Goal: Information Seeking & Learning: Learn about a topic

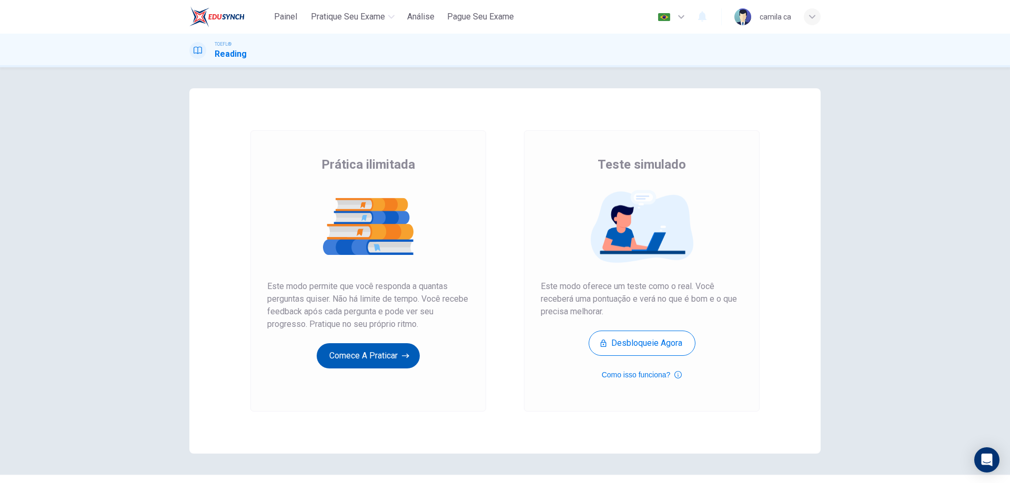
click at [338, 356] on button "Comece a praticar" at bounding box center [368, 356] width 103 height 25
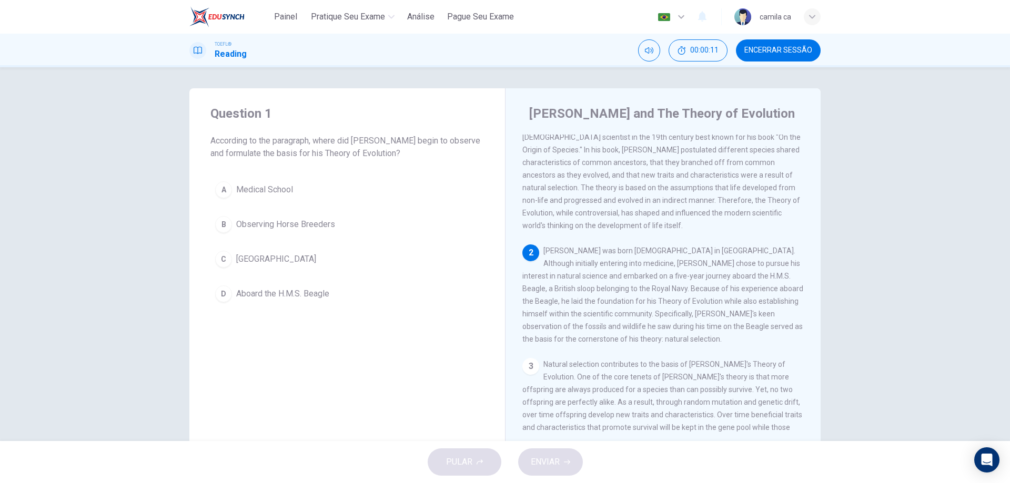
scroll to position [53, 0]
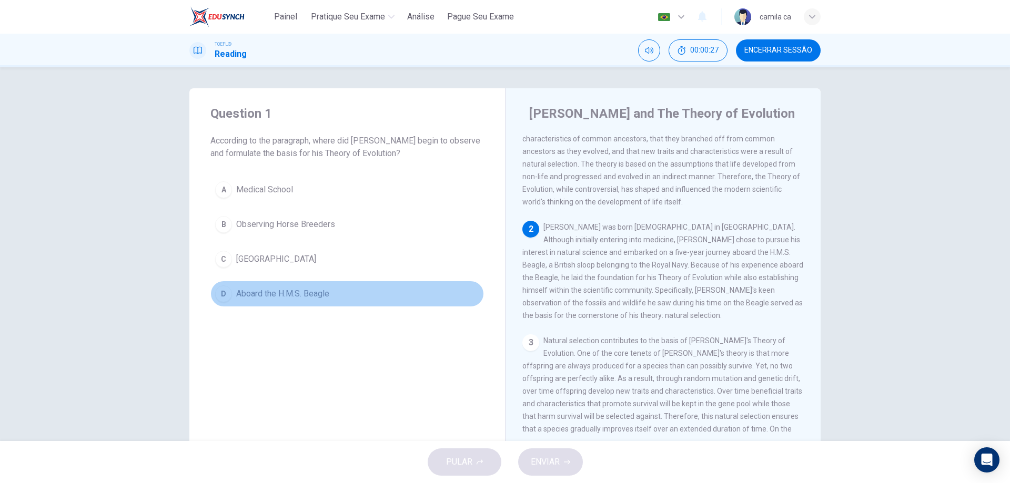
click at [292, 295] on span "Aboard the H.M.S. Beagle" at bounding box center [282, 294] width 93 height 13
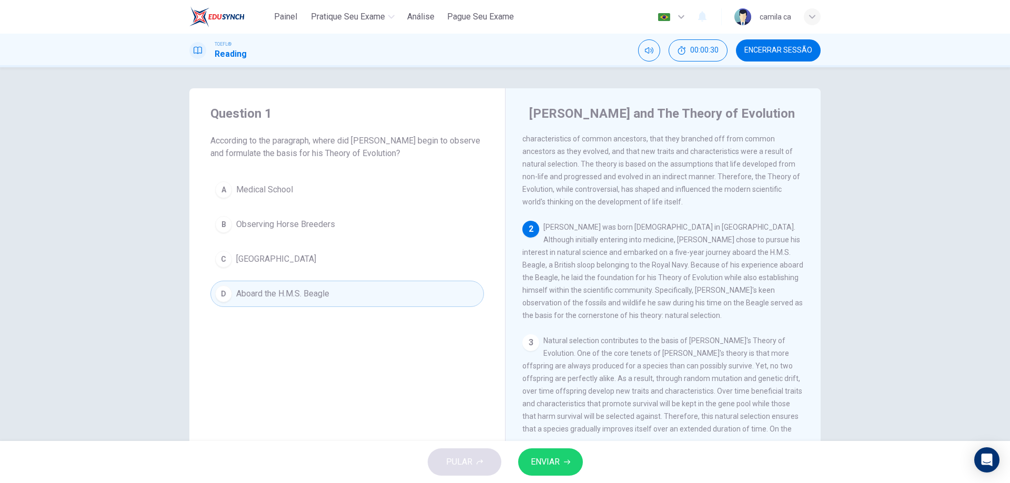
click at [562, 464] on button "ENVIAR" at bounding box center [550, 462] width 65 height 27
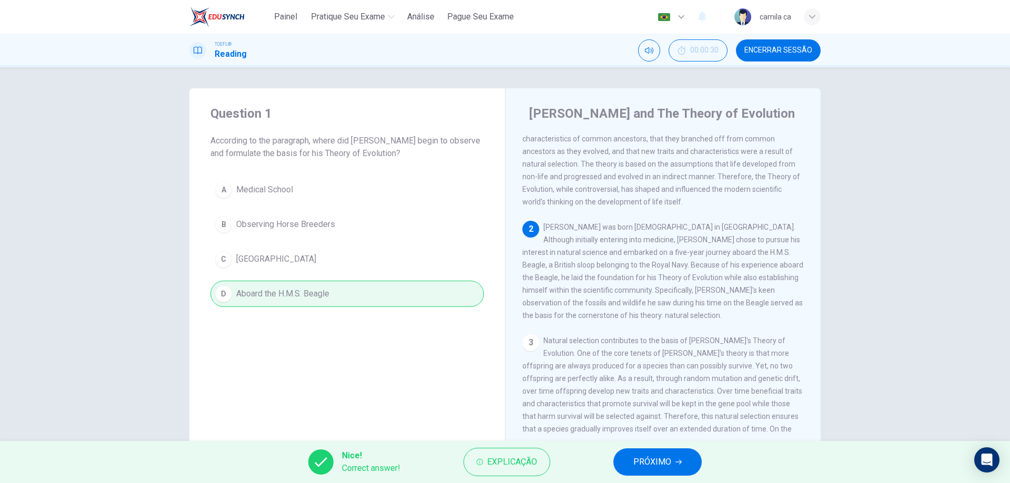
click at [661, 463] on span "PRÓXIMO" at bounding box center [652, 462] width 38 height 15
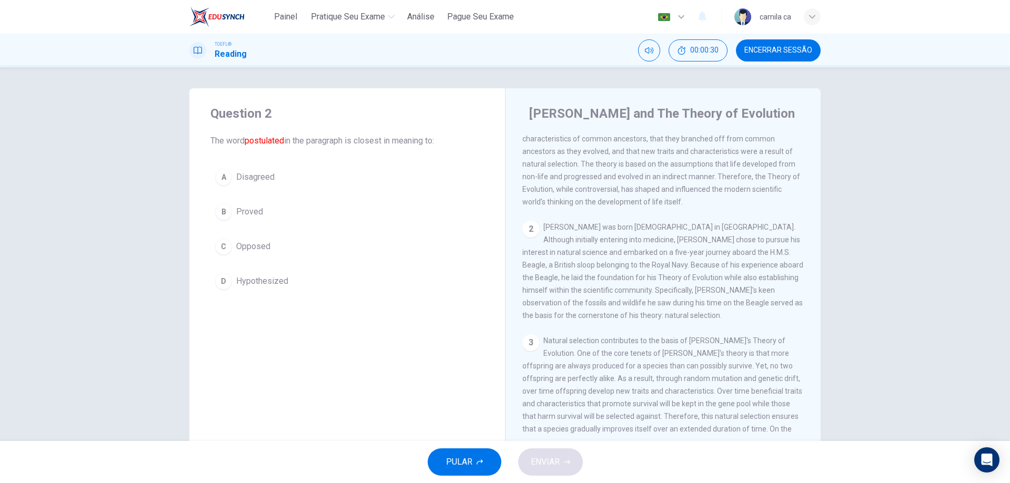
scroll to position [0, 0]
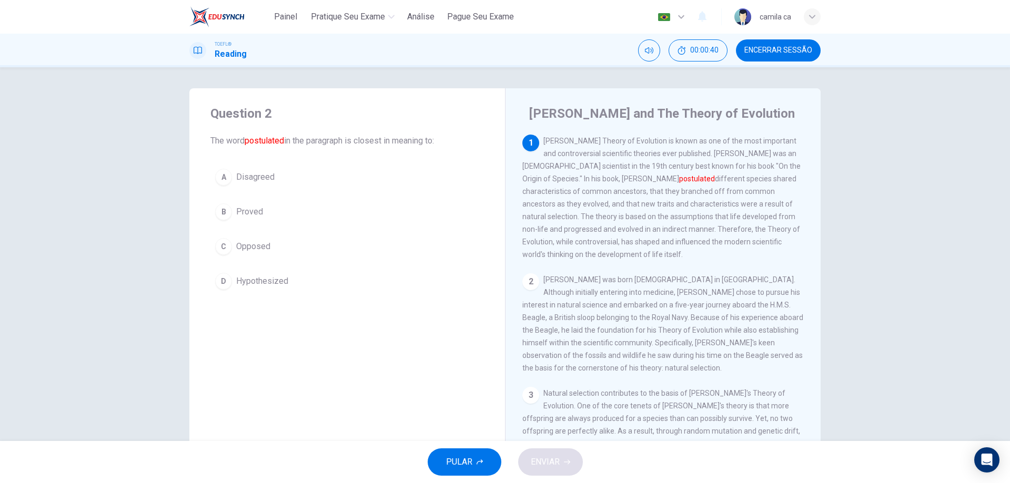
click at [259, 207] on span "Proved" at bounding box center [249, 212] width 27 height 13
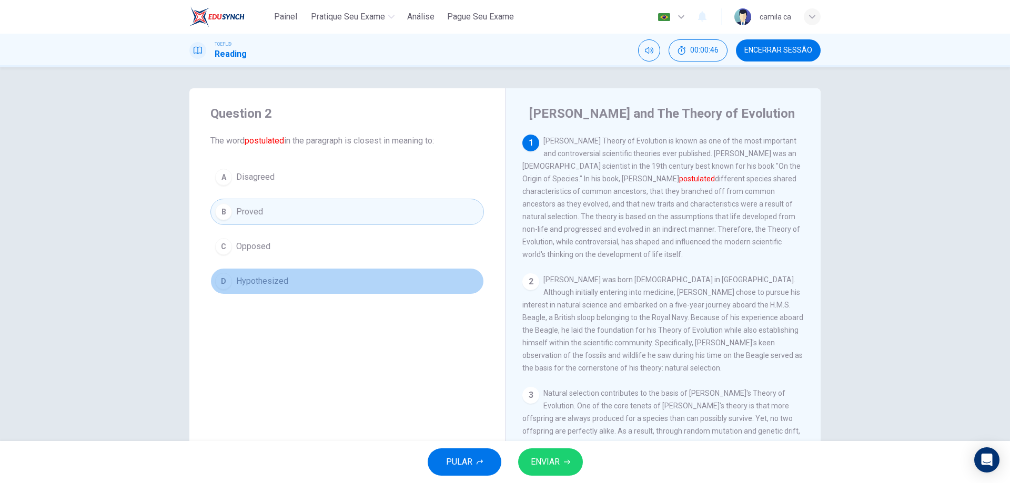
click at [316, 278] on button "D Hypothesized" at bounding box center [347, 281] width 274 height 26
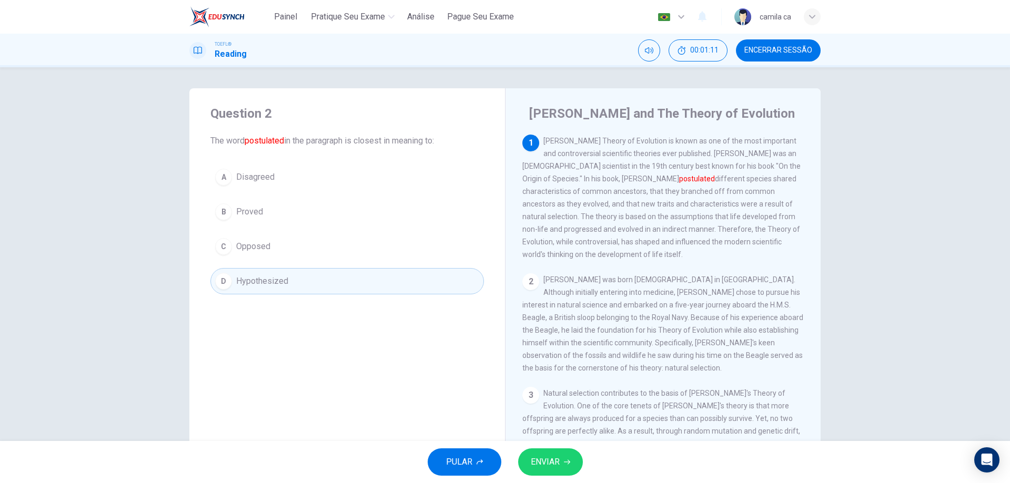
click at [538, 462] on span "ENVIAR" at bounding box center [545, 462] width 29 height 15
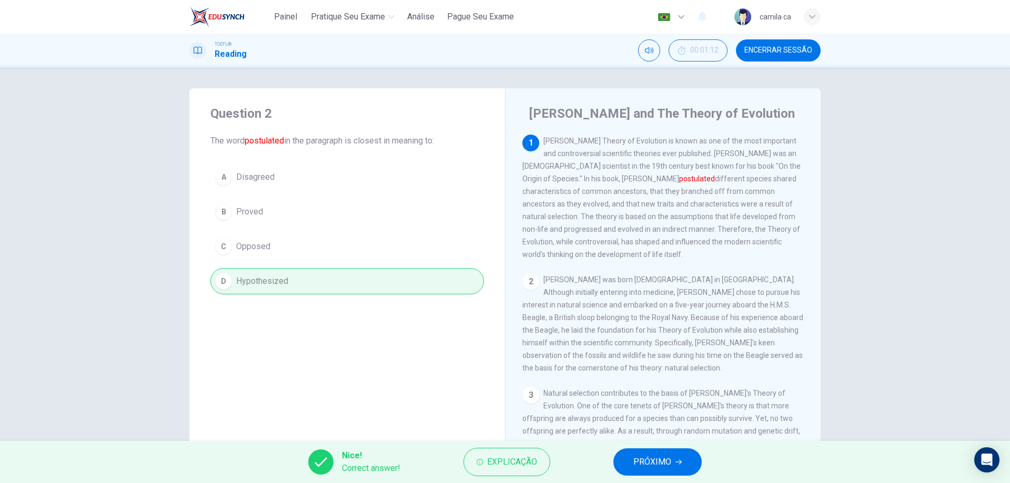
click at [641, 460] on span "PRÓXIMO" at bounding box center [652, 462] width 38 height 15
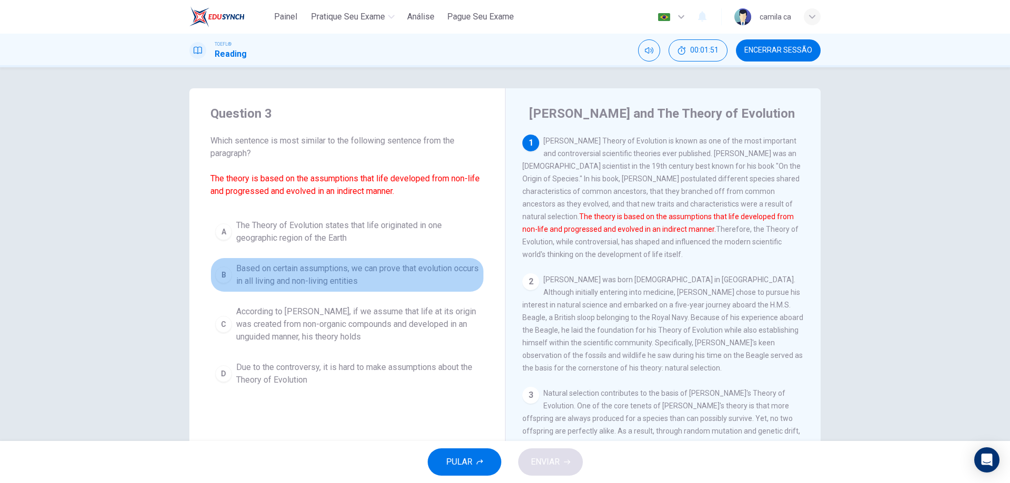
click at [456, 276] on span "Based on certain assumptions, we can prove that evolution occurs in all living …" at bounding box center [357, 274] width 243 height 25
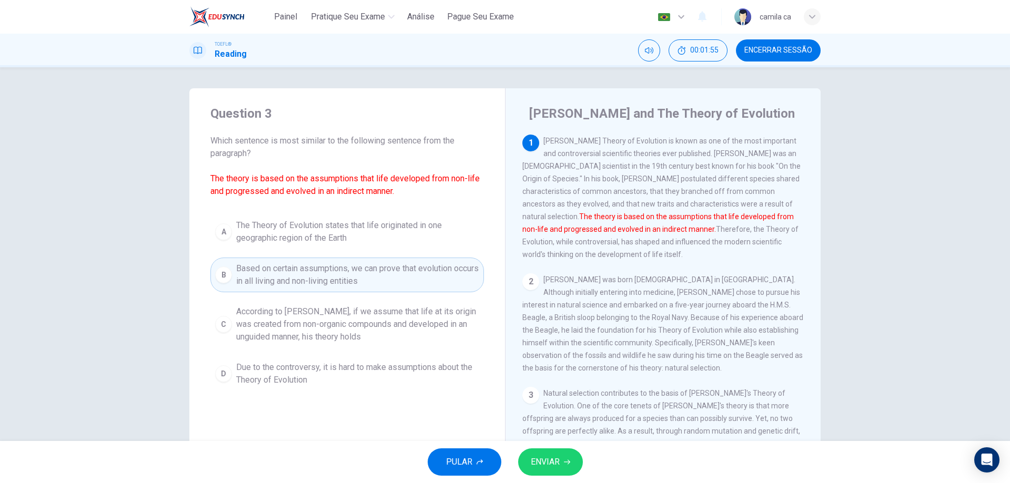
click at [558, 460] on span "ENVIAR" at bounding box center [545, 462] width 29 height 15
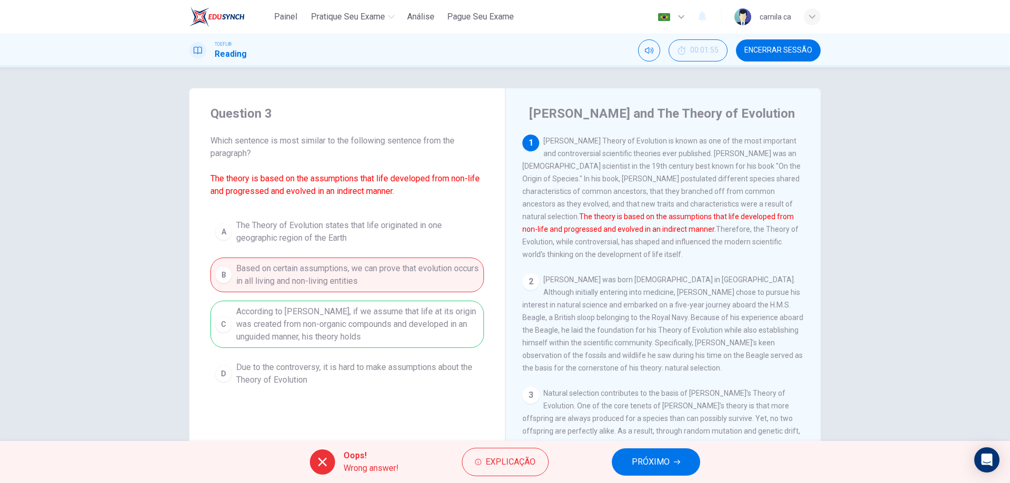
click at [632, 461] on button "PRÓXIMO" at bounding box center [656, 462] width 88 height 27
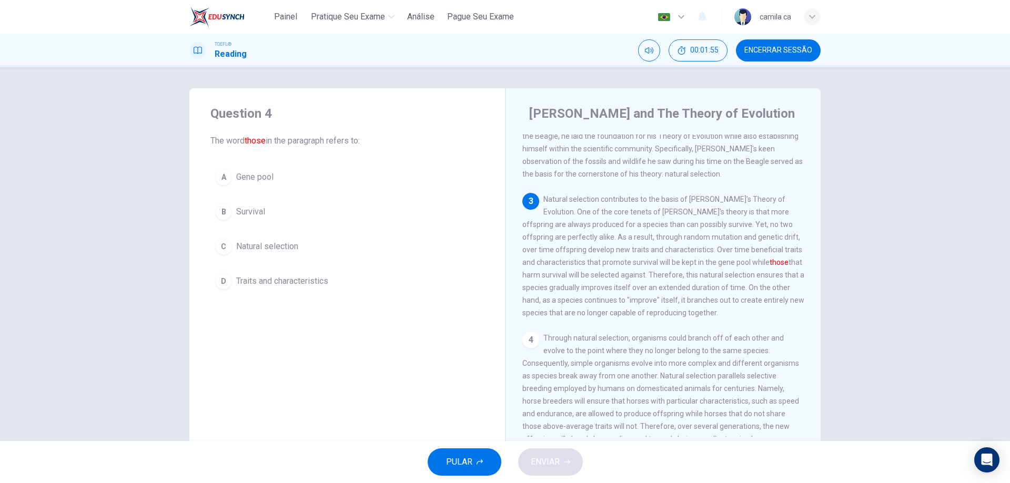
scroll to position [196, 0]
click at [257, 272] on button "D Traits and characteristics" at bounding box center [347, 281] width 274 height 26
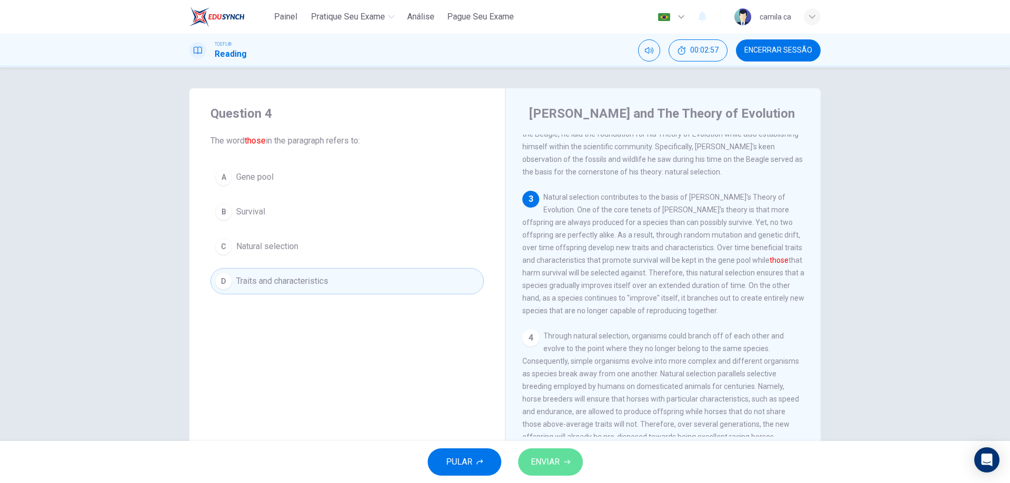
click at [548, 462] on span "ENVIAR" at bounding box center [545, 462] width 29 height 15
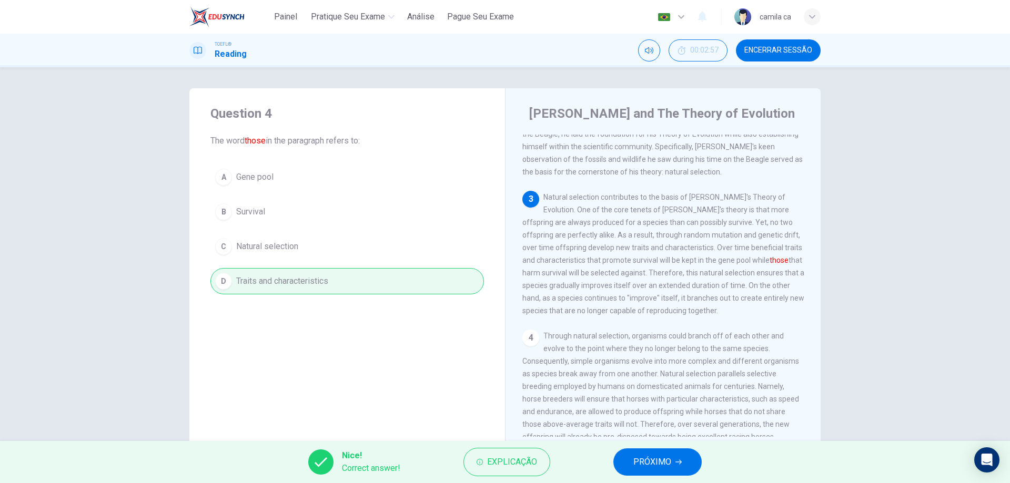
click at [645, 464] on span "PRÓXIMO" at bounding box center [652, 462] width 38 height 15
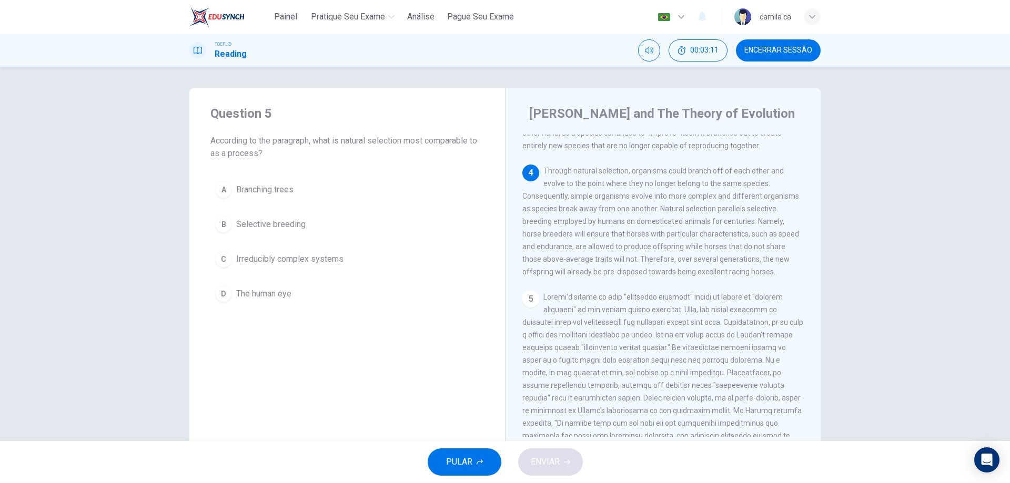
scroll to position [380, 0]
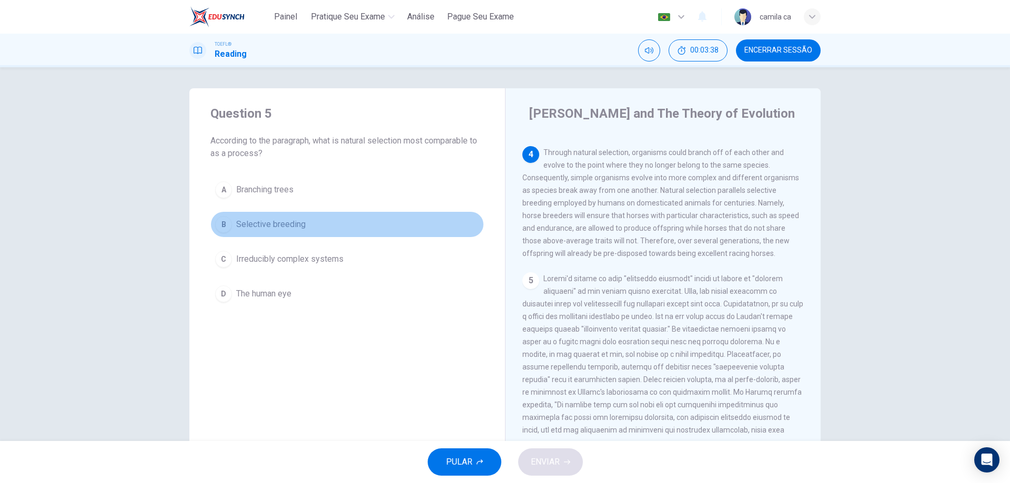
click at [315, 230] on button "B Selective breeding" at bounding box center [347, 224] width 274 height 26
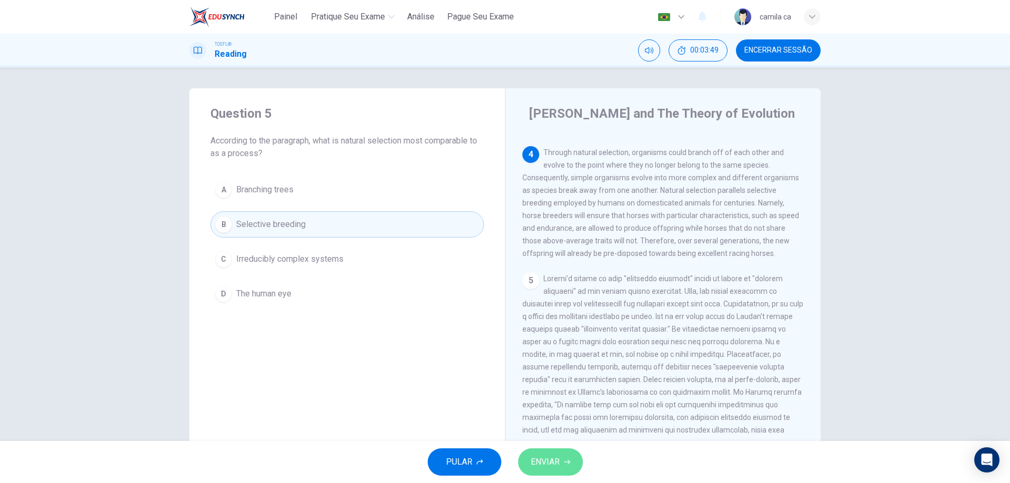
click at [547, 458] on span "ENVIAR" at bounding box center [545, 462] width 29 height 15
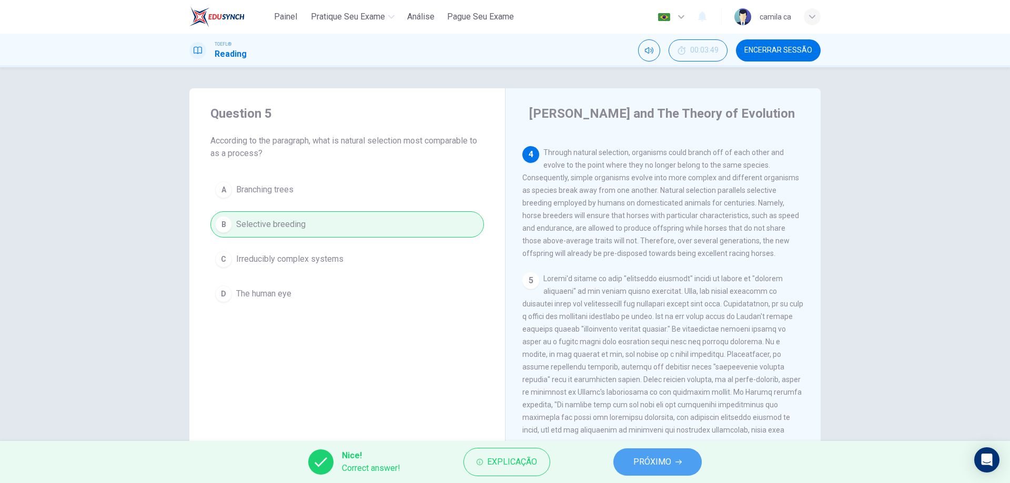
click at [670, 460] on span "PRÓXIMO" at bounding box center [652, 462] width 38 height 15
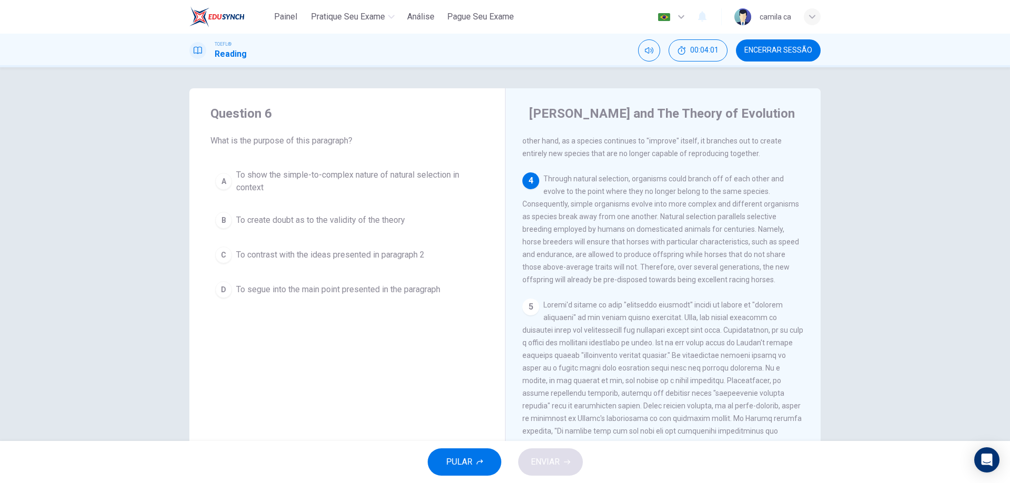
scroll to position [406, 0]
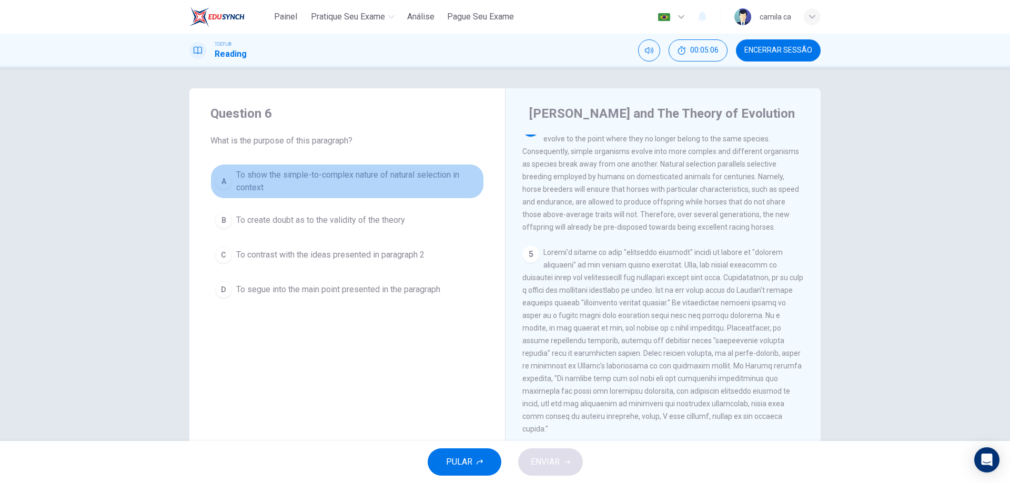
click at [449, 175] on span "To show the simple-to-complex nature of natural selection in context" at bounding box center [357, 181] width 243 height 25
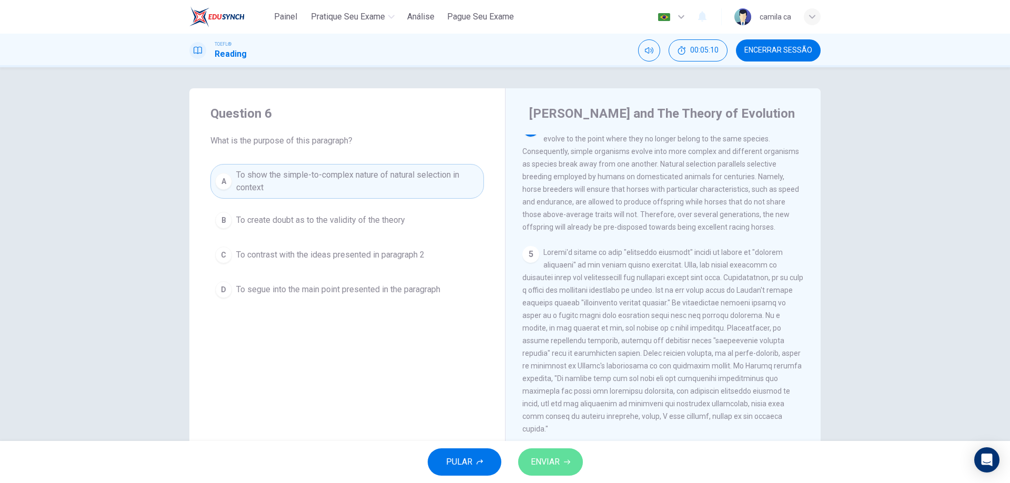
click at [545, 466] on span "ENVIAR" at bounding box center [545, 462] width 29 height 15
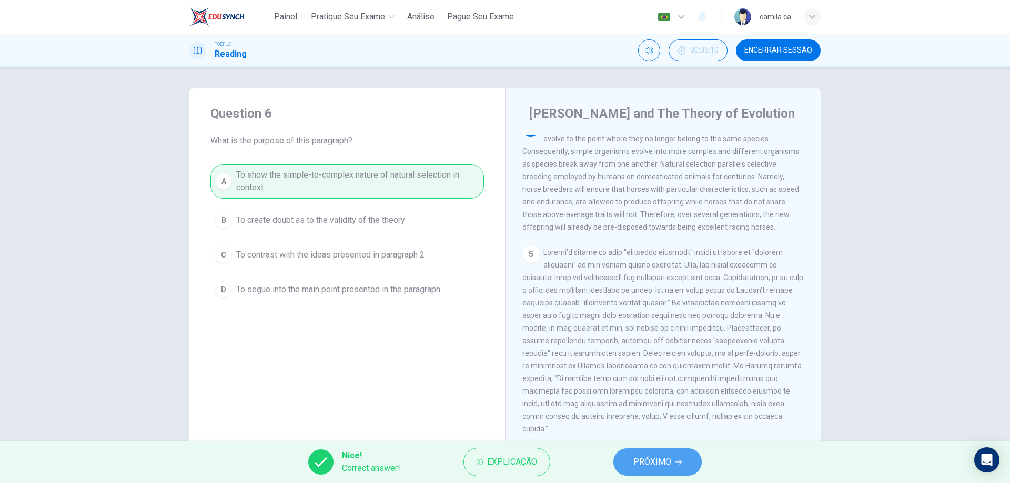
click at [643, 462] on span "PRÓXIMO" at bounding box center [652, 462] width 38 height 15
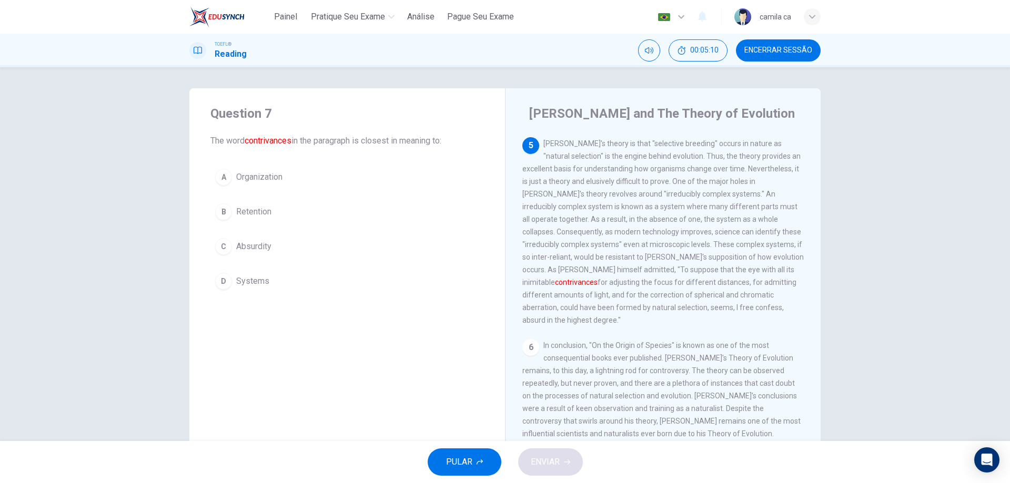
scroll to position [524, 0]
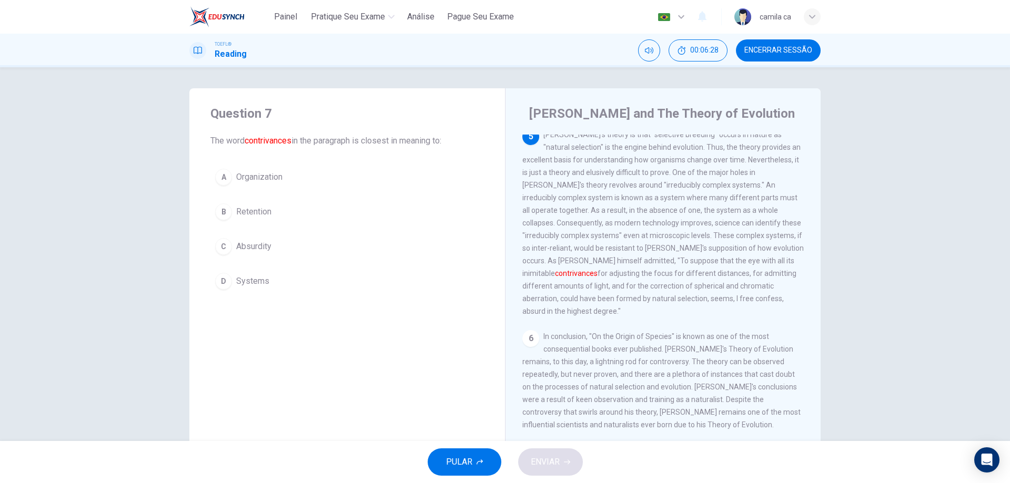
click at [270, 177] on span "Organization" at bounding box center [259, 177] width 46 height 13
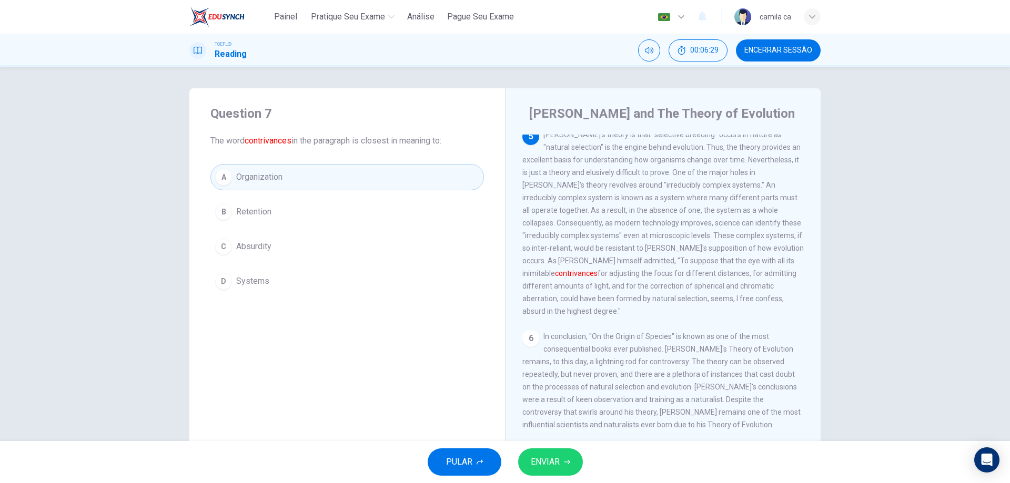
click at [537, 463] on span "ENVIAR" at bounding box center [545, 462] width 29 height 15
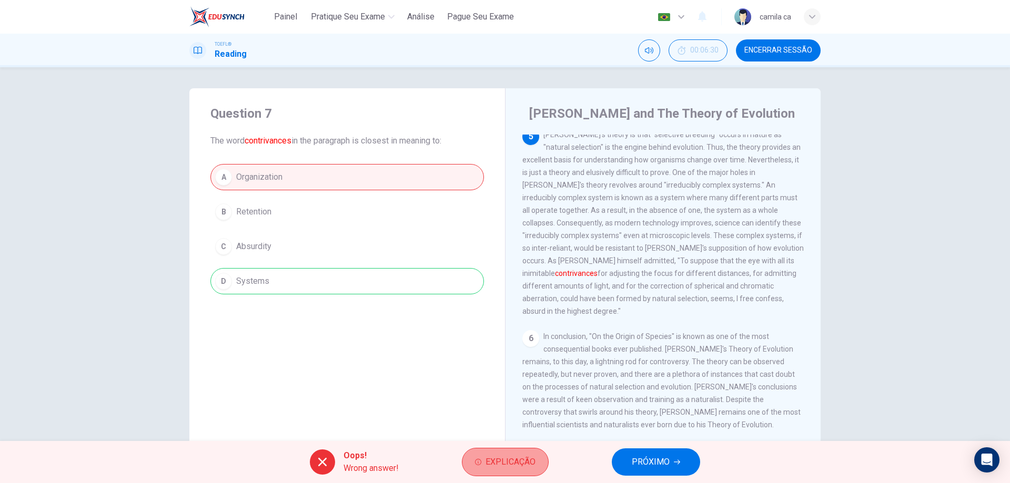
click at [509, 455] on span "Explicação" at bounding box center [511, 462] width 50 height 15
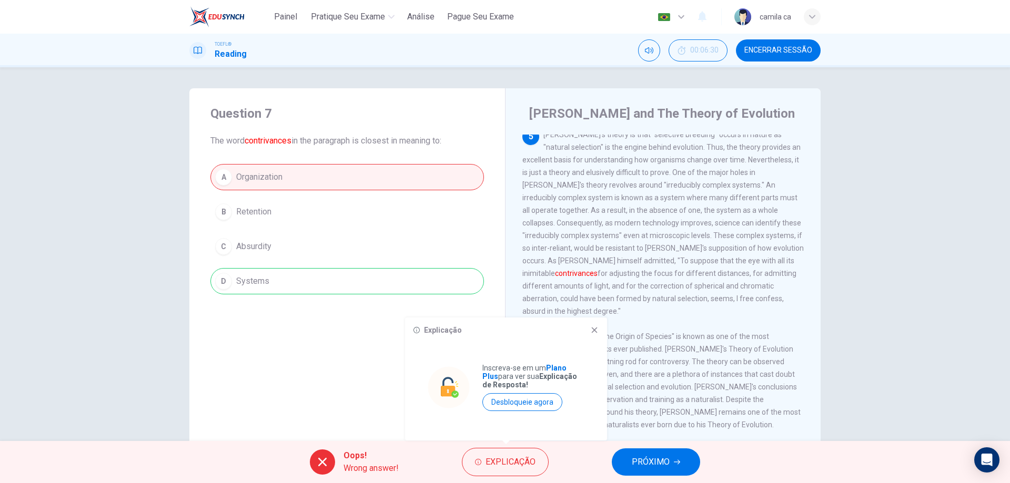
click at [591, 330] on icon at bounding box center [594, 330] width 8 height 8
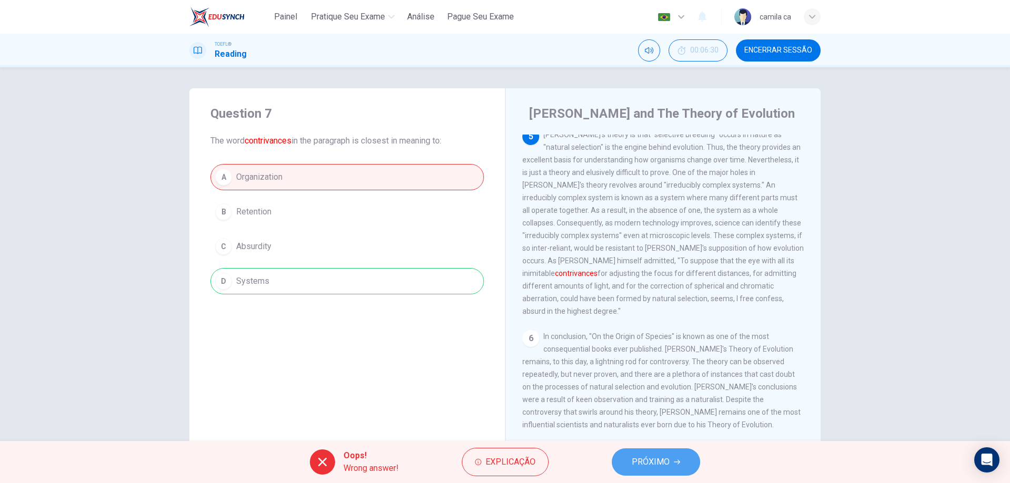
click at [639, 461] on span "PRÓXIMO" at bounding box center [651, 462] width 38 height 15
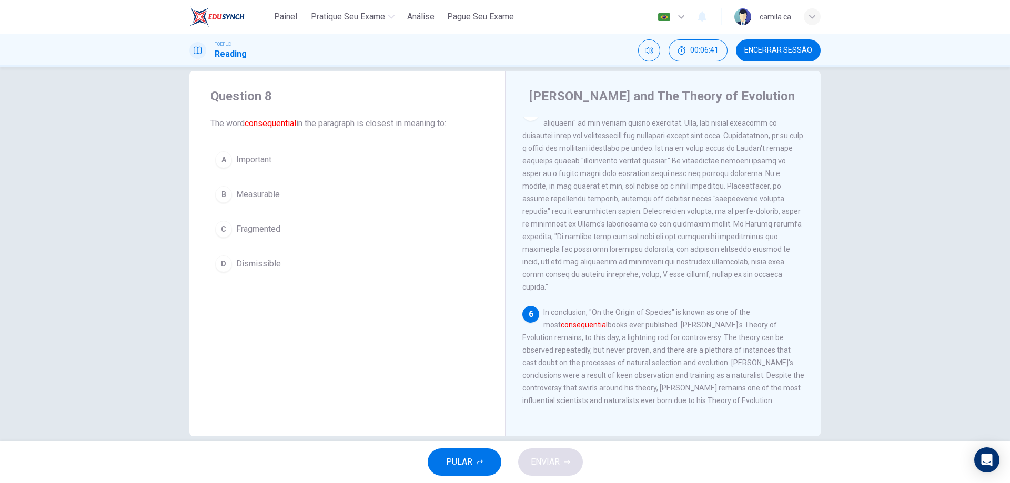
scroll to position [34, 0]
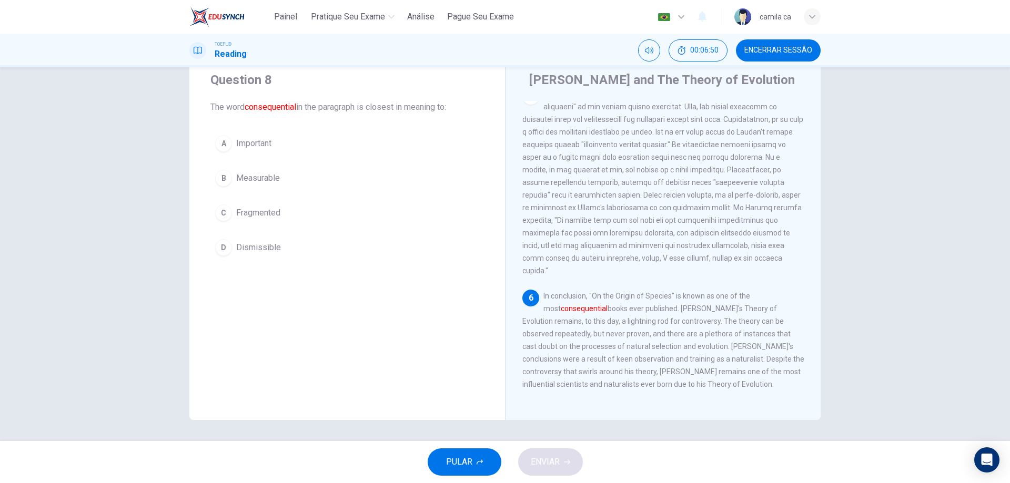
click at [270, 211] on span "Fragmented" at bounding box center [258, 213] width 44 height 13
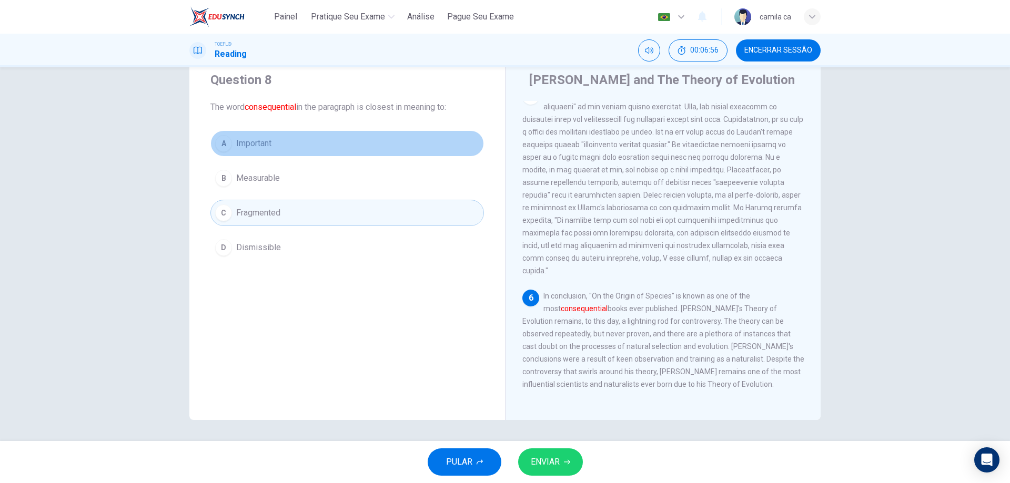
click at [300, 143] on button "A Important" at bounding box center [347, 143] width 274 height 26
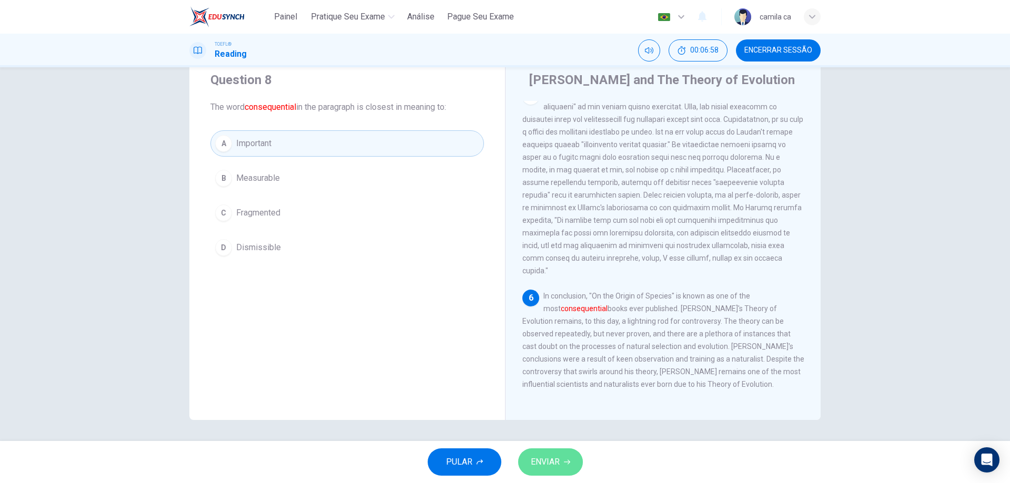
click at [533, 454] on button "ENVIAR" at bounding box center [550, 462] width 65 height 27
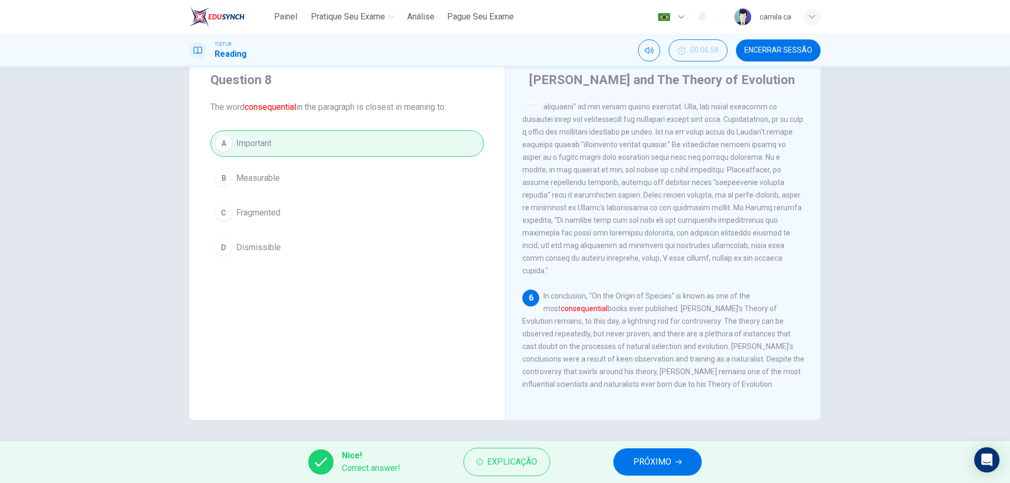
click at [647, 466] on span "PRÓXIMO" at bounding box center [652, 462] width 38 height 15
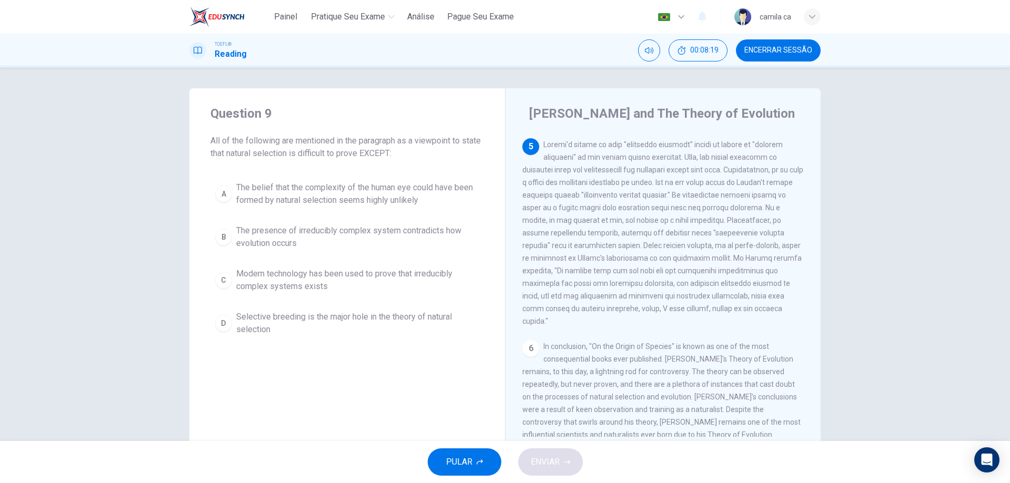
scroll to position [497, 0]
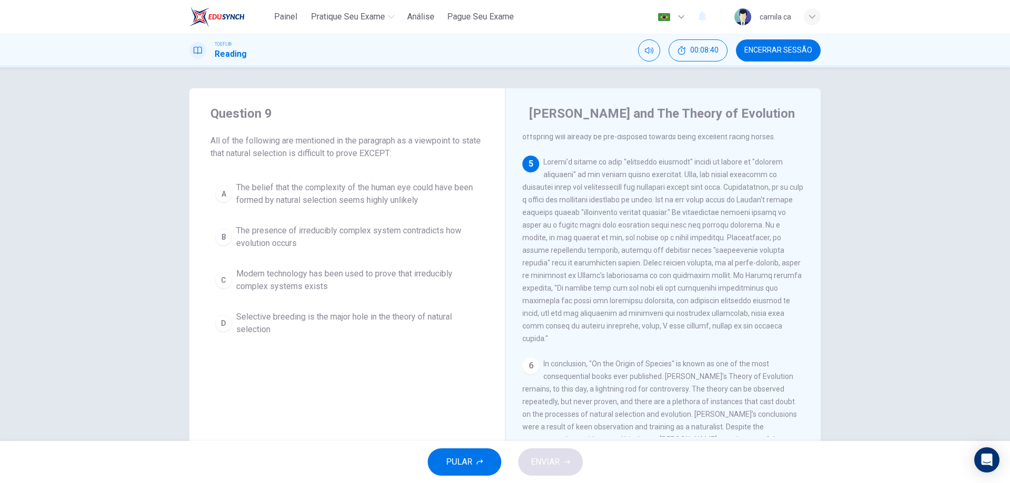
click at [340, 326] on span "Selective breeding is the major hole in the theory of natural selection" at bounding box center [357, 323] width 243 height 25
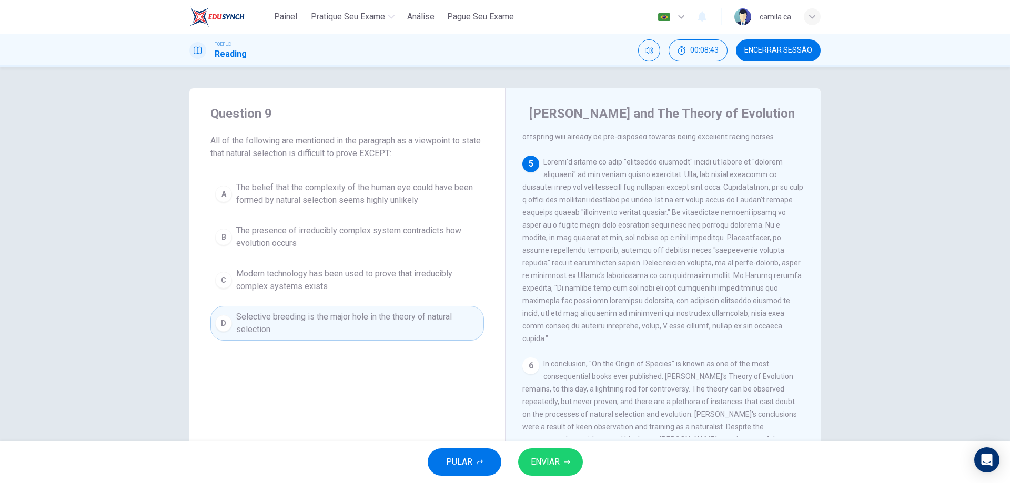
click at [546, 466] on span "ENVIAR" at bounding box center [545, 462] width 29 height 15
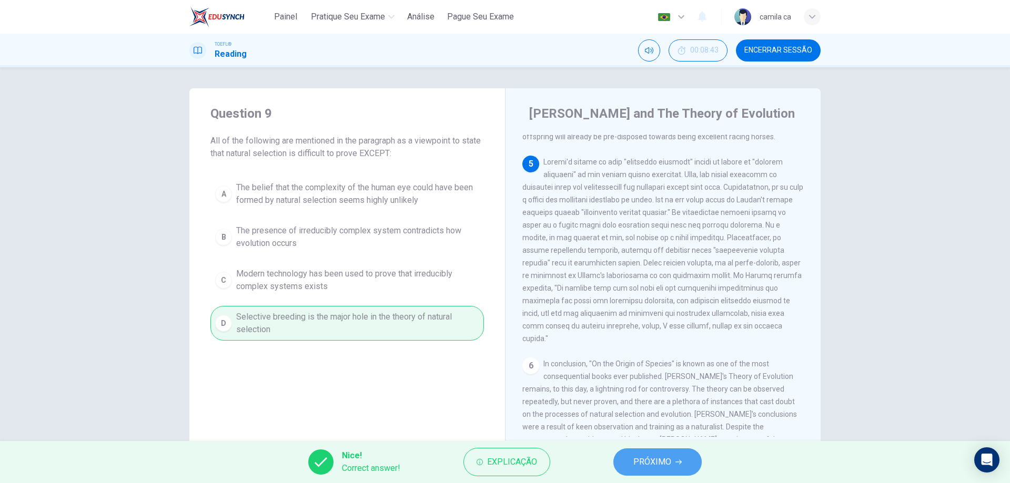
click at [644, 467] on span "PRÓXIMO" at bounding box center [652, 462] width 38 height 15
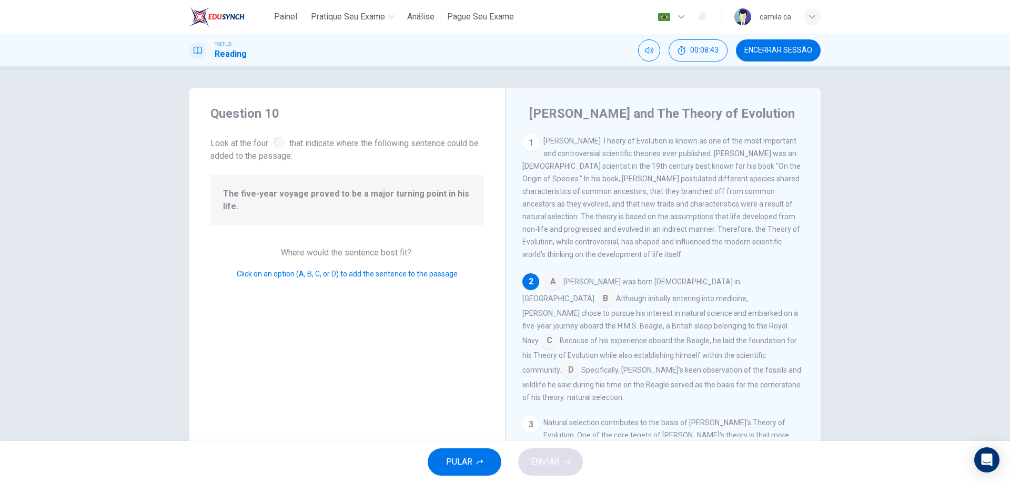
scroll to position [60, 0]
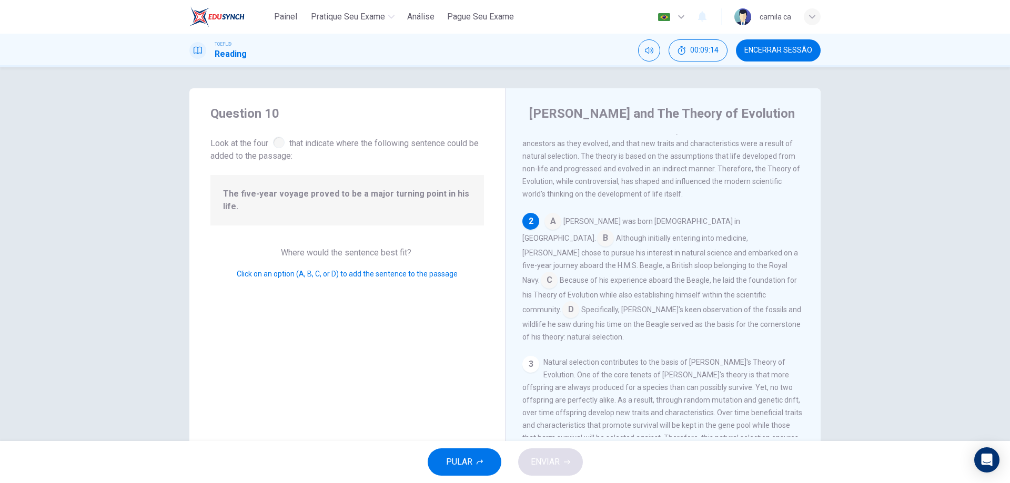
click at [558, 273] on input at bounding box center [549, 281] width 17 height 17
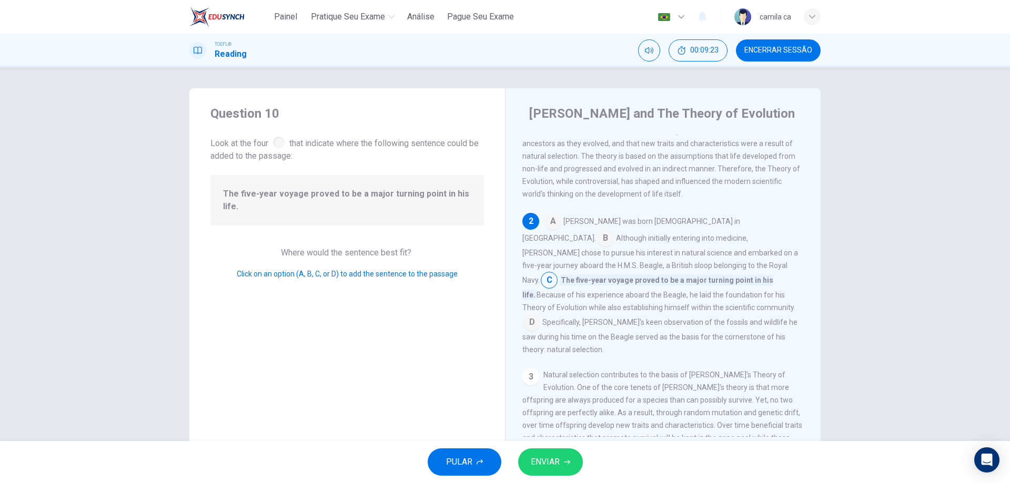
scroll to position [34, 0]
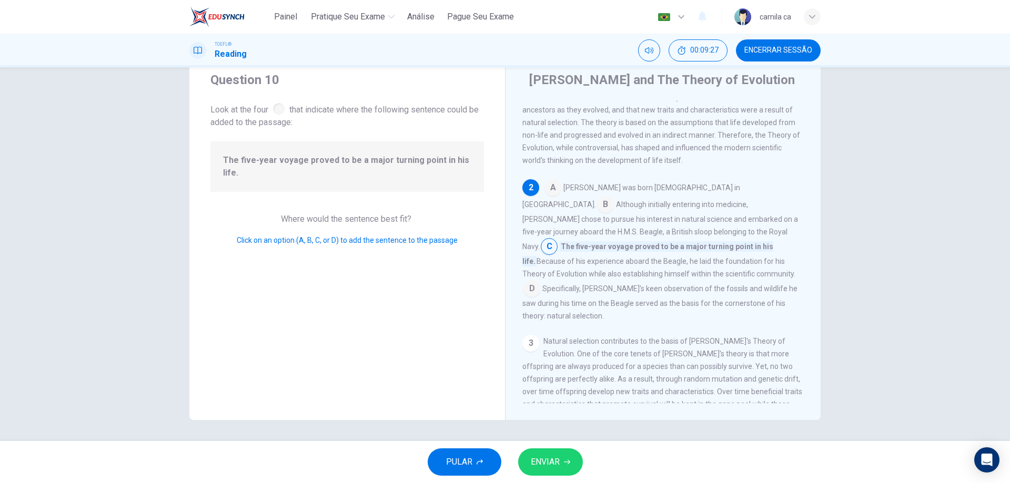
click at [547, 456] on span "ENVIAR" at bounding box center [545, 462] width 29 height 15
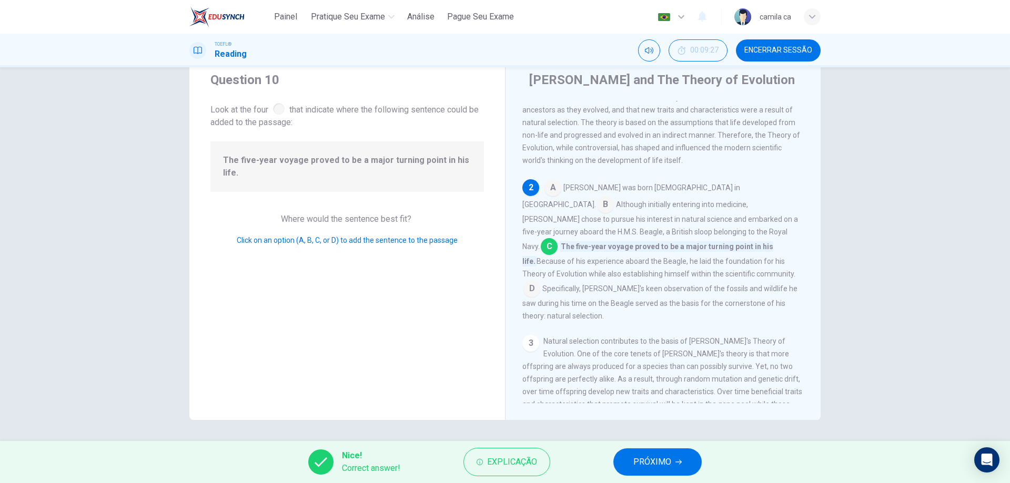
click at [662, 459] on span "PRÓXIMO" at bounding box center [652, 462] width 38 height 15
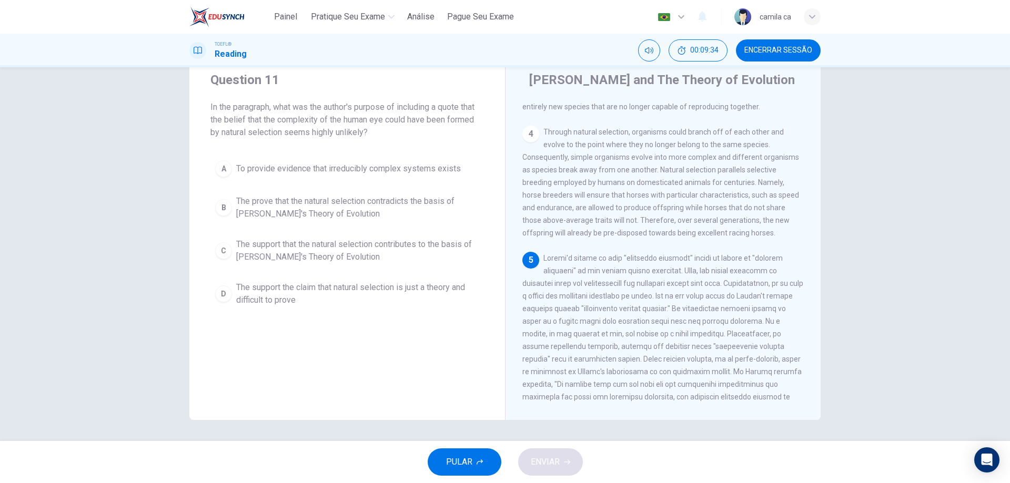
scroll to position [473, 0]
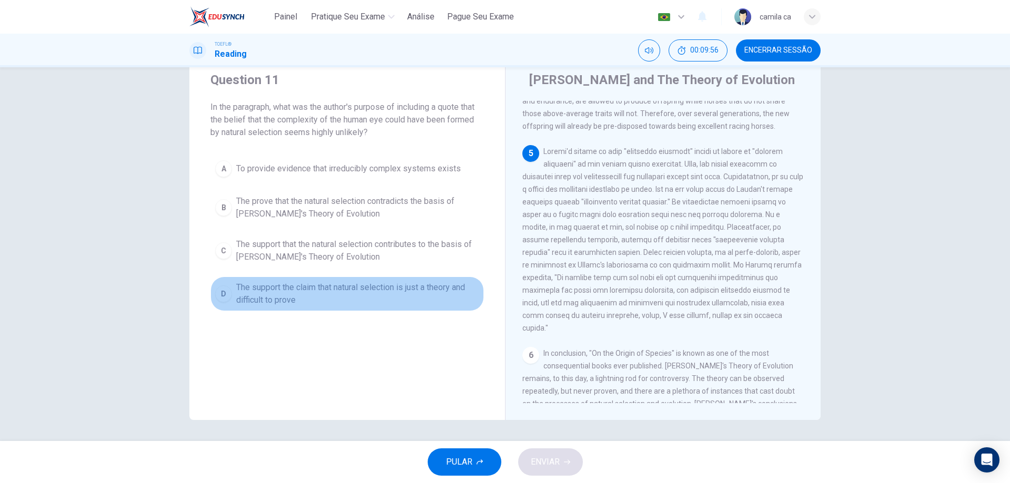
click at [441, 296] on span "The support the claim that natural selection is just a theory and difficult to …" at bounding box center [357, 293] width 243 height 25
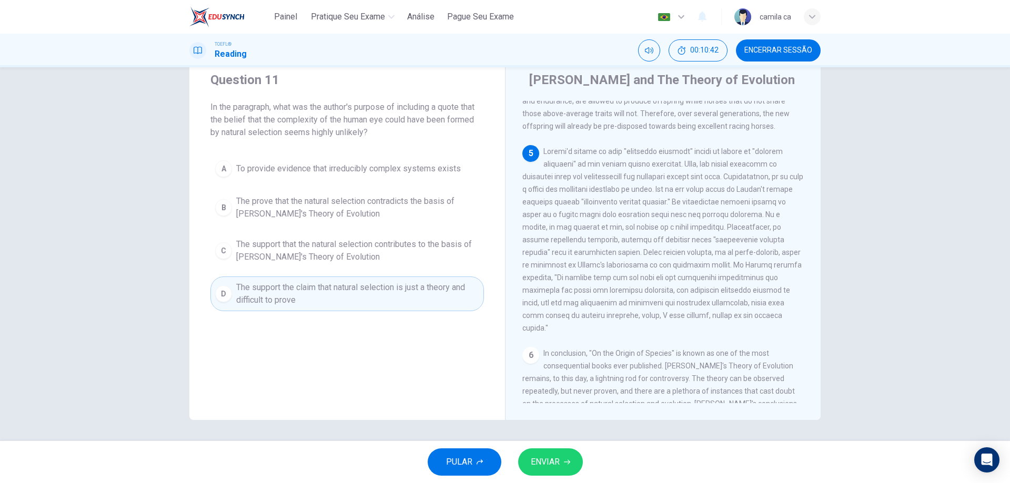
scroll to position [0, 0]
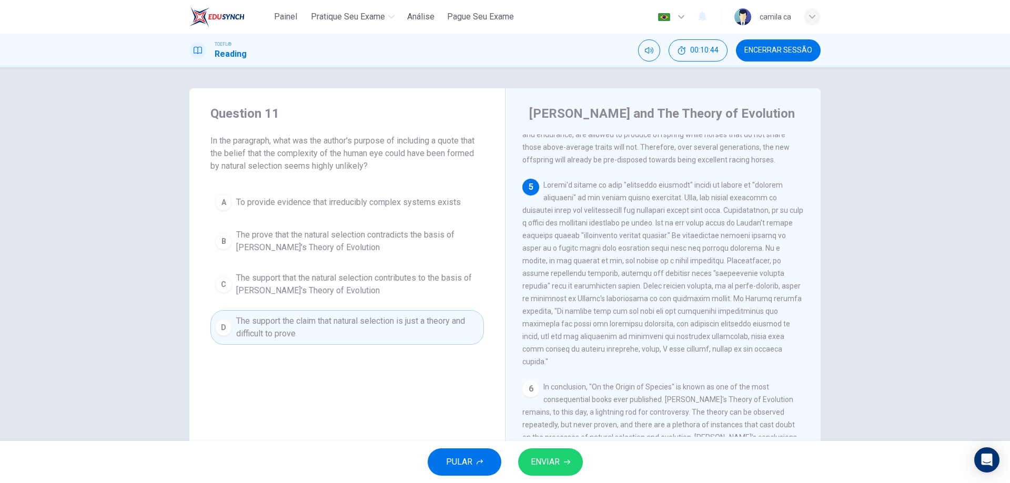
click at [414, 243] on span "The prove that the natural selection contradicts the basis of [PERSON_NAME]'s T…" at bounding box center [357, 241] width 243 height 25
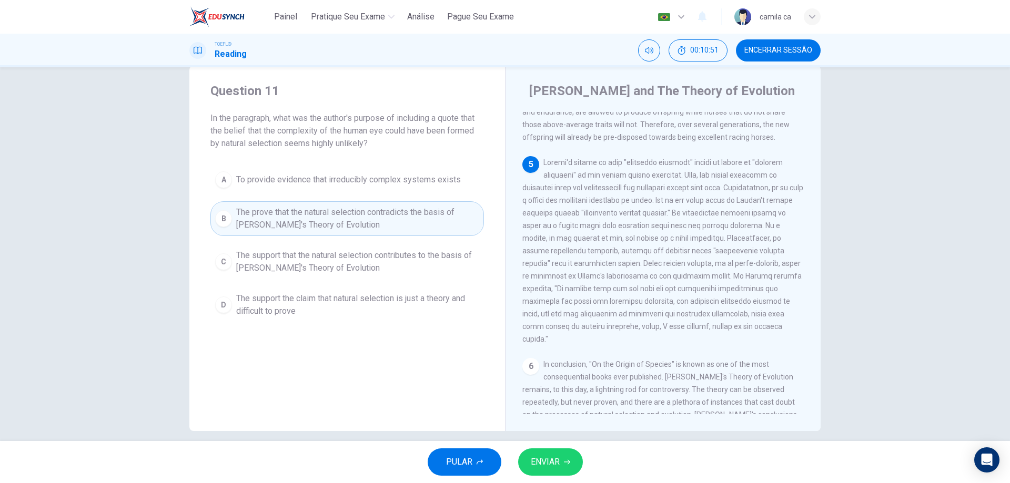
scroll to position [34, 0]
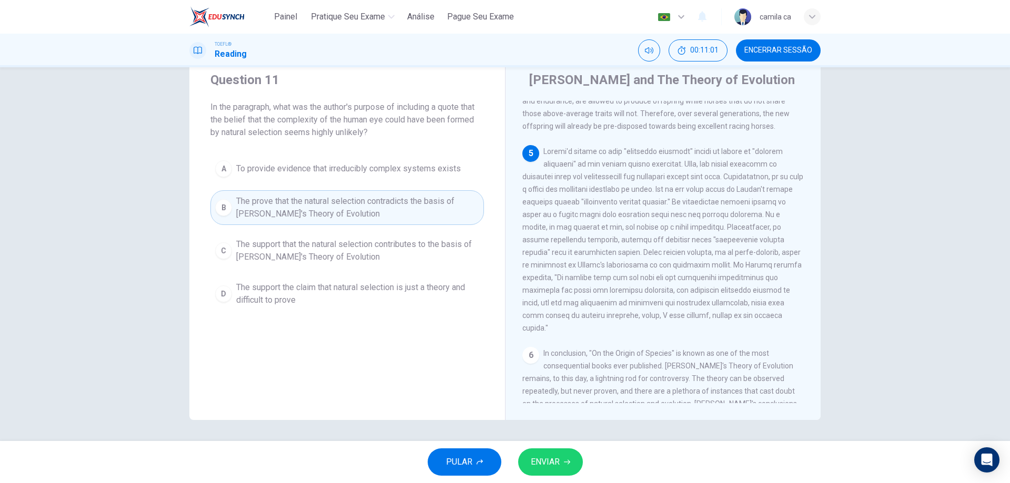
click at [386, 163] on span "To provide evidence that irreducibly complex systems exists" at bounding box center [348, 169] width 225 height 13
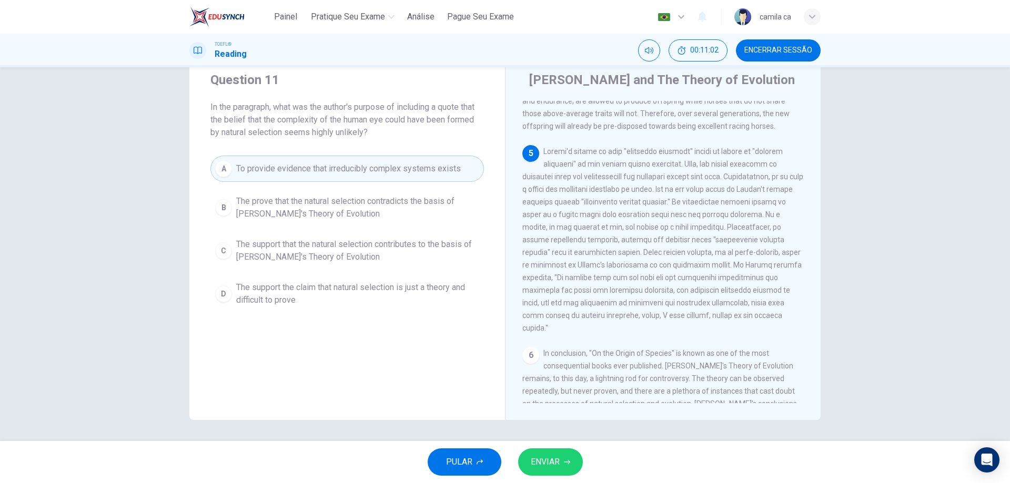
click at [553, 463] on span "ENVIAR" at bounding box center [545, 462] width 29 height 15
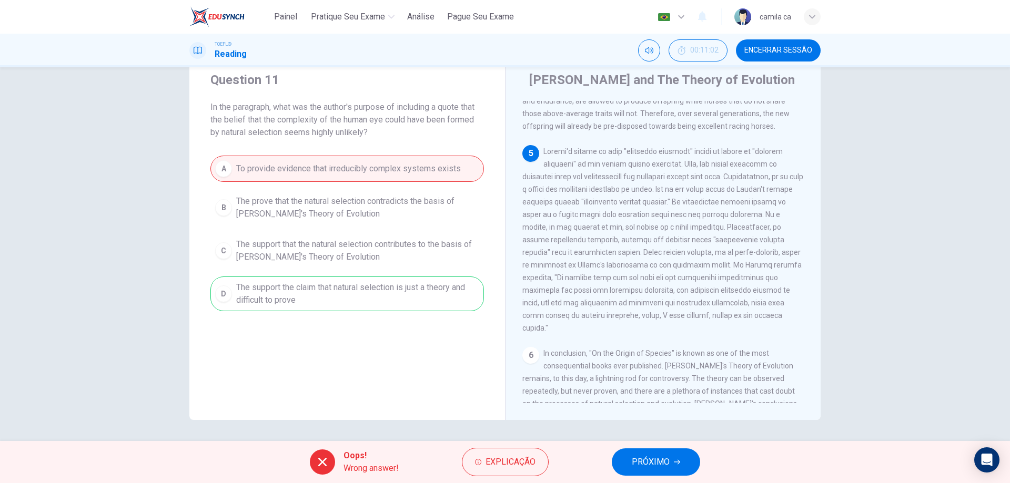
click at [640, 459] on span "PRÓXIMO" at bounding box center [651, 462] width 38 height 15
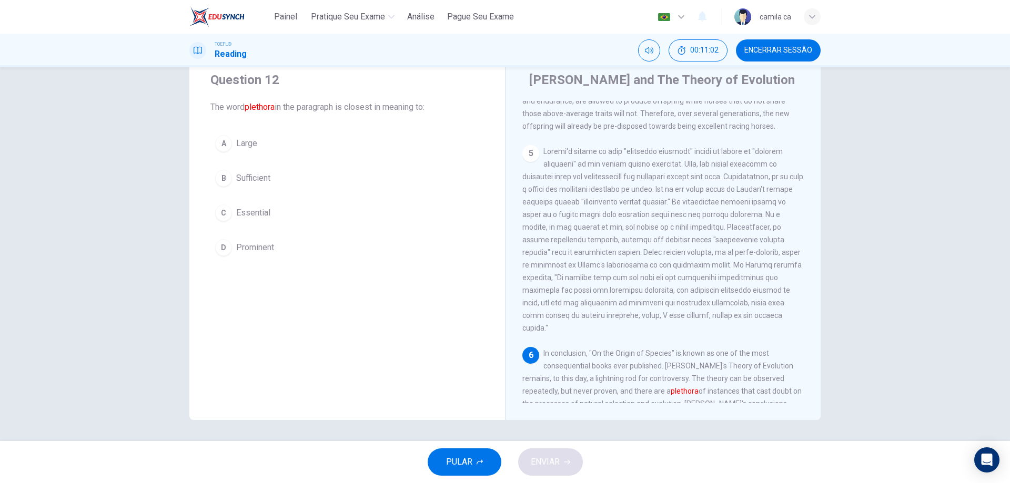
scroll to position [549, 0]
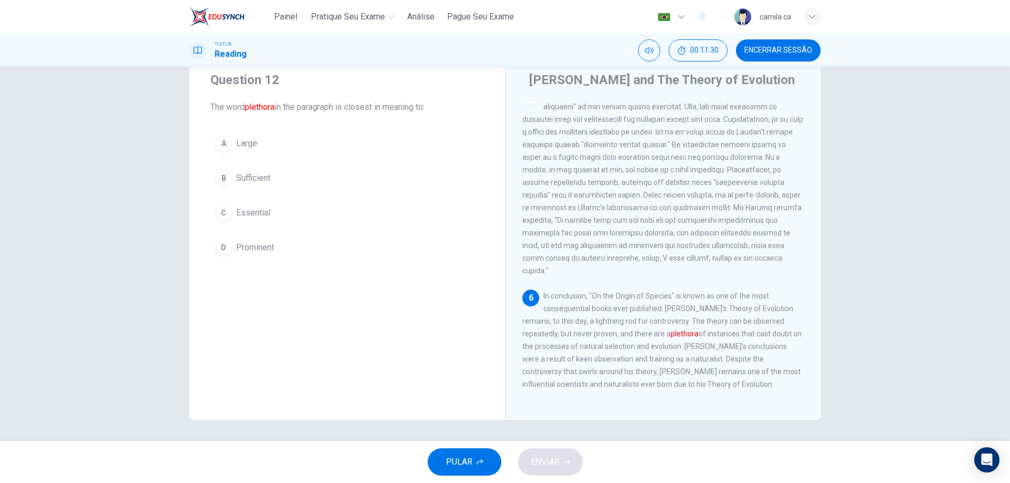
click at [291, 243] on button "D Prominent" at bounding box center [347, 248] width 274 height 26
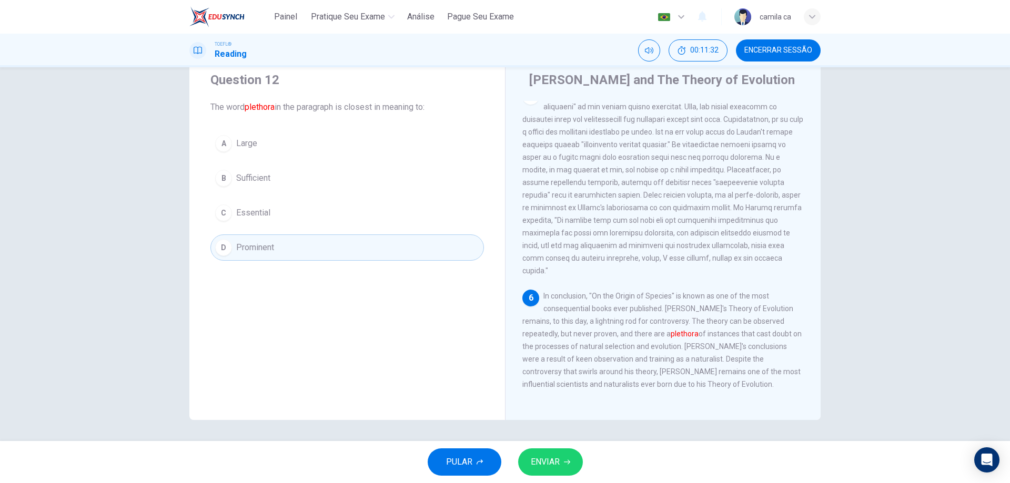
click at [545, 459] on span "ENVIAR" at bounding box center [545, 462] width 29 height 15
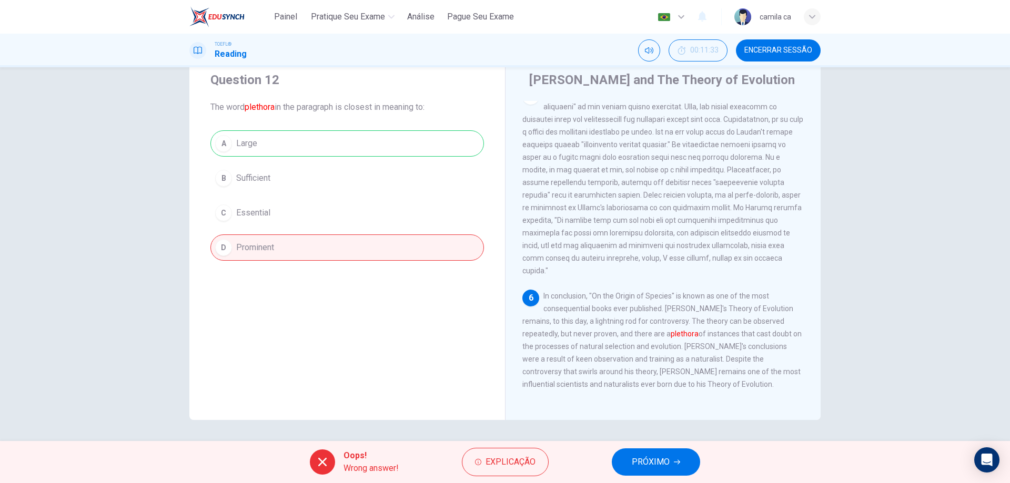
click at [671, 462] on button "PRÓXIMO" at bounding box center [656, 462] width 88 height 27
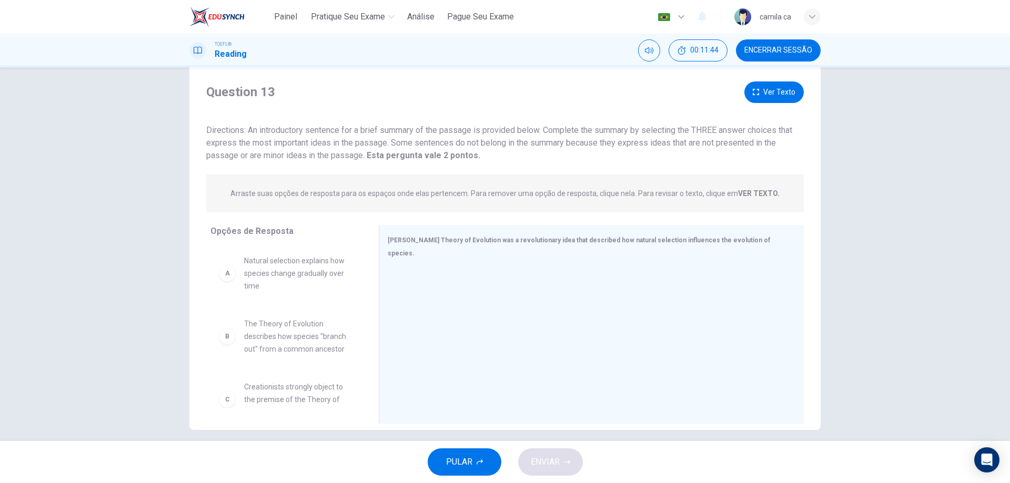
scroll to position [34, 0]
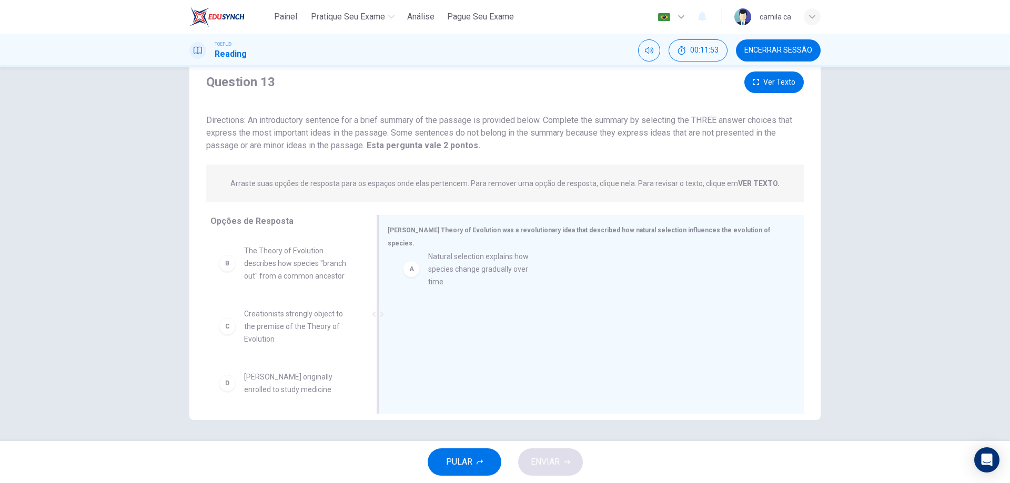
drag, startPoint x: 295, startPoint y: 275, endPoint x: 484, endPoint y: 280, distance: 189.4
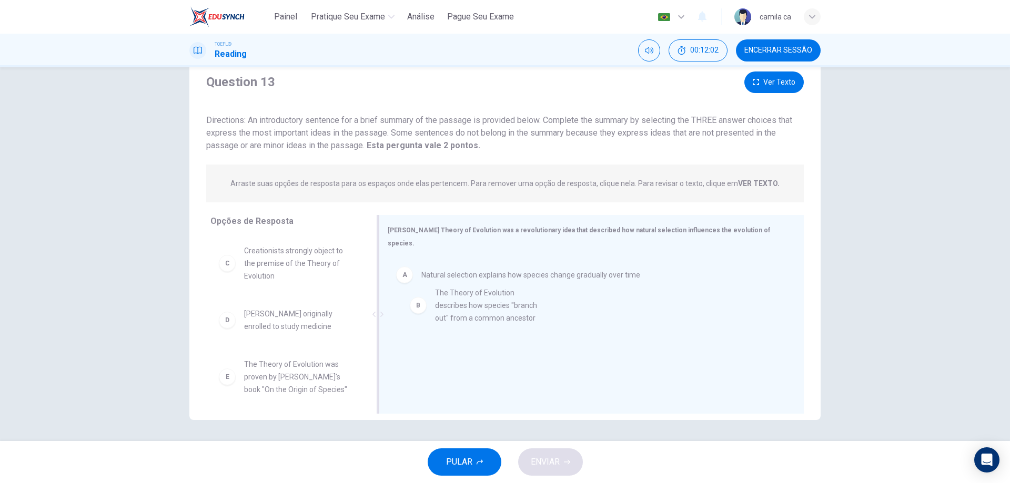
drag, startPoint x: 279, startPoint y: 270, endPoint x: 479, endPoint y: 314, distance: 204.1
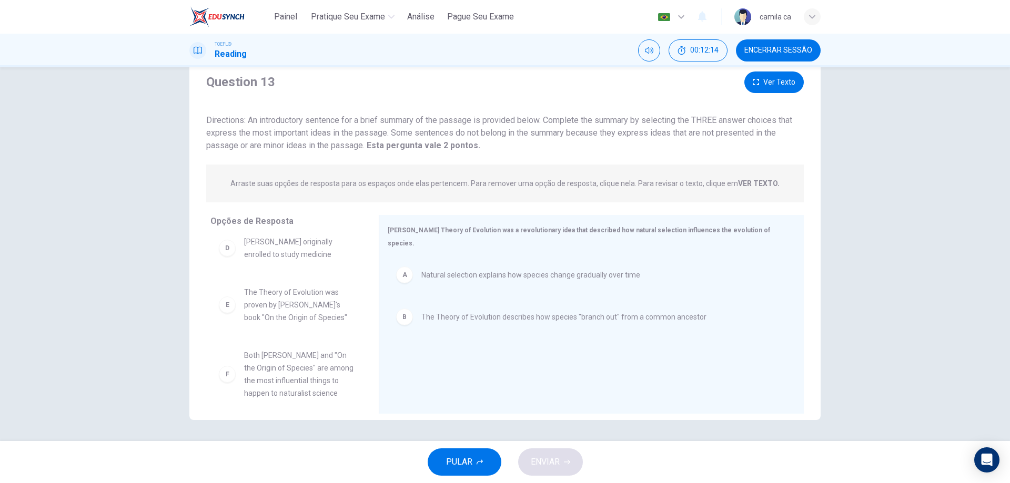
scroll to position [82, 0]
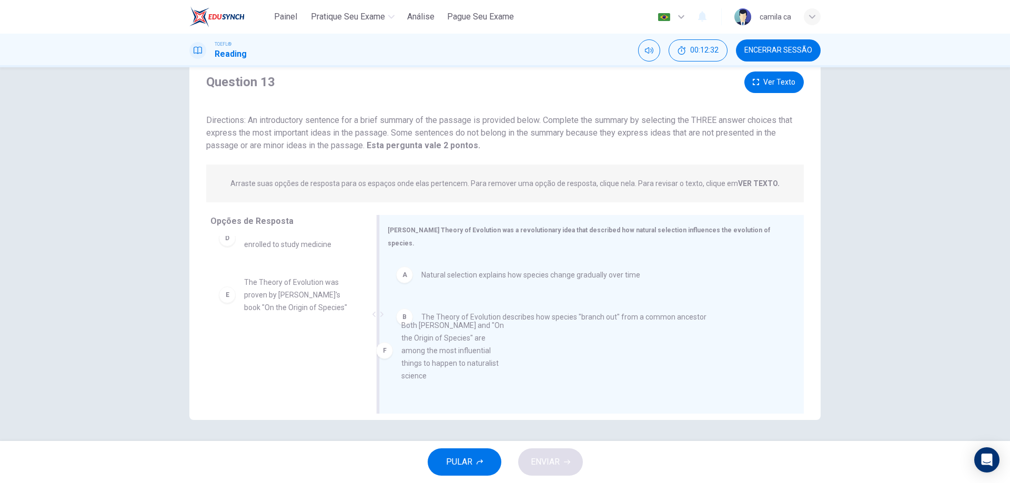
drag, startPoint x: 287, startPoint y: 375, endPoint x: 462, endPoint y: 352, distance: 177.2
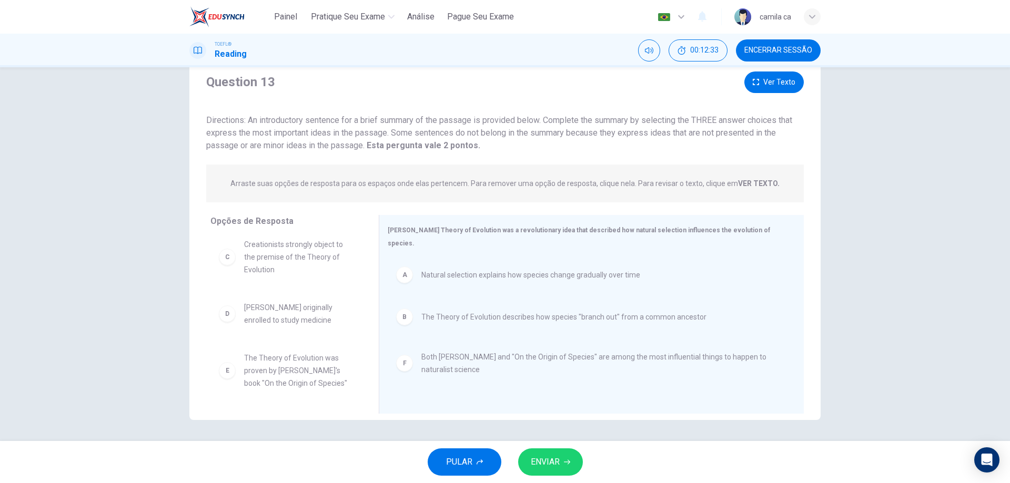
scroll to position [0, 0]
click at [553, 458] on span "ENVIAR" at bounding box center [545, 462] width 29 height 15
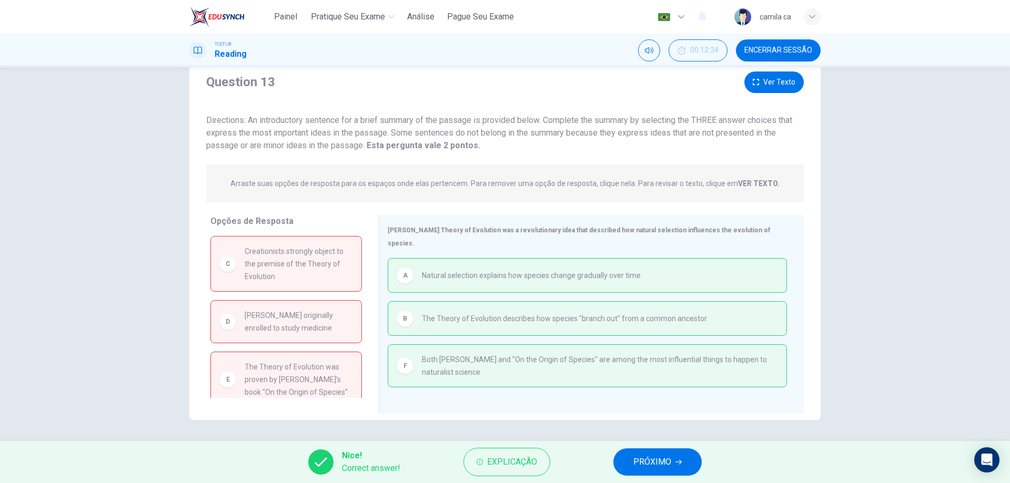
click at [664, 460] on span "PRÓXIMO" at bounding box center [652, 462] width 38 height 15
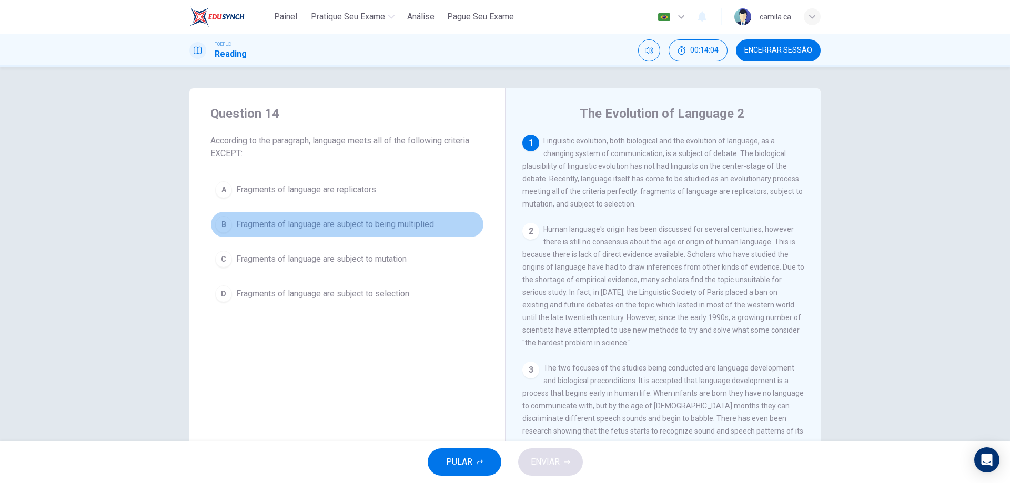
click at [422, 223] on span "Fragments of language are subject to being multiplied" at bounding box center [335, 224] width 198 height 13
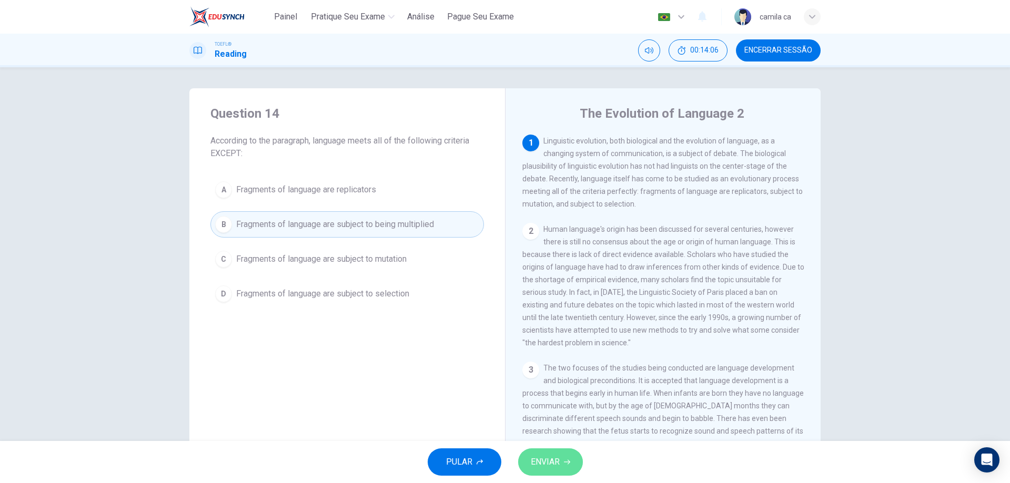
click at [547, 462] on span "ENVIAR" at bounding box center [545, 462] width 29 height 15
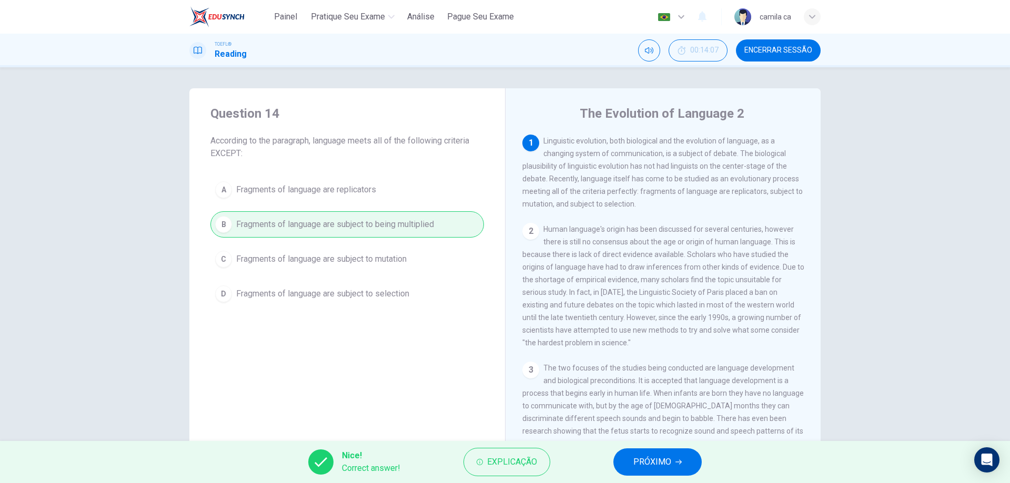
click at [655, 462] on span "PRÓXIMO" at bounding box center [652, 462] width 38 height 15
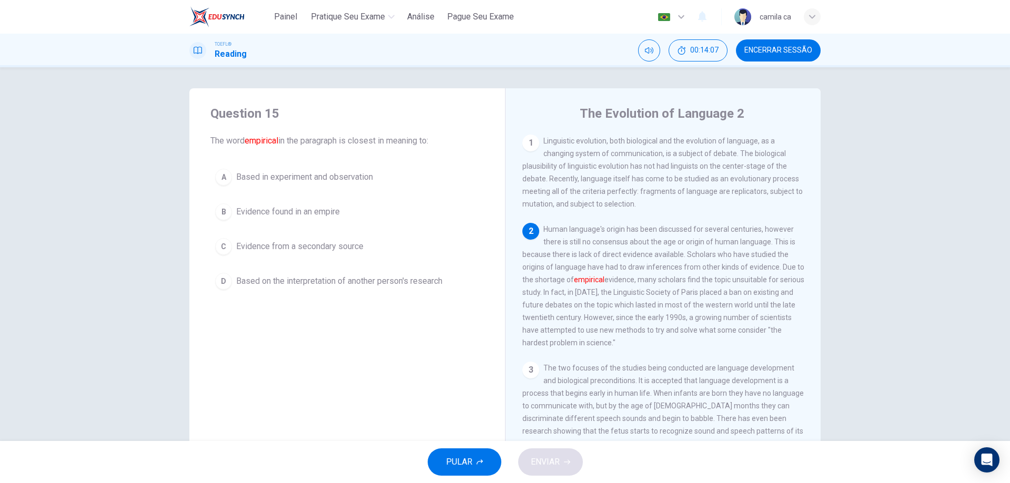
scroll to position [26, 0]
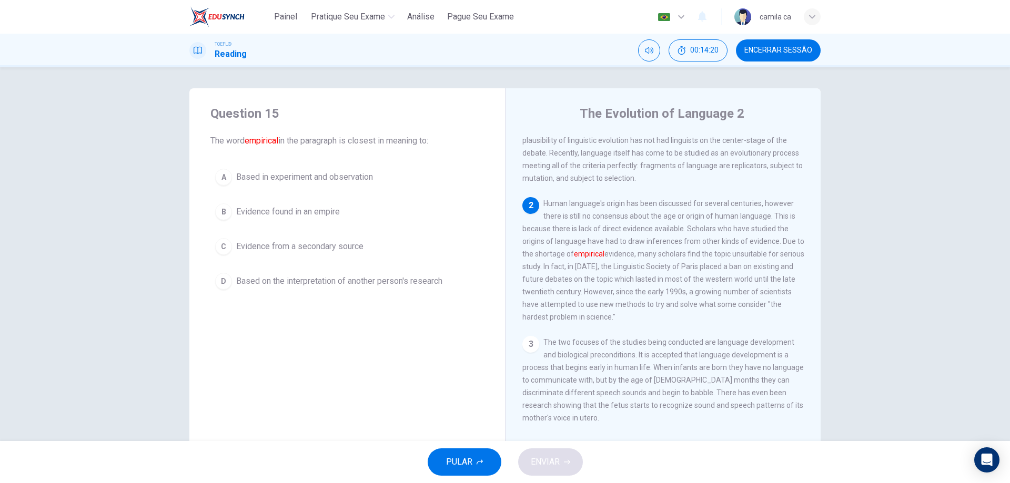
click at [364, 174] on span "Based in experiment and observation" at bounding box center [304, 177] width 137 height 13
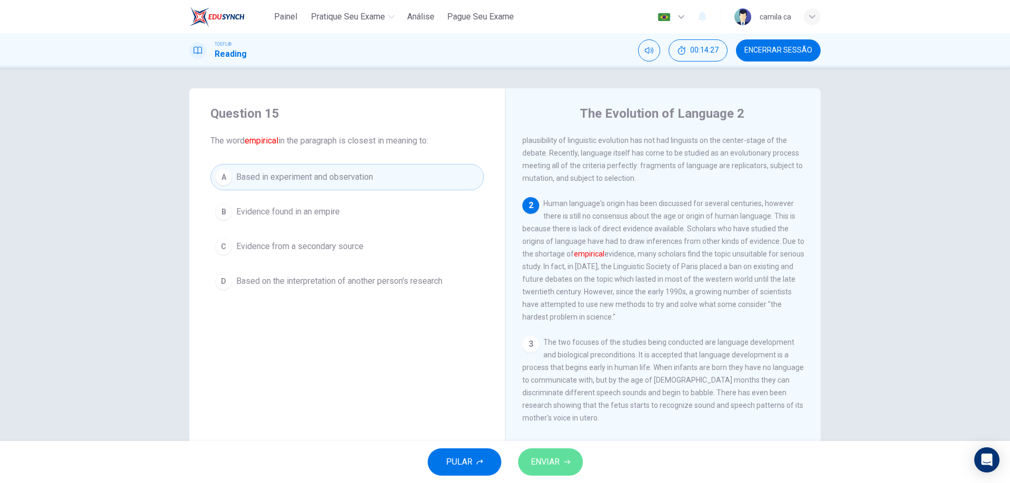
click at [557, 467] on span "ENVIAR" at bounding box center [545, 462] width 29 height 15
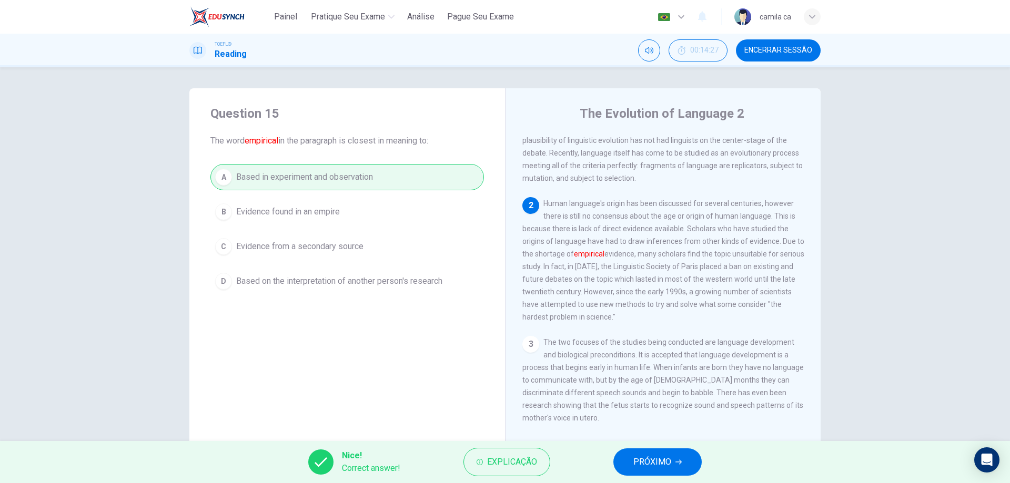
click at [635, 456] on span "PRÓXIMO" at bounding box center [652, 462] width 38 height 15
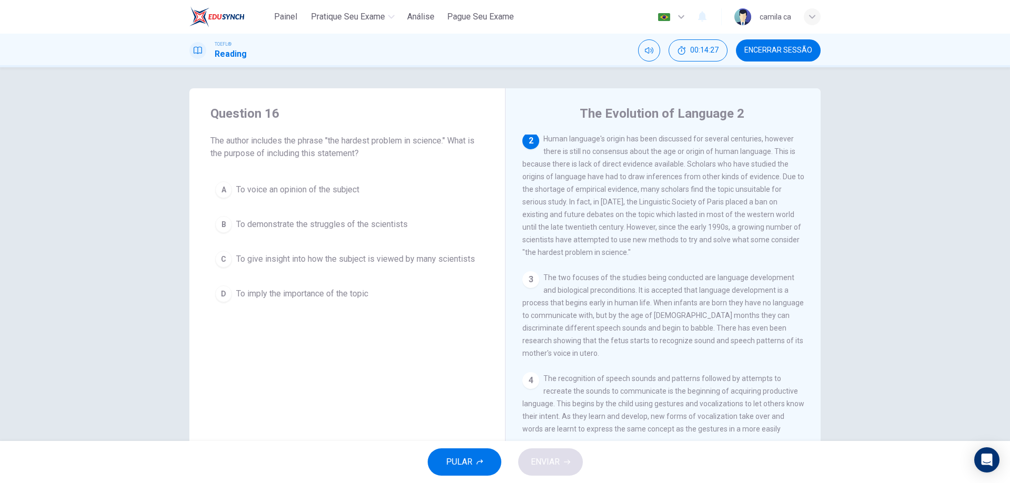
scroll to position [92, 0]
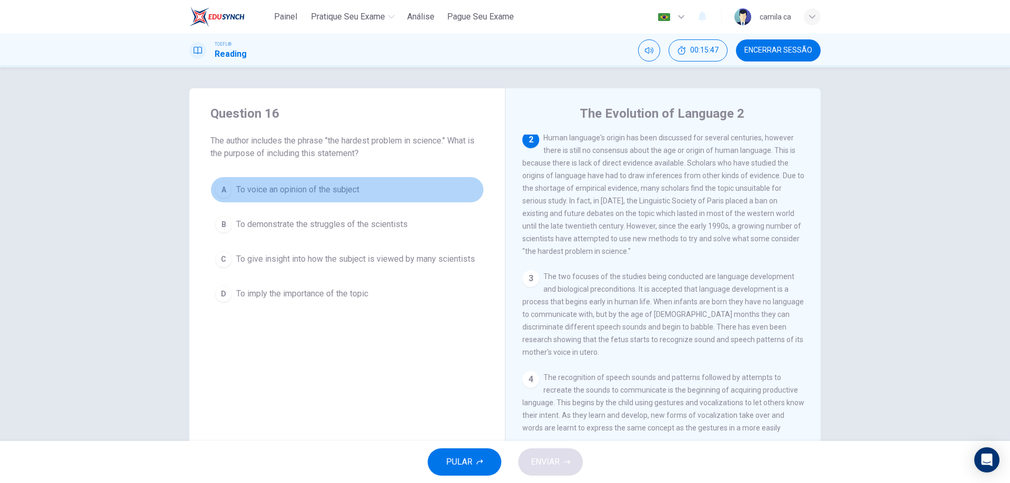
click at [380, 185] on button "A To voice an opinion of the subject" at bounding box center [347, 190] width 274 height 26
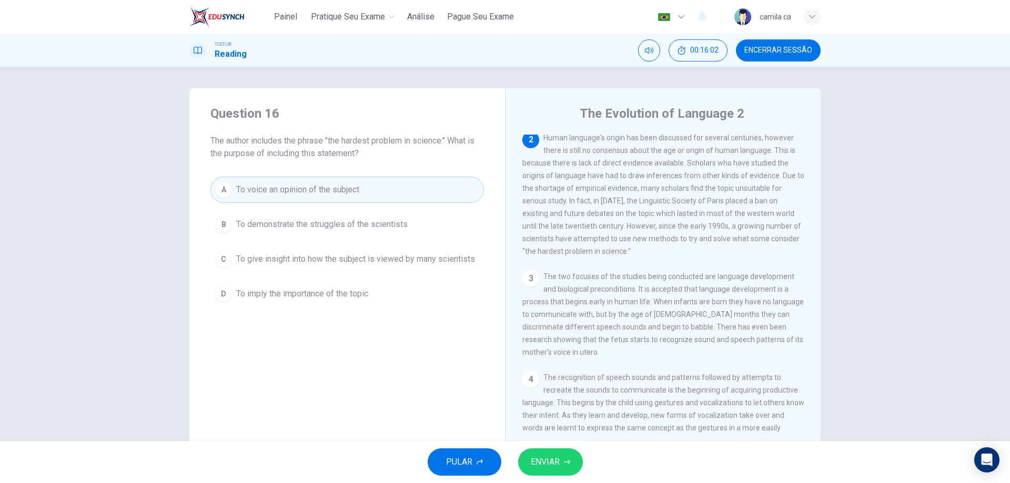
click at [555, 459] on span "ENVIAR" at bounding box center [545, 462] width 29 height 15
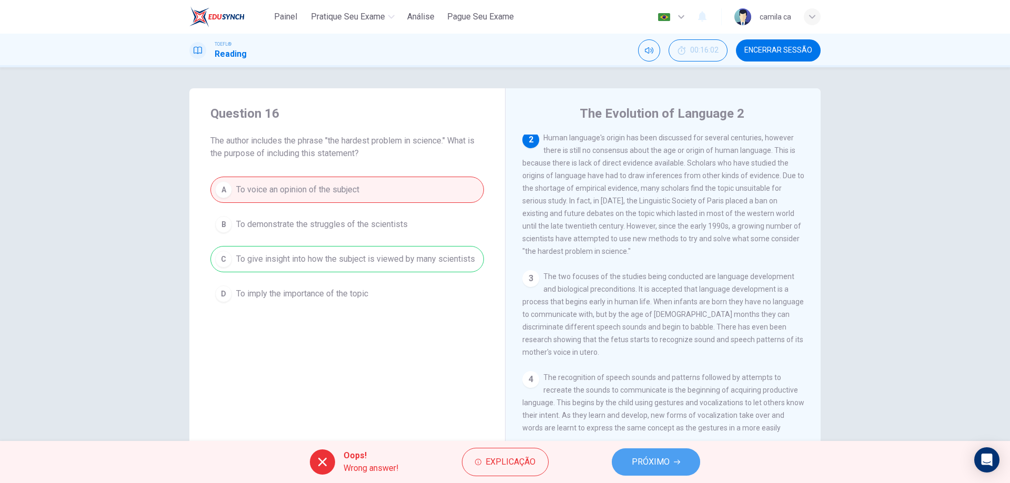
click at [647, 467] on span "PRÓXIMO" at bounding box center [651, 462] width 38 height 15
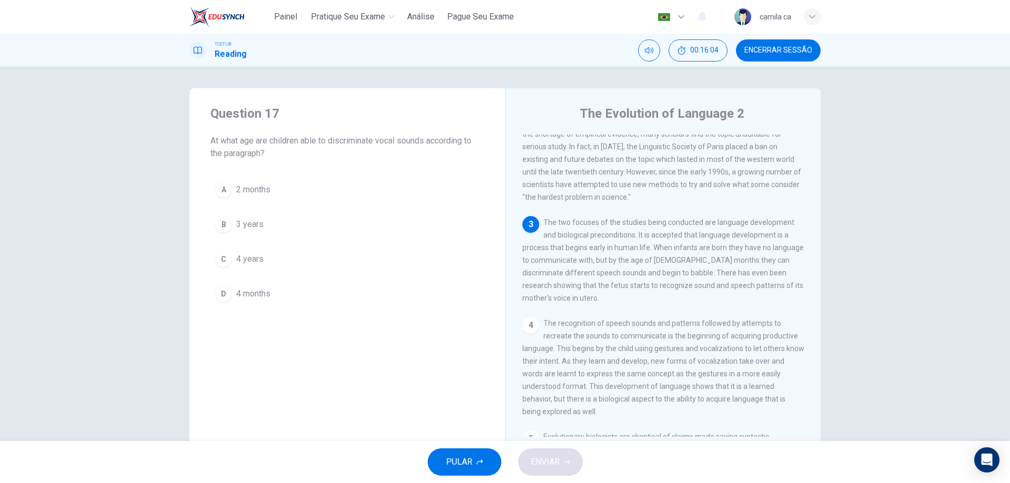
scroll to position [170, 0]
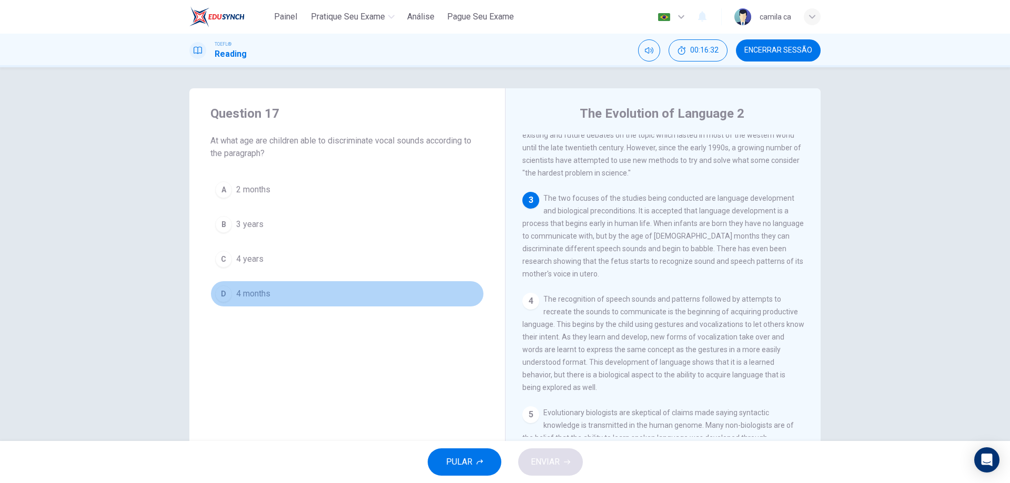
click at [255, 291] on span "4 months" at bounding box center [253, 294] width 34 height 13
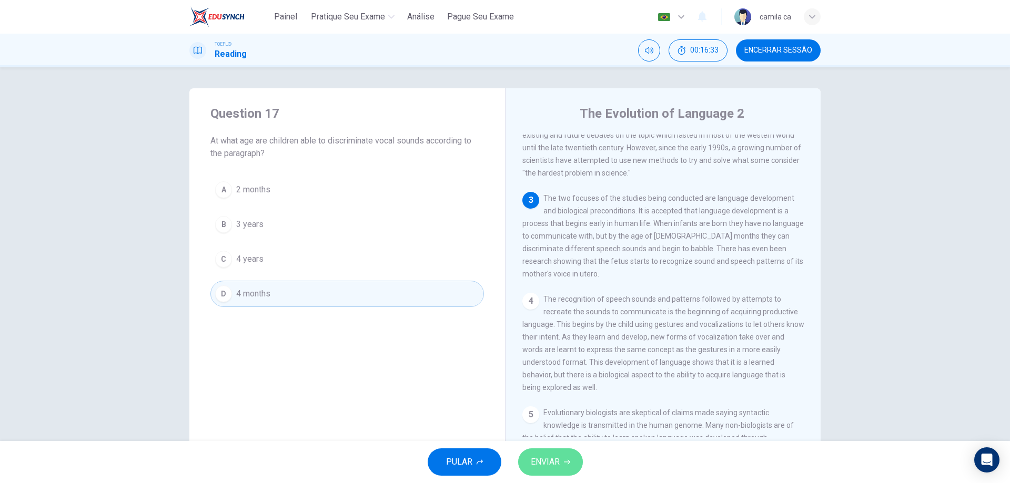
click at [555, 464] on span "ENVIAR" at bounding box center [545, 462] width 29 height 15
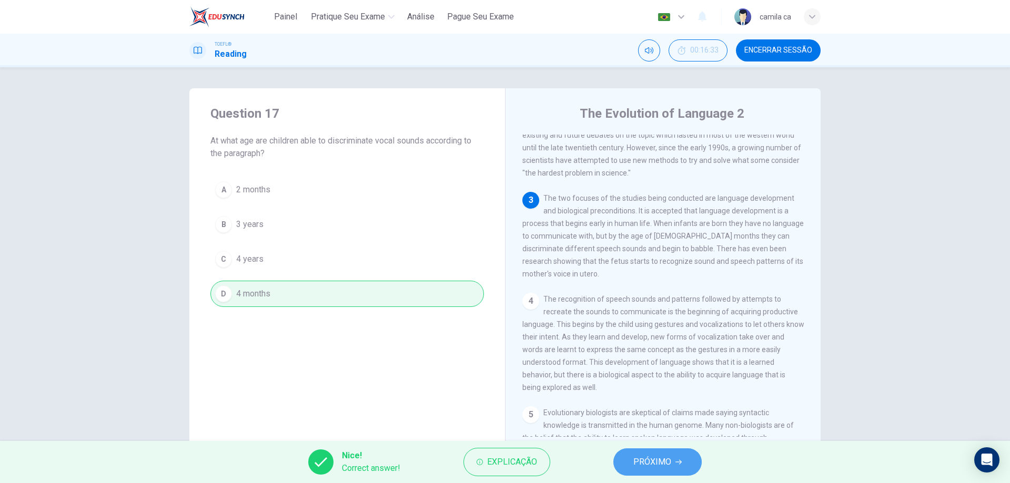
click at [644, 459] on span "PRÓXIMO" at bounding box center [652, 462] width 38 height 15
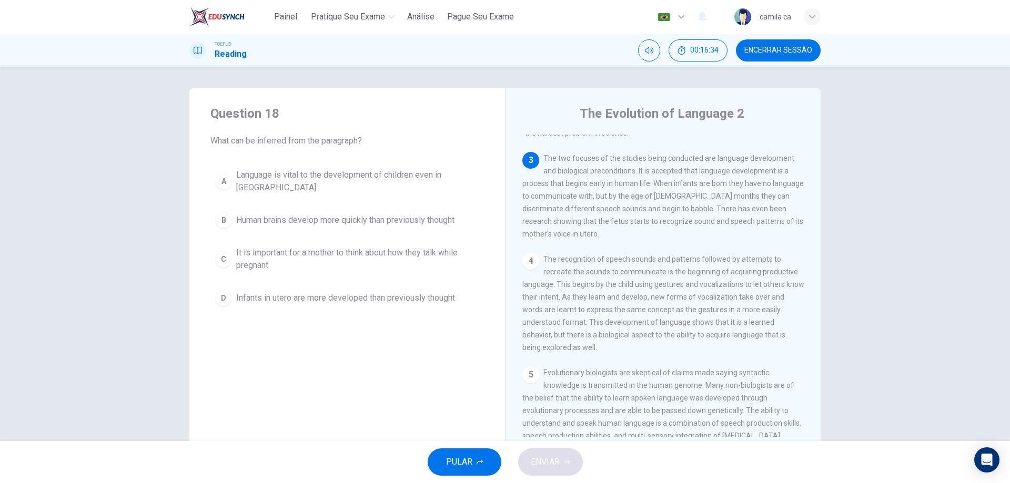
scroll to position [158, 0]
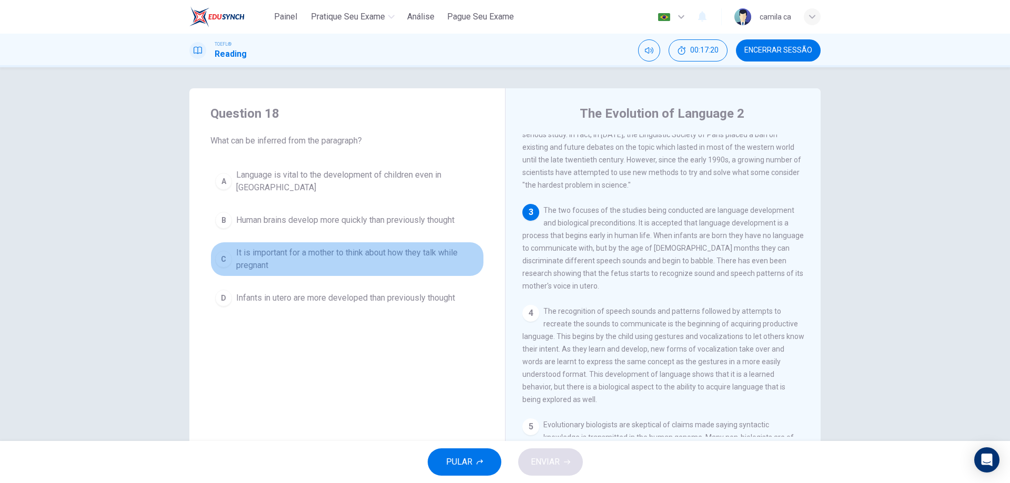
click at [426, 251] on span "It is important for a mother to think about how they talk while pregnant" at bounding box center [357, 259] width 243 height 25
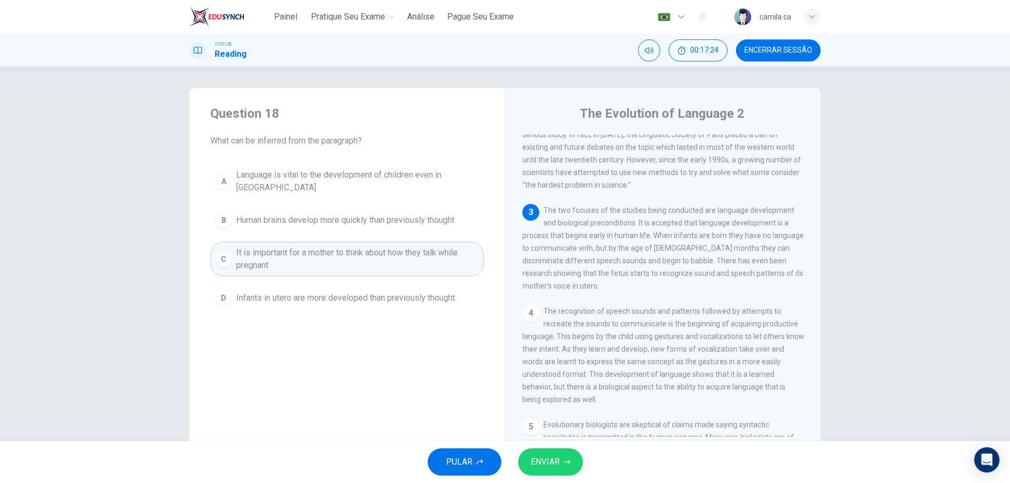
click at [572, 462] on button "ENVIAR" at bounding box center [550, 462] width 65 height 27
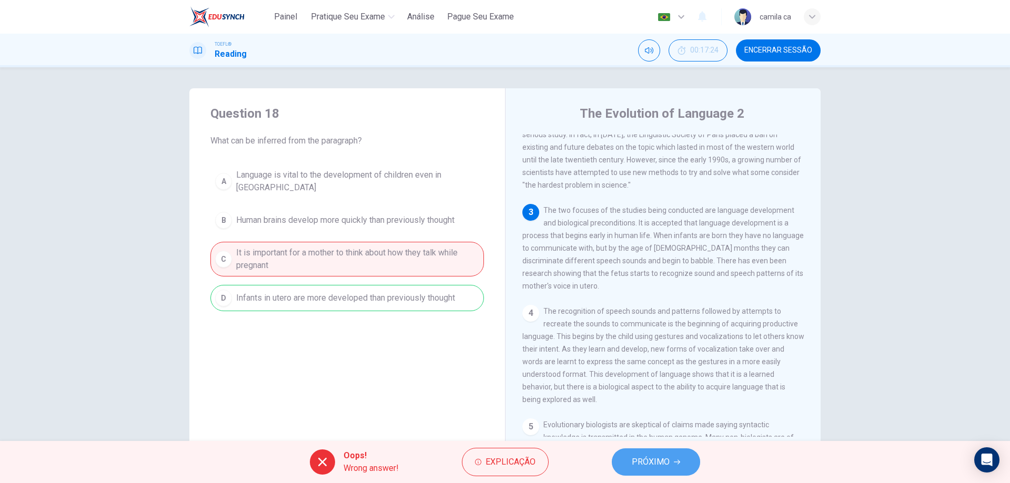
click at [644, 463] on span "PRÓXIMO" at bounding box center [651, 462] width 38 height 15
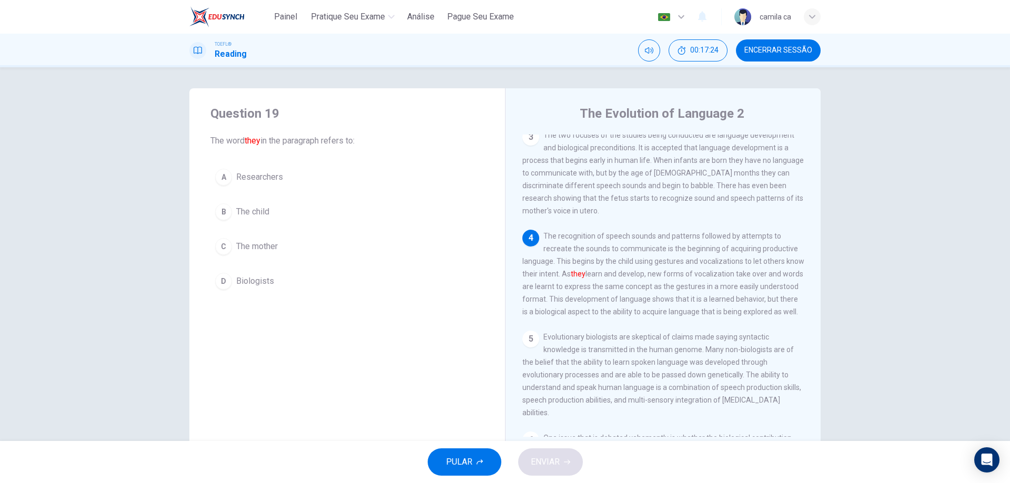
scroll to position [235, 0]
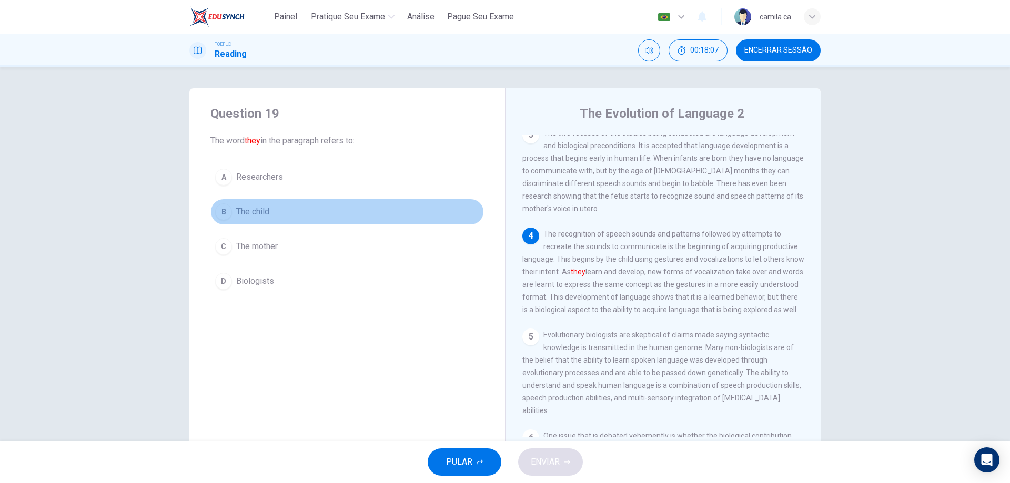
click at [242, 212] on span "The child" at bounding box center [252, 212] width 33 height 13
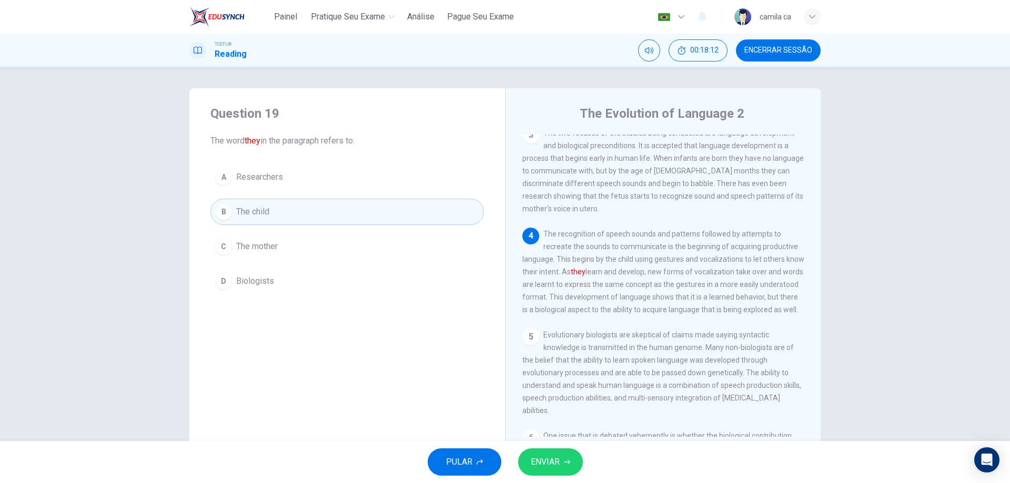
click at [546, 465] on span "ENVIAR" at bounding box center [545, 462] width 29 height 15
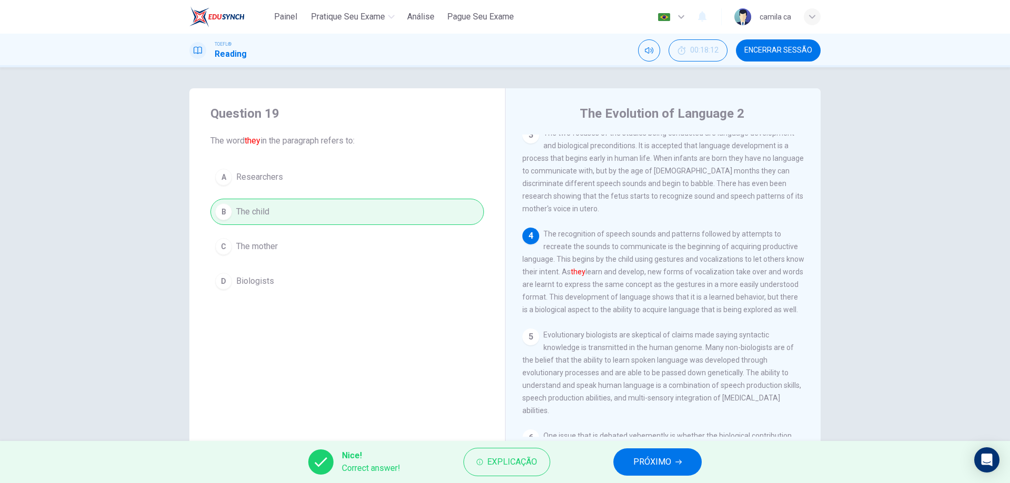
click at [648, 458] on span "PRÓXIMO" at bounding box center [652, 462] width 38 height 15
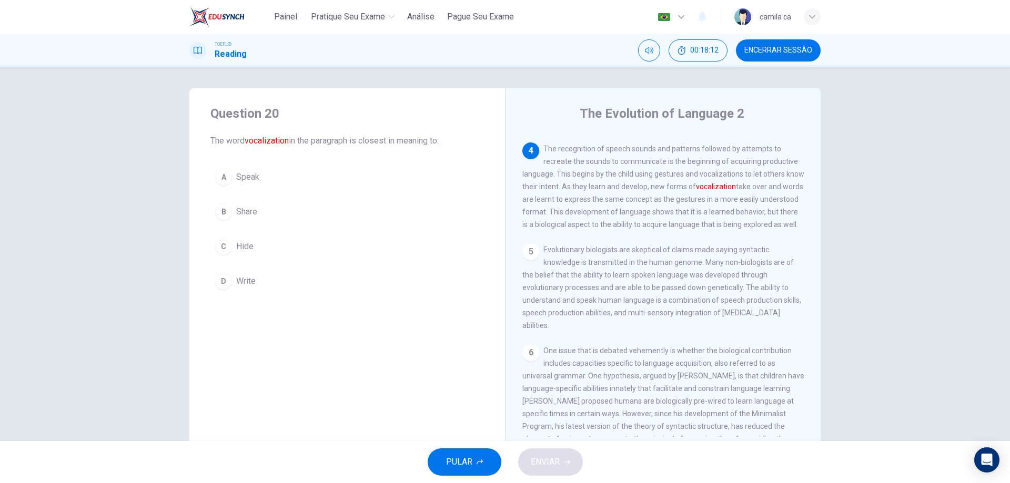
scroll to position [327, 0]
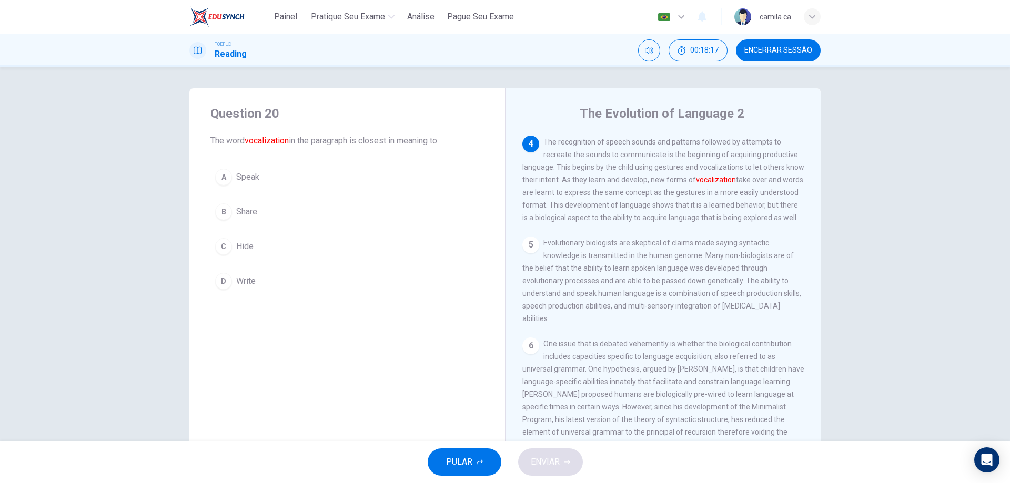
click at [274, 177] on button "A Speak" at bounding box center [347, 177] width 274 height 26
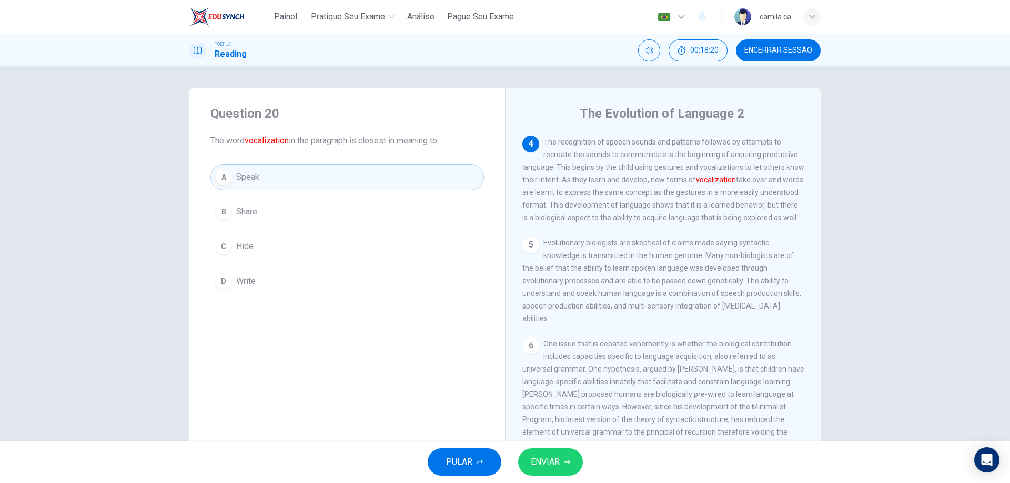
click at [545, 463] on span "ENVIAR" at bounding box center [545, 462] width 29 height 15
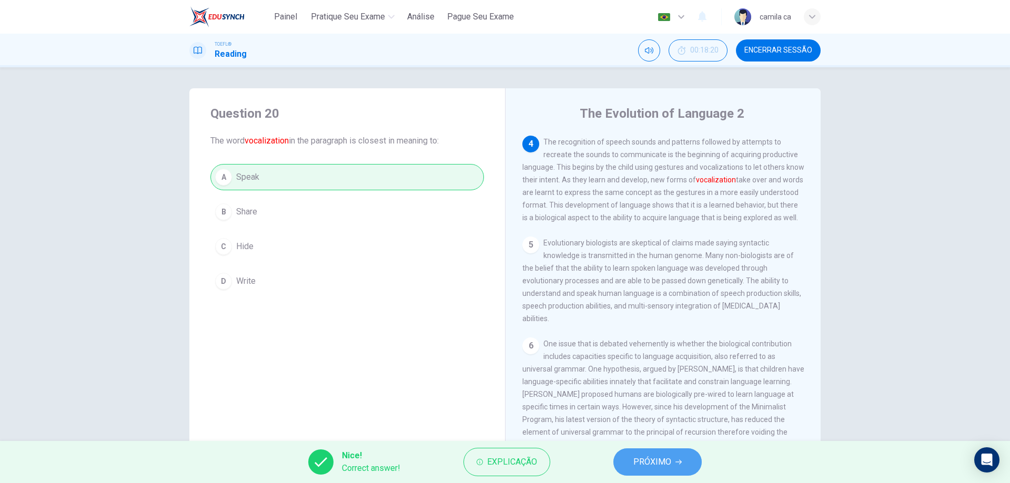
click at [643, 461] on span "PRÓXIMO" at bounding box center [652, 462] width 38 height 15
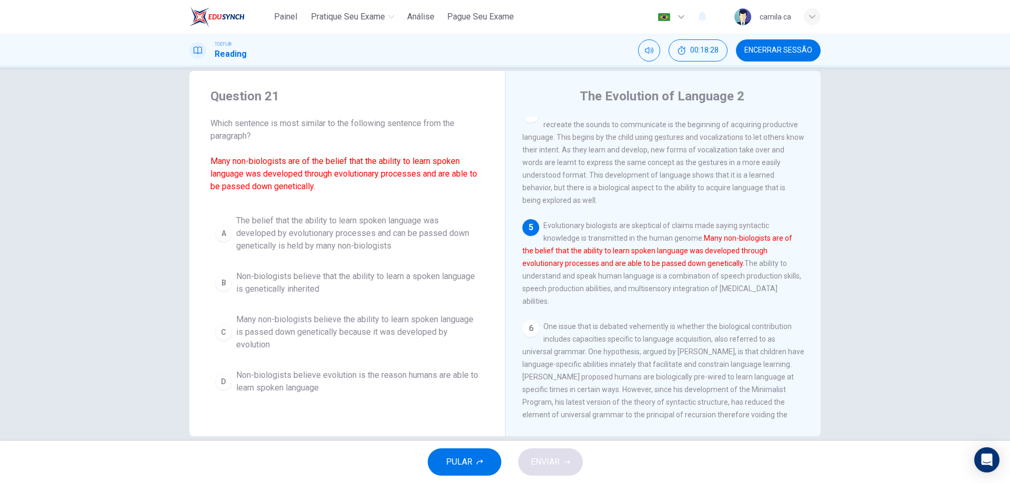
scroll to position [34, 0]
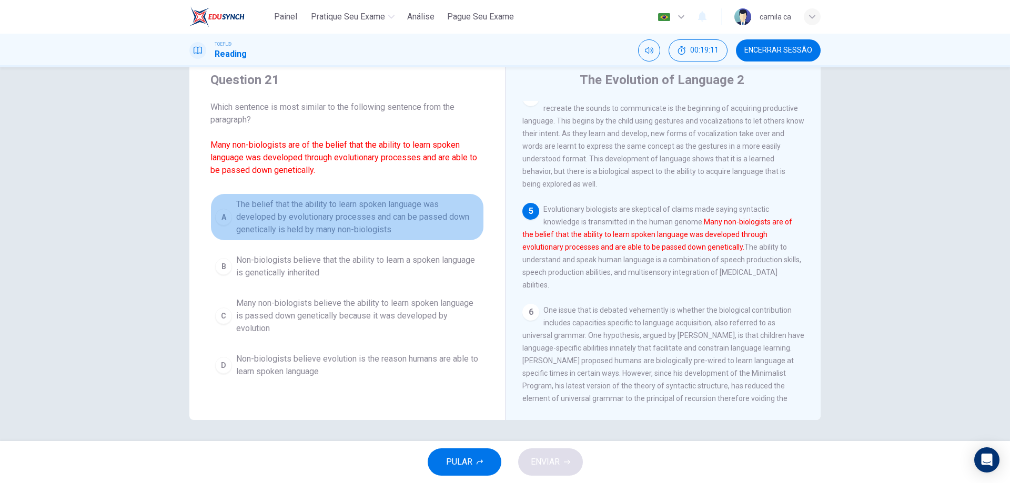
click at [401, 225] on span "The belief that the ability to learn spoken language was developed by evolution…" at bounding box center [357, 217] width 243 height 38
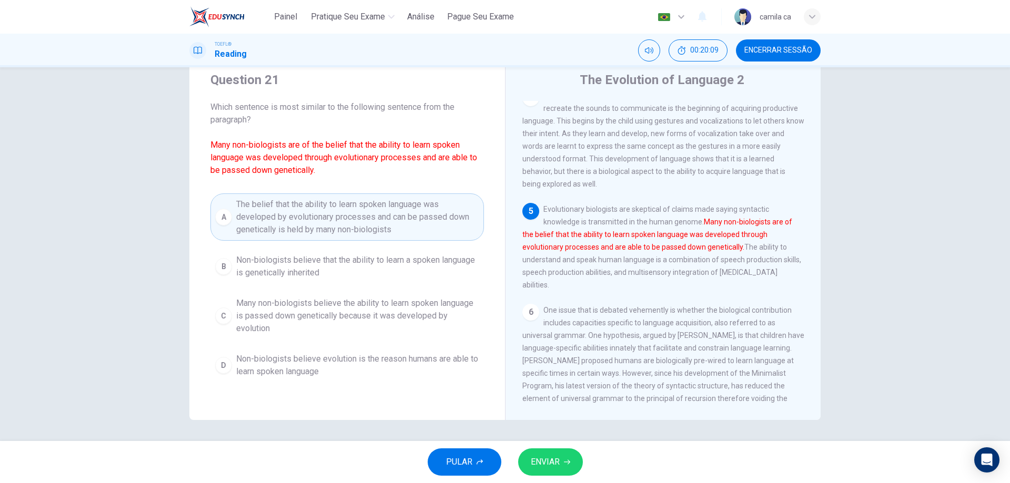
click at [548, 460] on span "ENVIAR" at bounding box center [545, 462] width 29 height 15
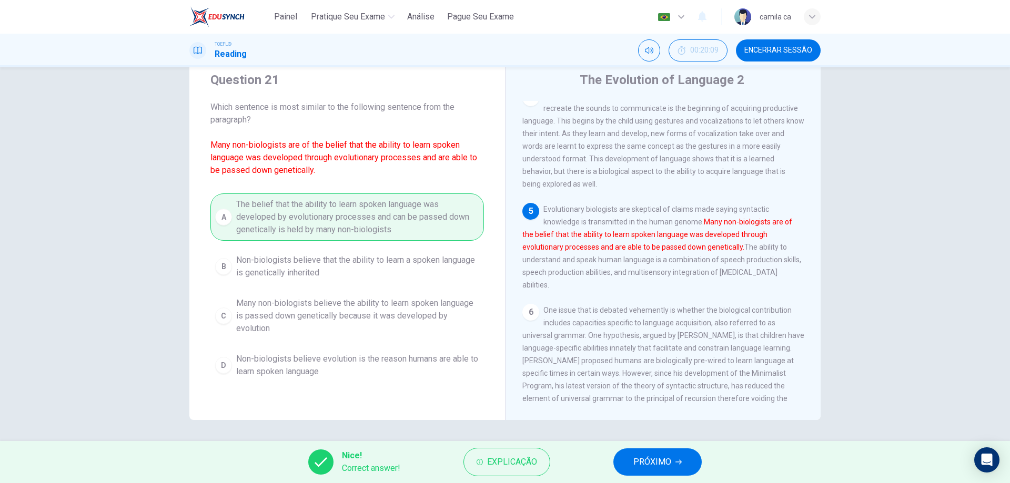
click at [642, 461] on span "PRÓXIMO" at bounding box center [652, 462] width 38 height 15
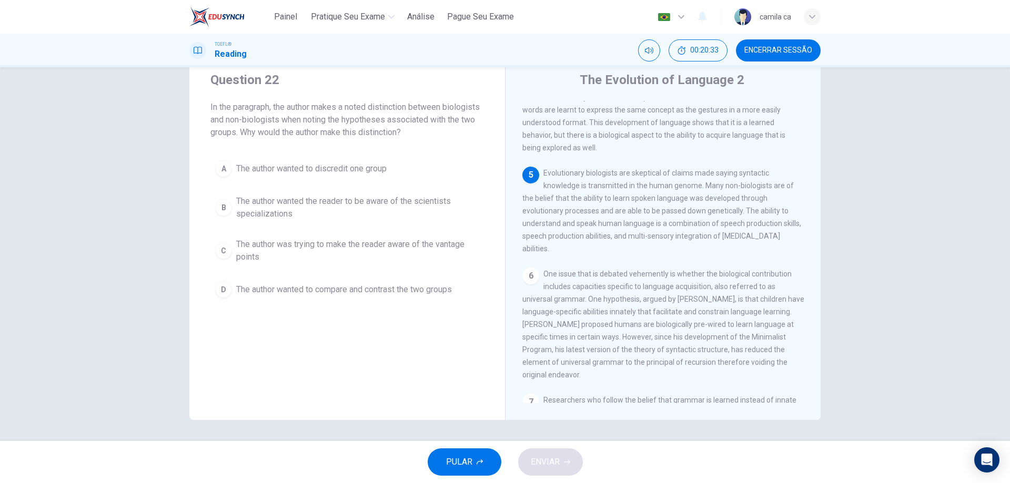
scroll to position [392, 0]
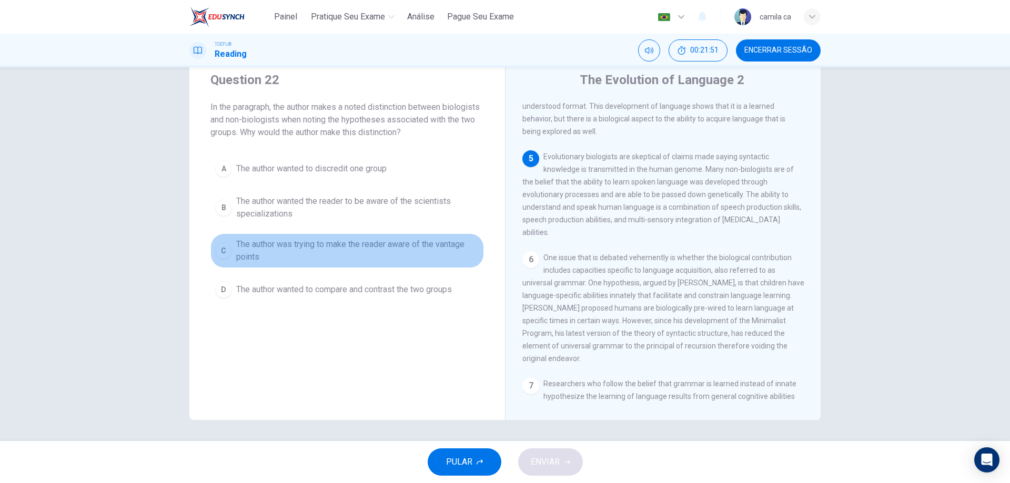
click at [365, 255] on span "The author was trying to make the reader aware of the vantage points" at bounding box center [357, 250] width 243 height 25
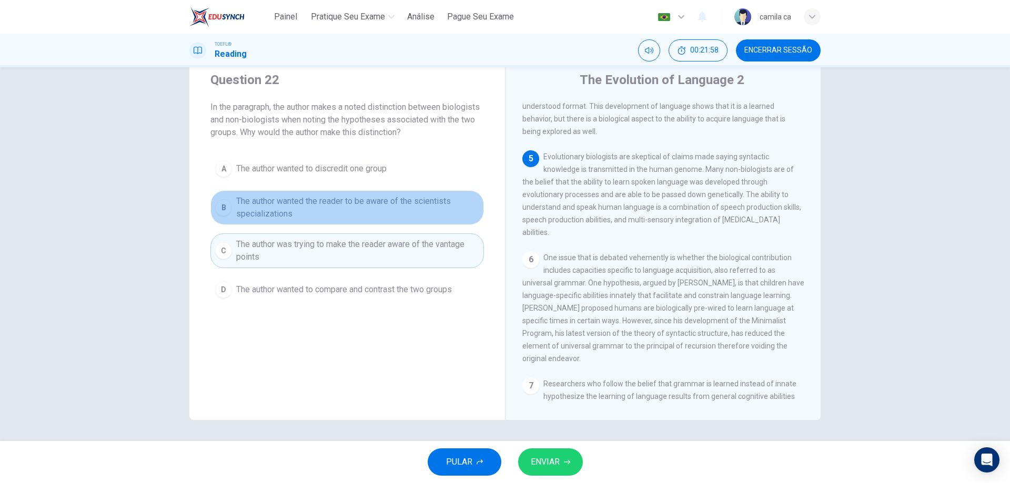
click at [429, 210] on span "The author wanted the reader to be aware of the scientists specializations" at bounding box center [357, 207] width 243 height 25
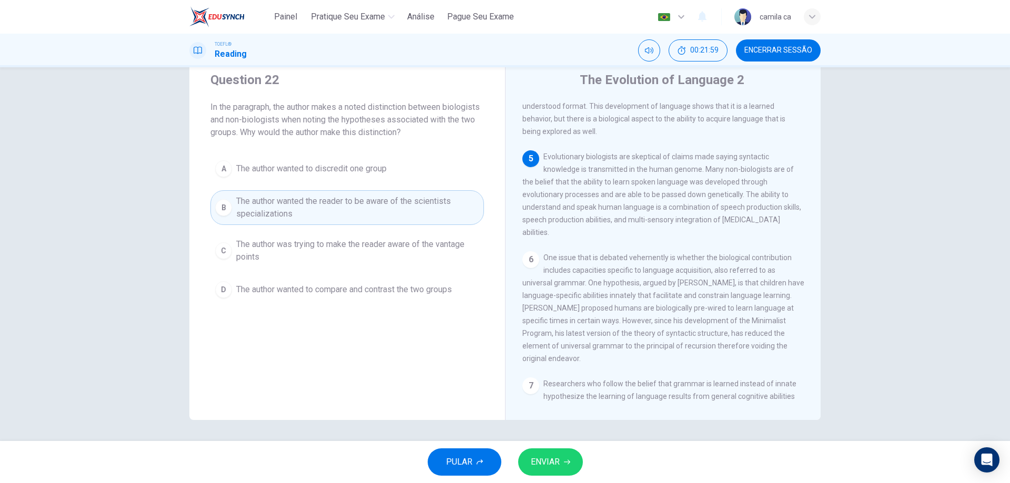
click at [561, 460] on button "ENVIAR" at bounding box center [550, 462] width 65 height 27
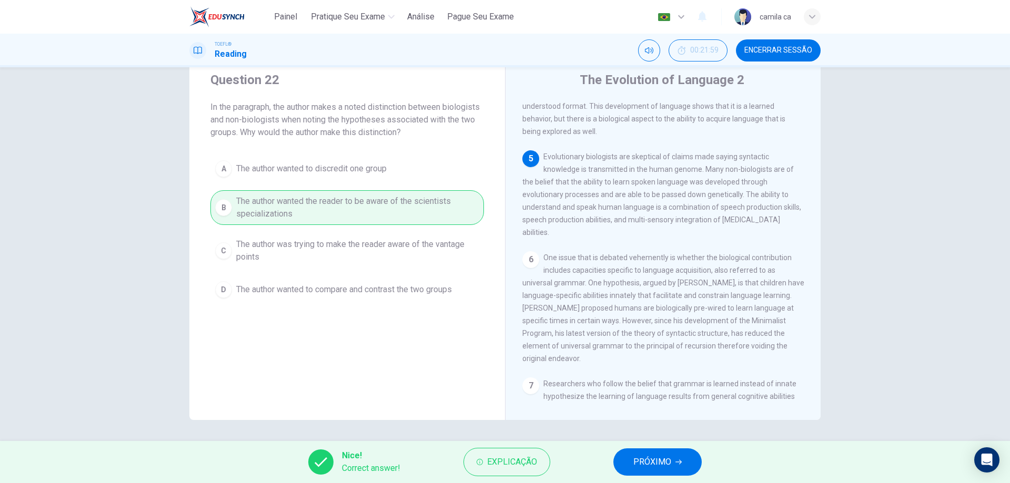
click at [663, 453] on button "PRÓXIMO" at bounding box center [657, 462] width 88 height 27
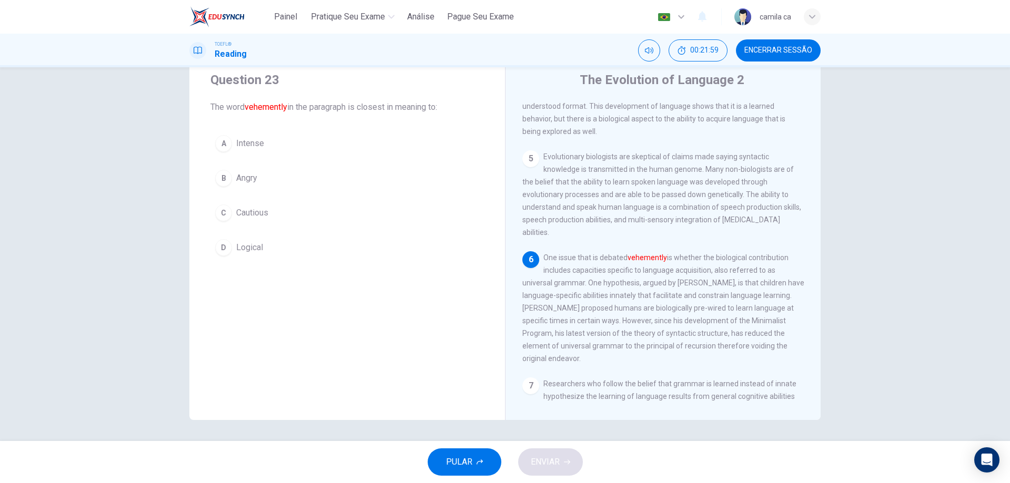
scroll to position [457, 0]
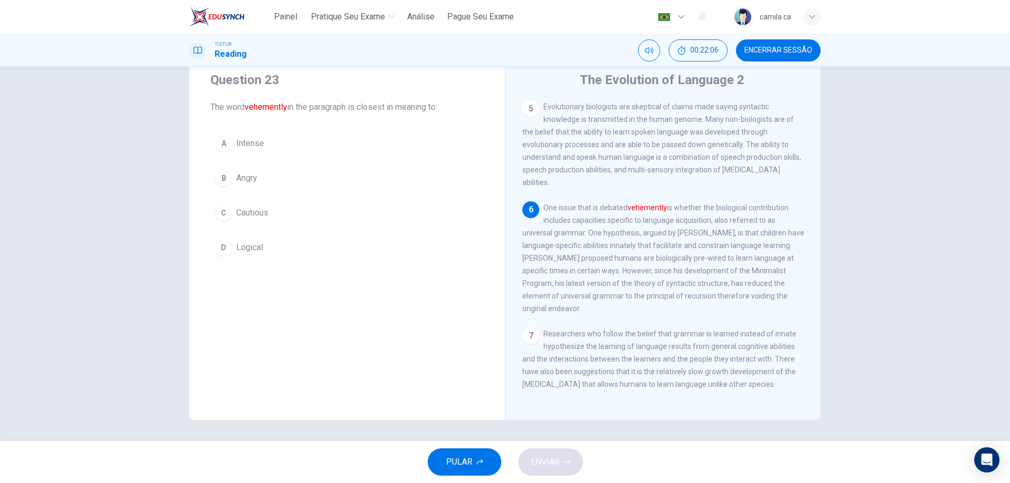
click at [254, 141] on span "Intense" at bounding box center [250, 143] width 28 height 13
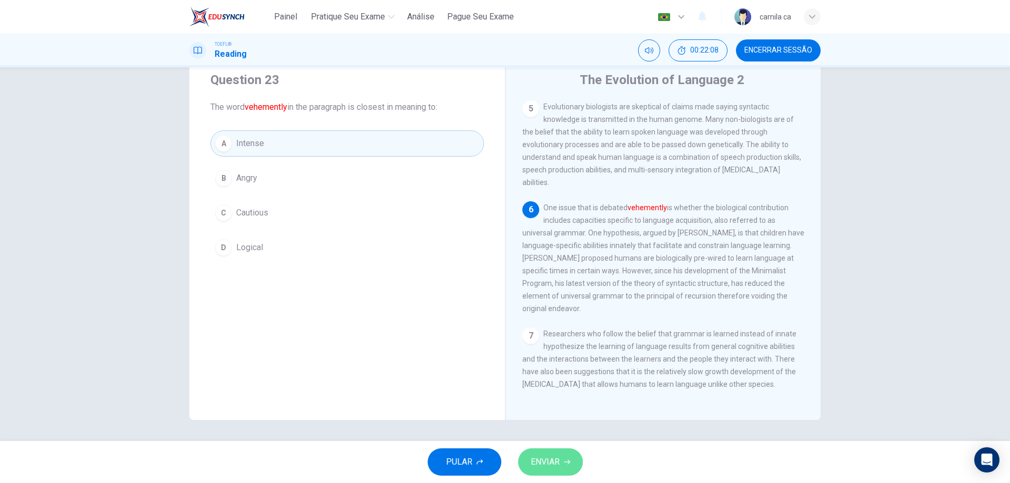
click at [563, 457] on button "ENVIAR" at bounding box center [550, 462] width 65 height 27
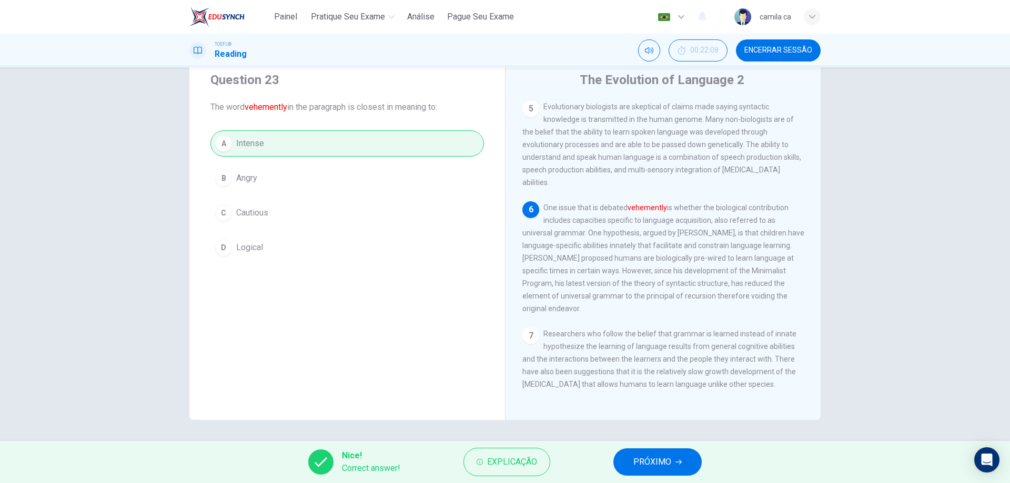
click at [650, 458] on span "PRÓXIMO" at bounding box center [652, 462] width 38 height 15
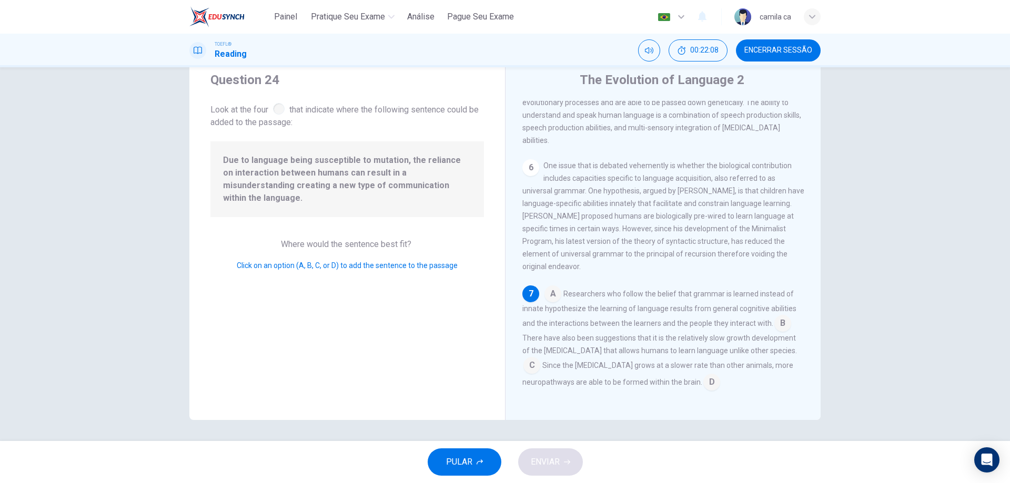
scroll to position [496, 0]
click at [551, 294] on input at bounding box center [552, 295] width 17 height 17
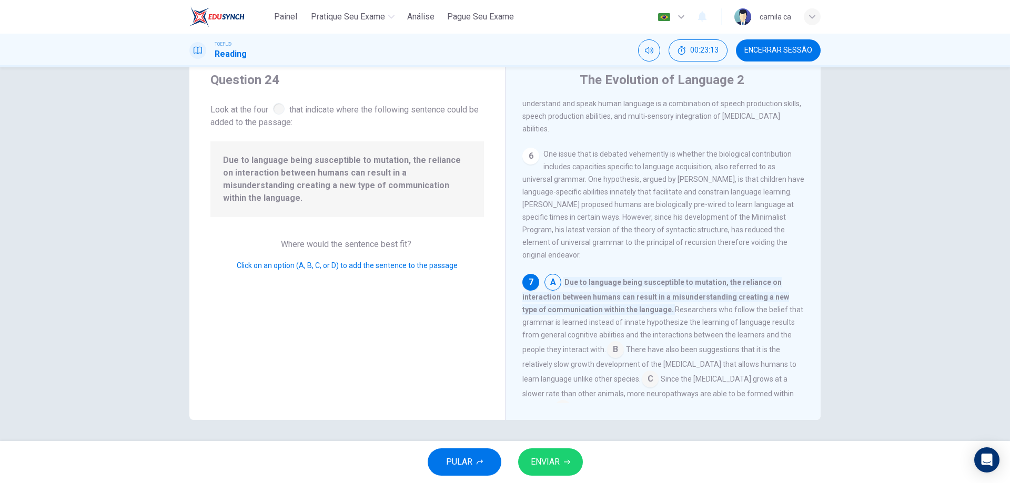
click at [541, 465] on span "ENVIAR" at bounding box center [545, 462] width 29 height 15
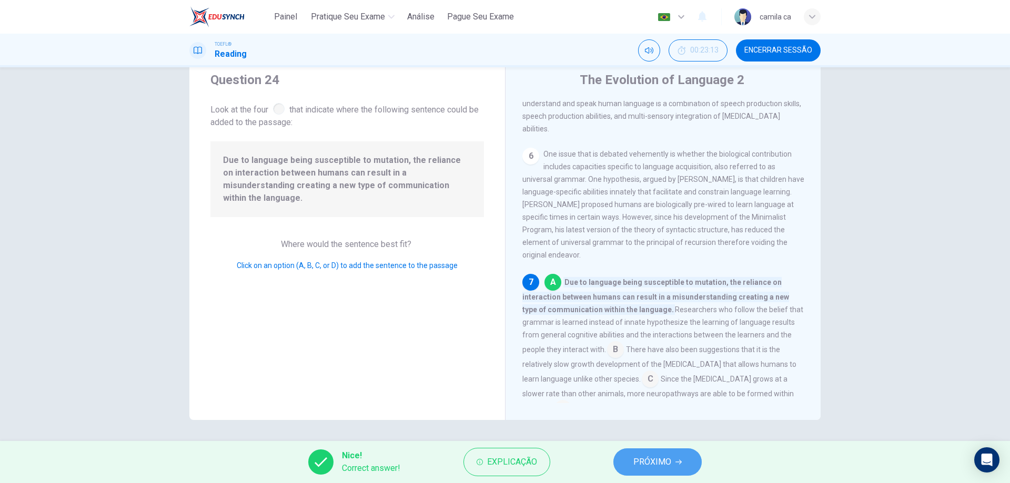
click at [657, 470] on button "PRÓXIMO" at bounding box center [657, 462] width 88 height 27
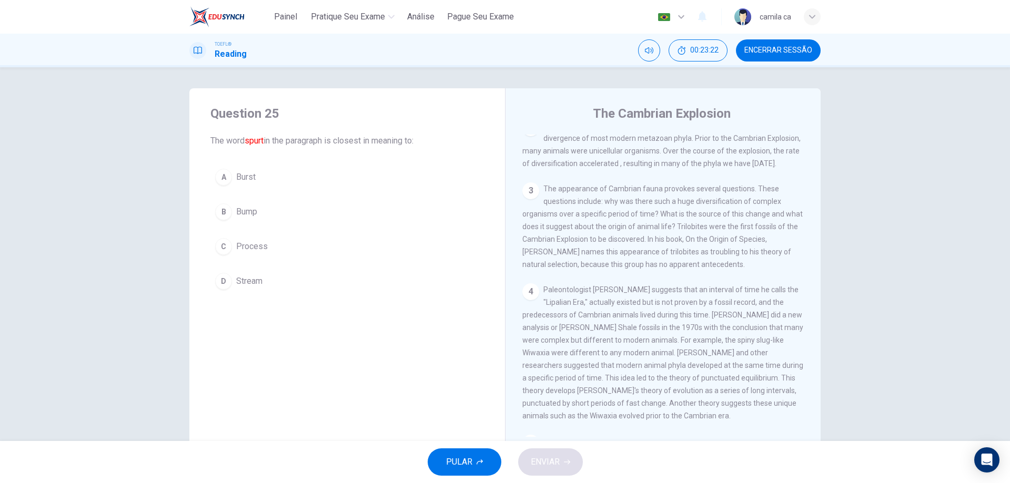
scroll to position [0, 0]
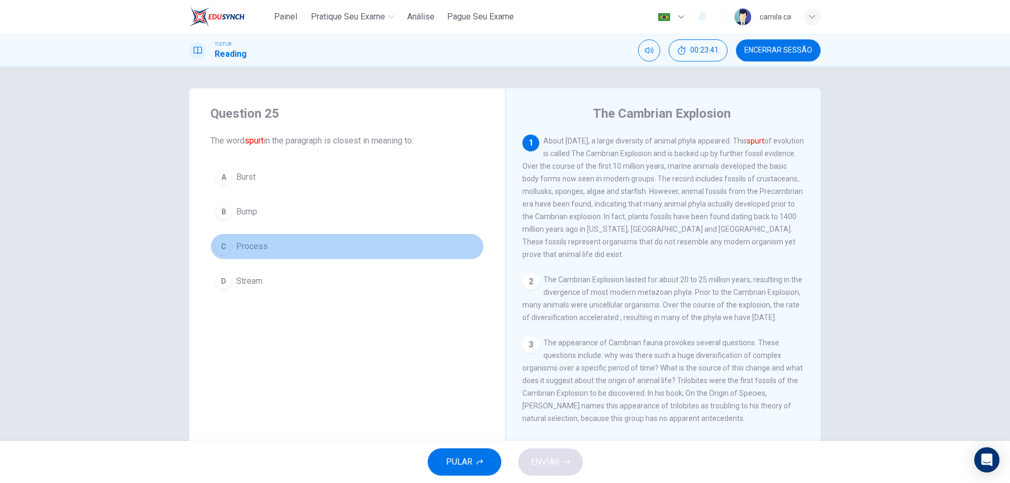
click at [249, 246] on span "Process" at bounding box center [252, 246] width 32 height 13
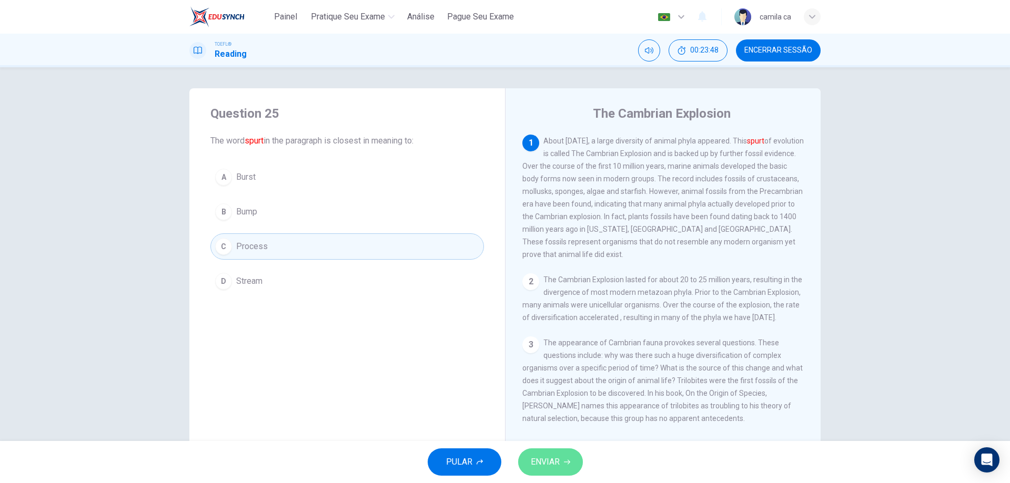
click at [544, 455] on span "ENVIAR" at bounding box center [545, 462] width 29 height 15
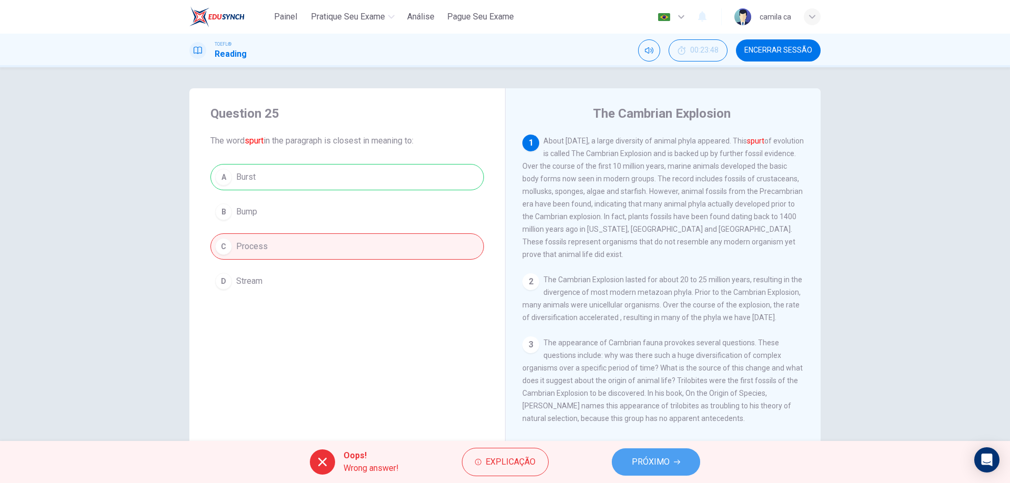
click at [642, 451] on button "PRÓXIMO" at bounding box center [656, 462] width 88 height 27
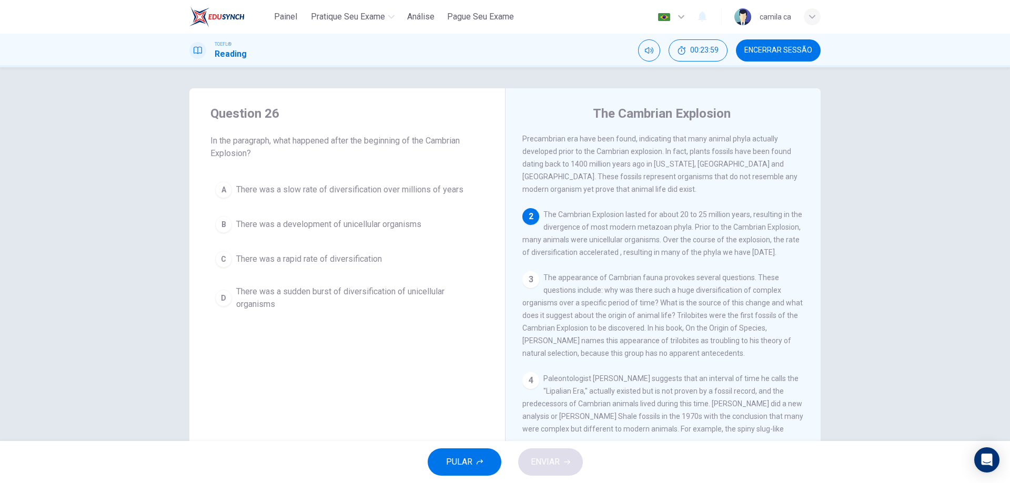
scroll to position [118, 0]
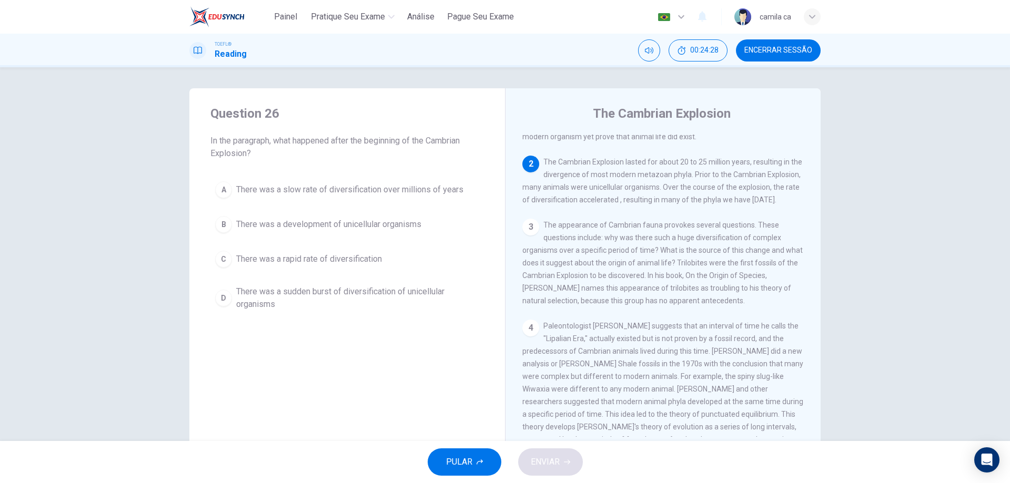
click at [307, 254] on span "There was a rapid rate of diversification" at bounding box center [309, 259] width 146 height 13
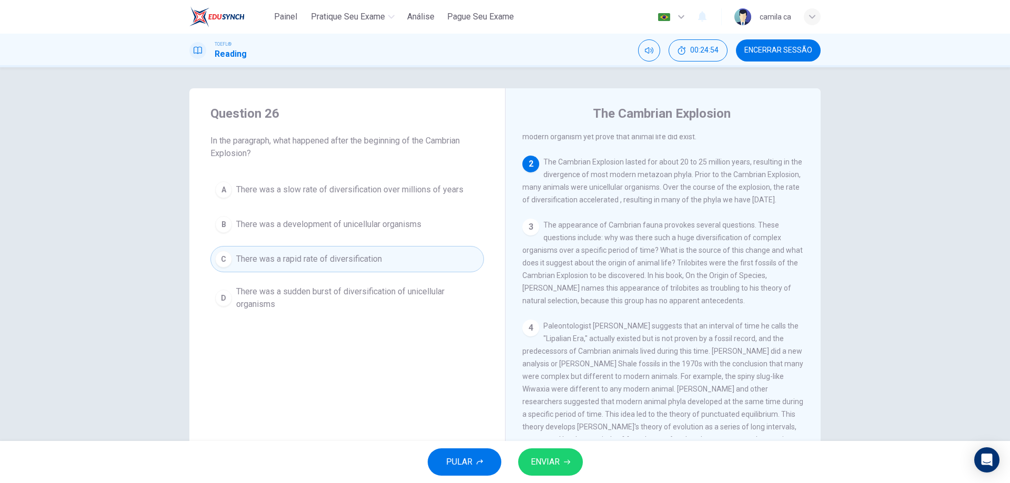
click at [564, 461] on icon "button" at bounding box center [567, 462] width 6 height 6
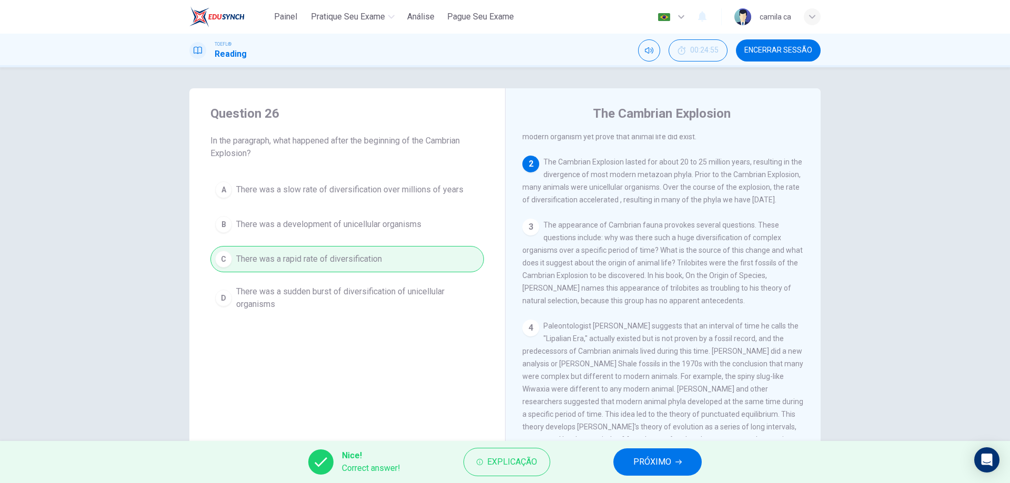
click at [655, 456] on span "PRÓXIMO" at bounding box center [652, 462] width 38 height 15
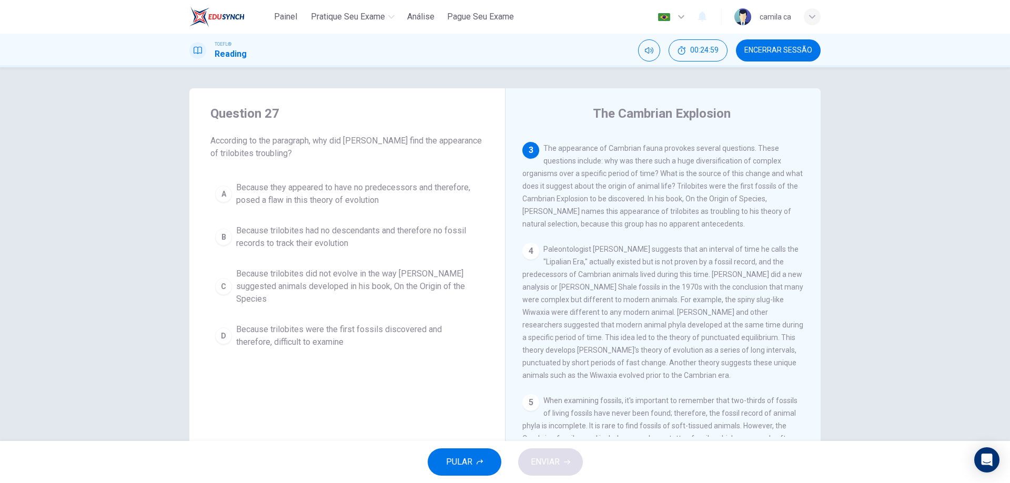
scroll to position [170, 0]
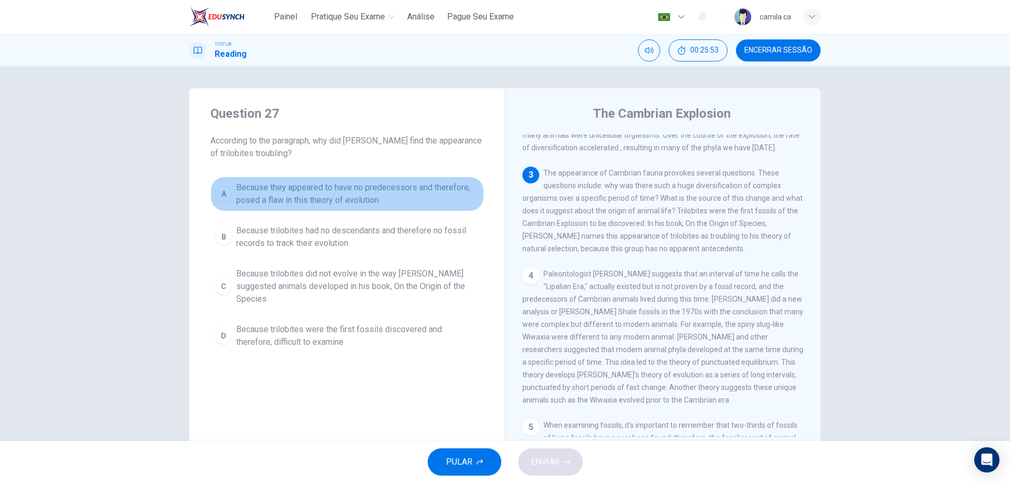
click at [363, 199] on span "Because they appeared to have no predecessors and therefore, posed a flaw in th…" at bounding box center [357, 193] width 243 height 25
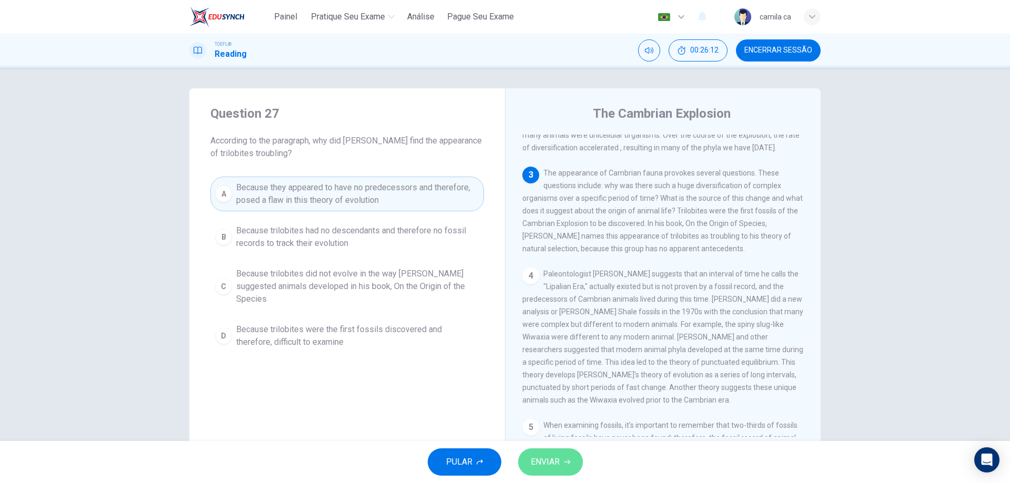
click at [556, 466] on span "ENVIAR" at bounding box center [545, 462] width 29 height 15
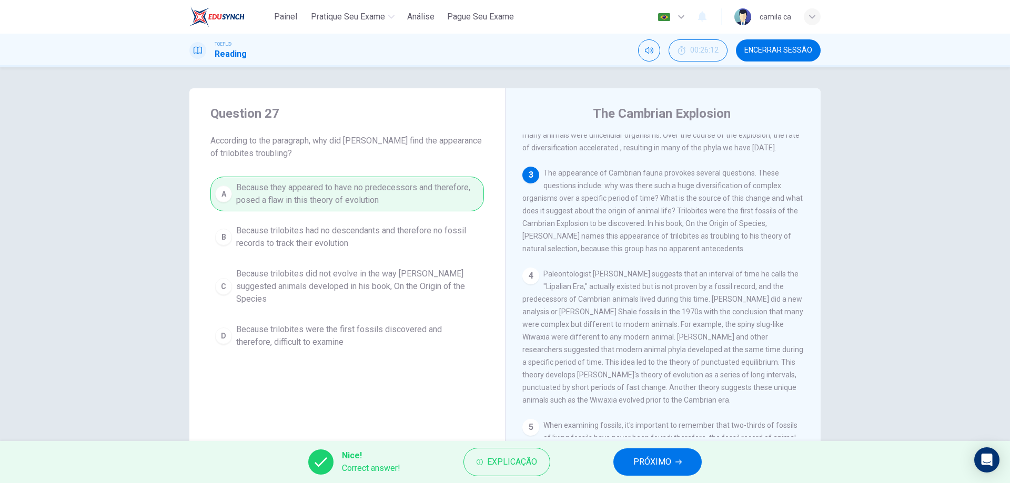
click at [660, 461] on span "PRÓXIMO" at bounding box center [652, 462] width 38 height 15
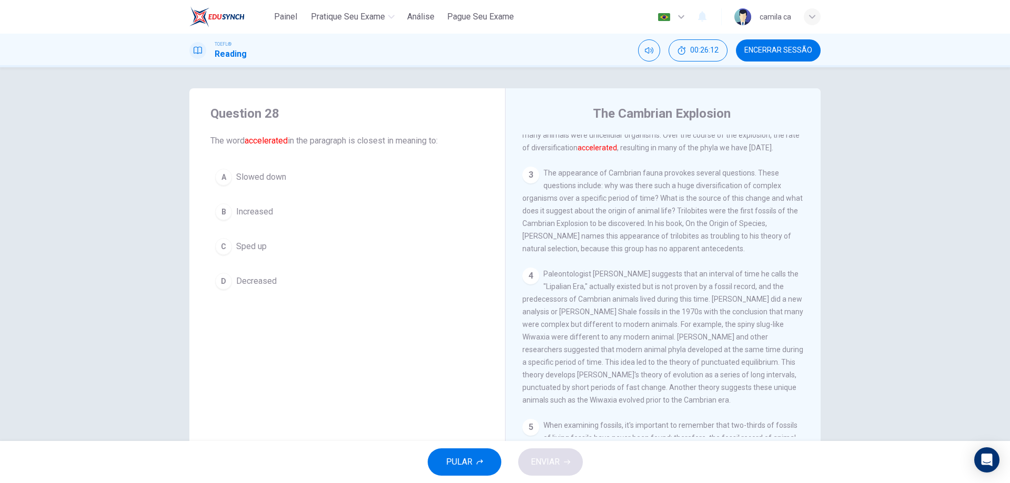
scroll to position [144, 0]
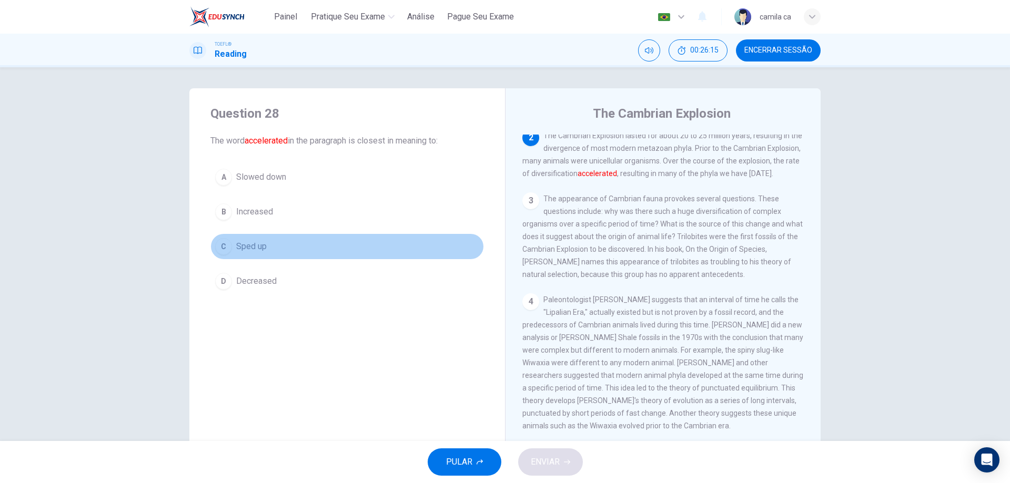
click at [259, 247] on span "Sped up" at bounding box center [251, 246] width 31 height 13
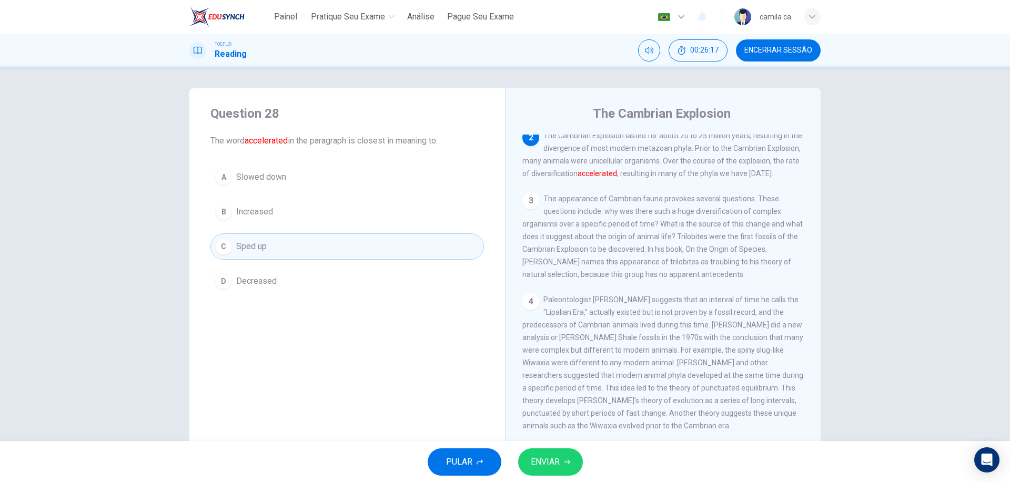
click at [553, 465] on span "ENVIAR" at bounding box center [545, 462] width 29 height 15
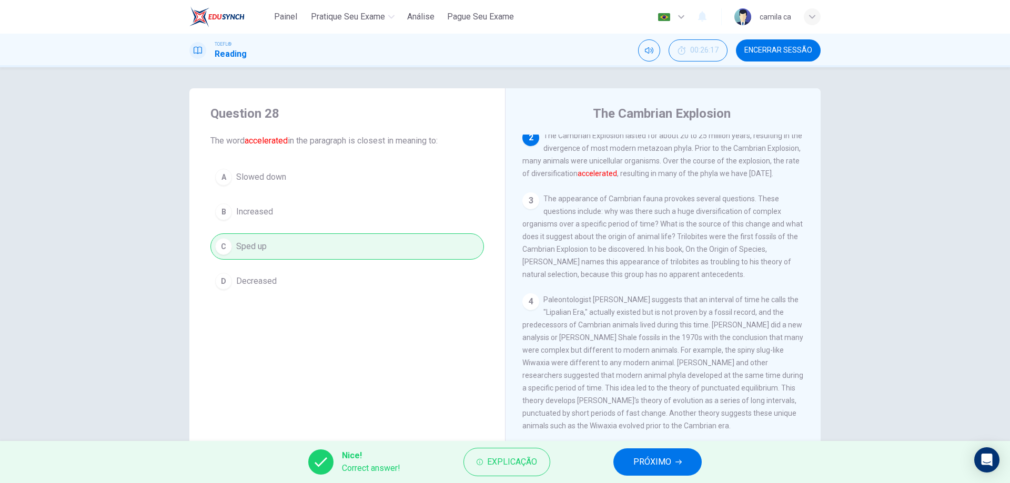
click at [641, 455] on button "PRÓXIMO" at bounding box center [657, 462] width 88 height 27
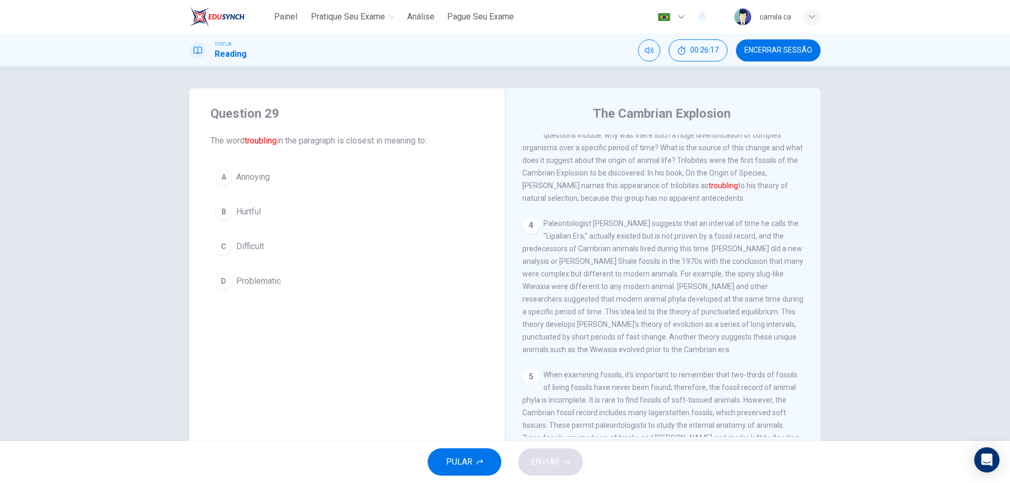
scroll to position [223, 0]
click at [288, 284] on button "D Problematic" at bounding box center [347, 281] width 274 height 26
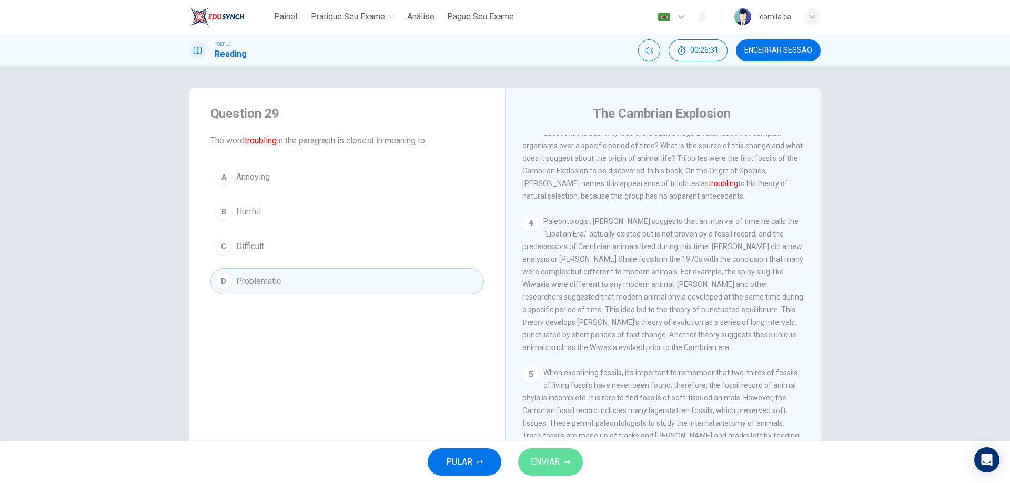
click at [542, 462] on span "ENVIAR" at bounding box center [545, 462] width 29 height 15
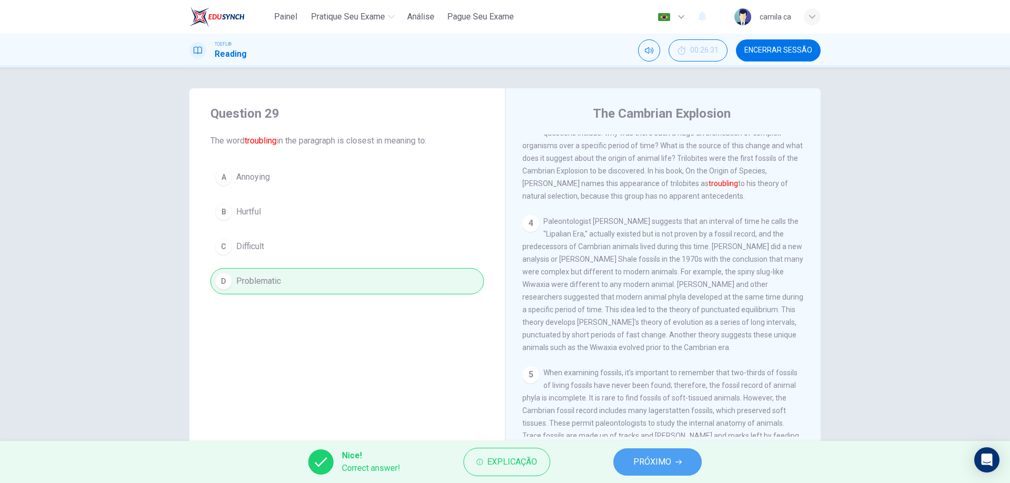
click at [669, 466] on span "PRÓXIMO" at bounding box center [652, 462] width 38 height 15
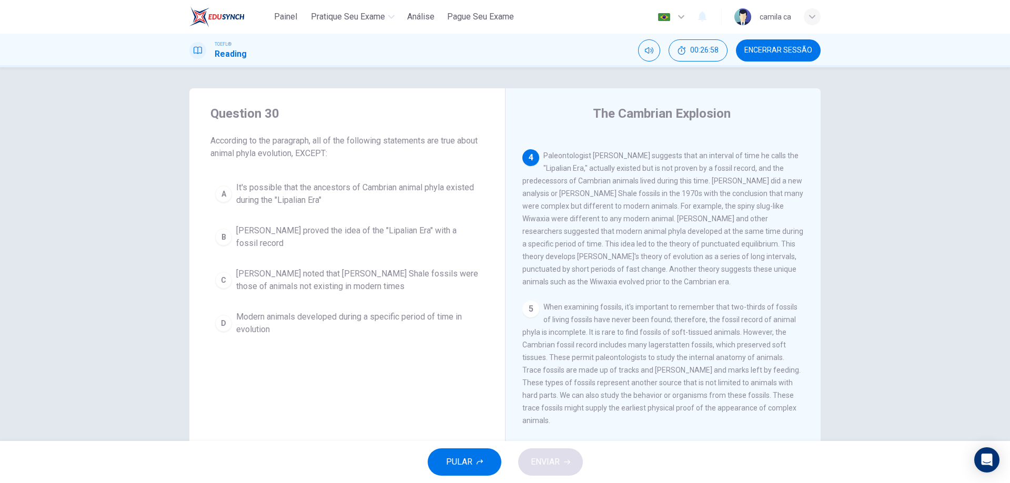
scroll to position [327, 0]
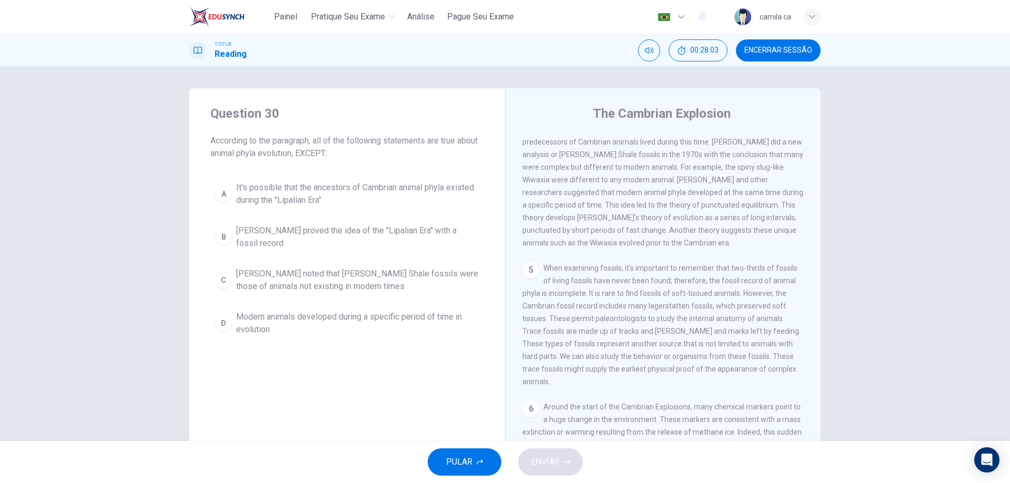
click at [396, 193] on span "It's possible that the ancestors of Cambrian animal phyla existed during the "L…" at bounding box center [357, 193] width 243 height 25
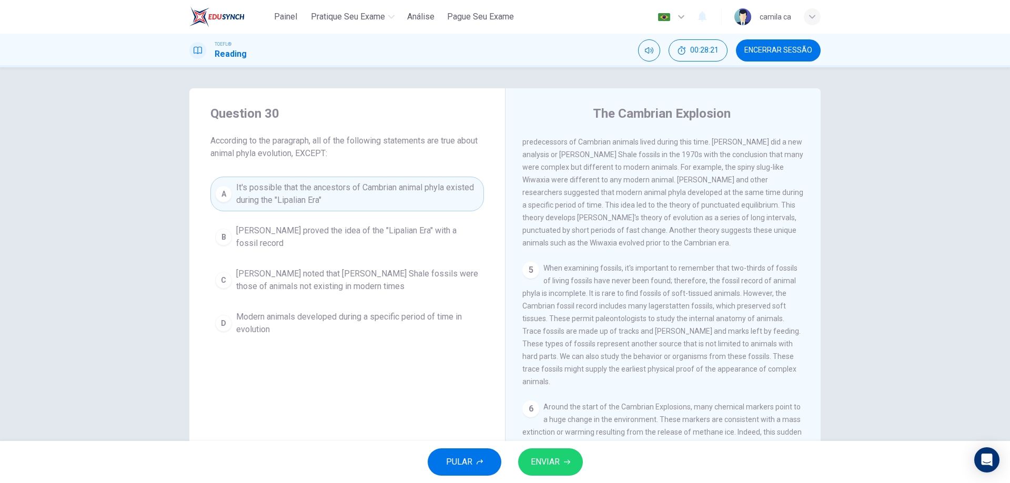
click at [360, 234] on span "[PERSON_NAME] proved the idea of the "Lipalian Era" with a fossil record" at bounding box center [357, 237] width 243 height 25
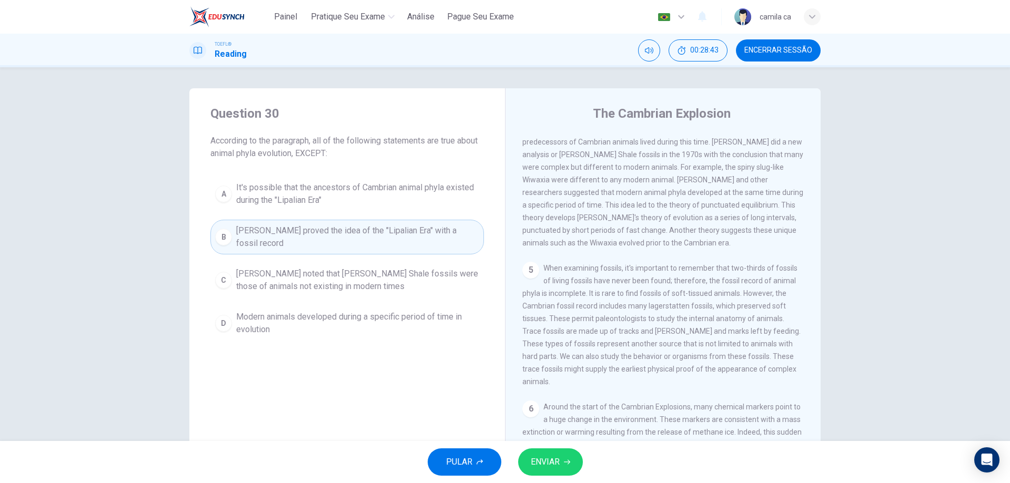
scroll to position [275, 0]
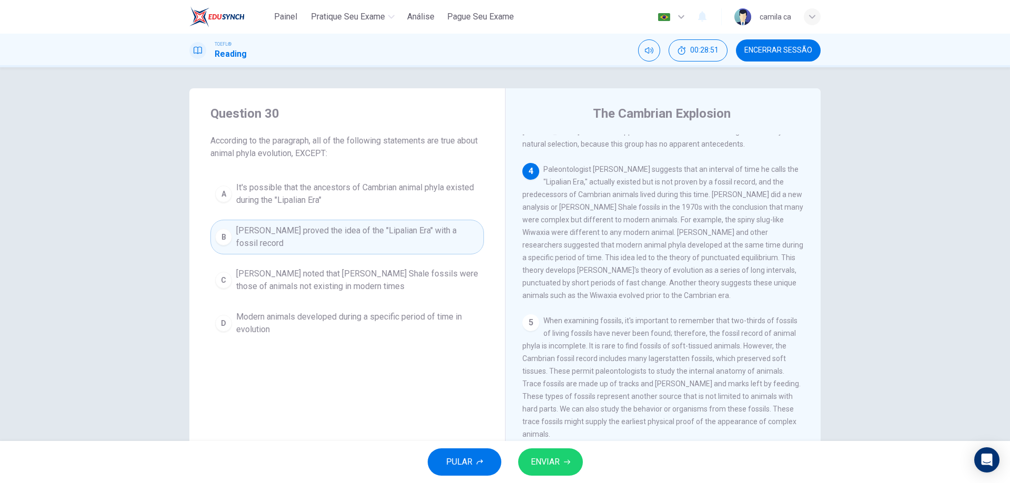
drag, startPoint x: 554, startPoint y: 474, endPoint x: 552, endPoint y: 469, distance: 6.2
click at [553, 474] on button "ENVIAR" at bounding box center [550, 462] width 65 height 27
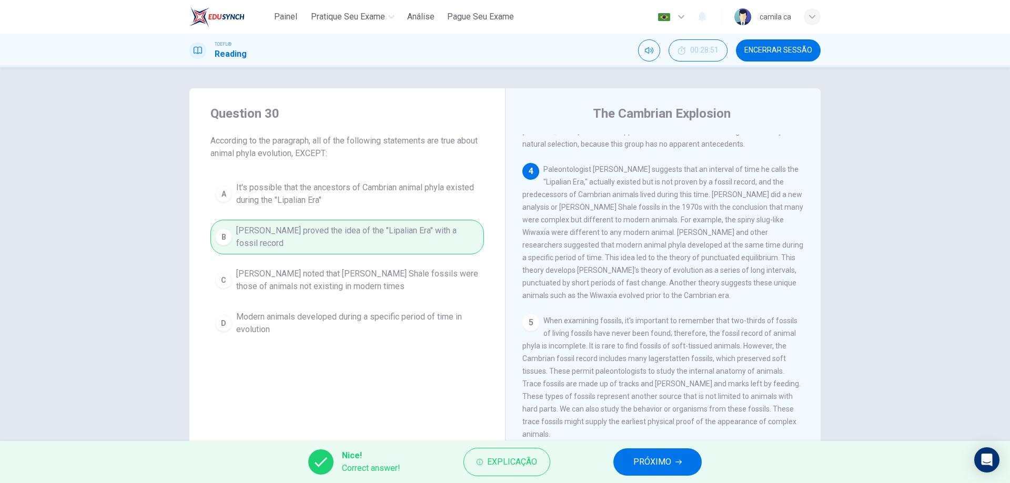
click at [667, 464] on span "PRÓXIMO" at bounding box center [652, 462] width 38 height 15
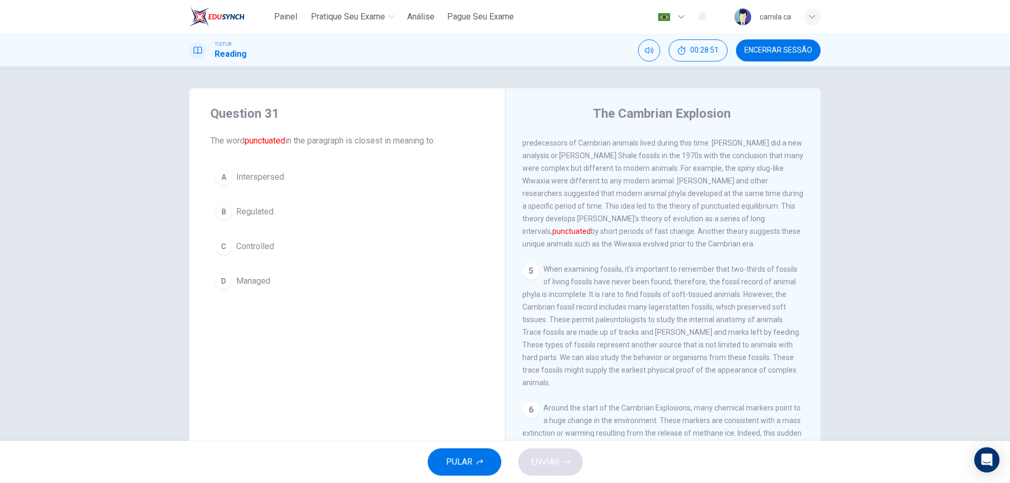
scroll to position [327, 0]
click at [276, 171] on span "Interspersed" at bounding box center [260, 177] width 48 height 13
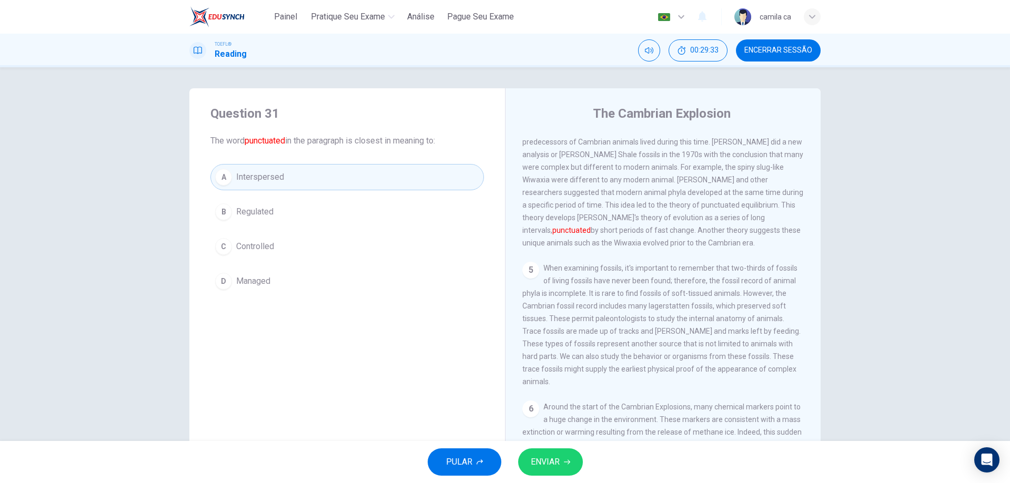
click at [542, 456] on span "ENVIAR" at bounding box center [545, 462] width 29 height 15
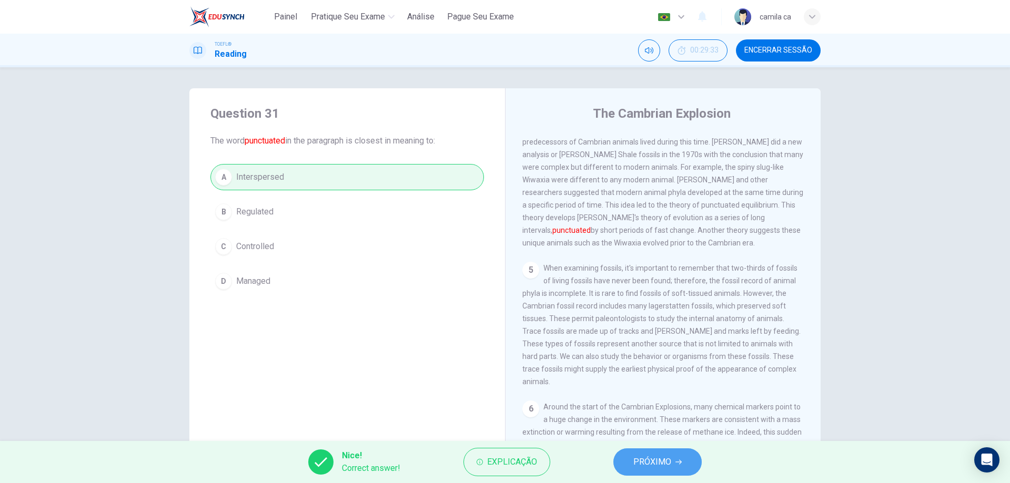
click at [680, 465] on icon "button" at bounding box center [678, 462] width 6 height 6
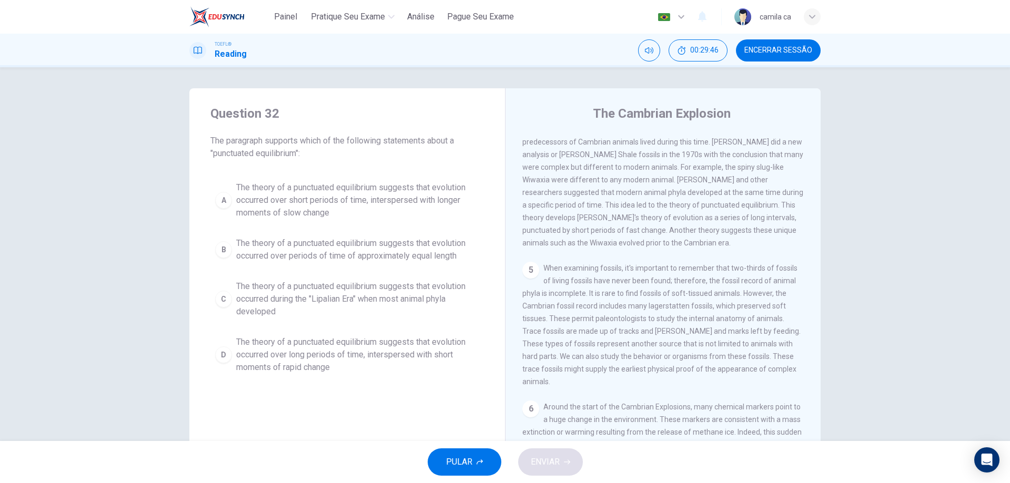
scroll to position [275, 0]
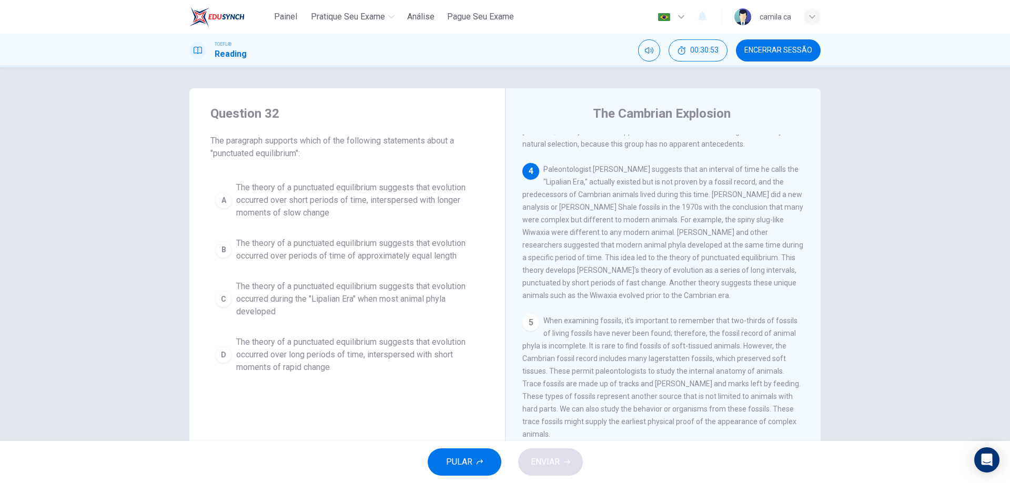
click at [360, 366] on span "The theory of a punctuated equilibrium suggests that evolution occurred over lo…" at bounding box center [357, 355] width 243 height 38
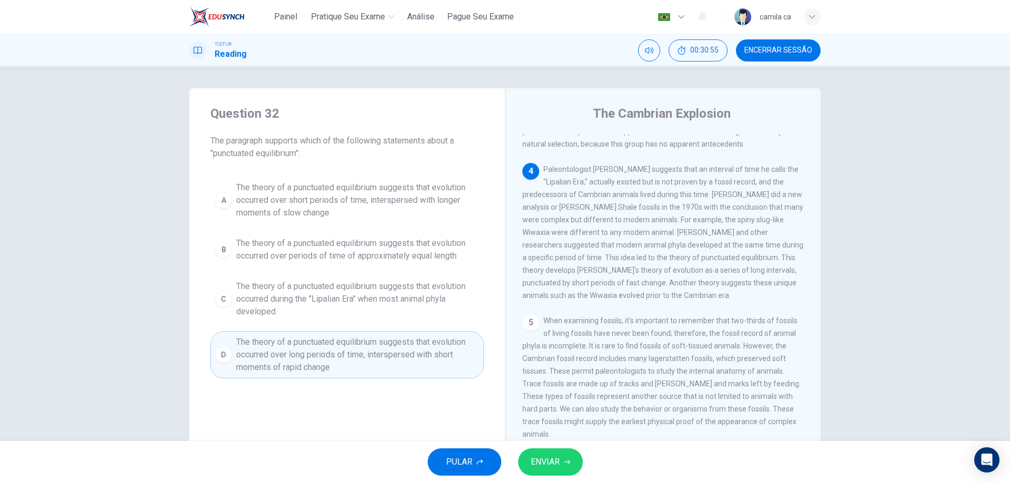
click at [538, 456] on span "ENVIAR" at bounding box center [545, 462] width 29 height 15
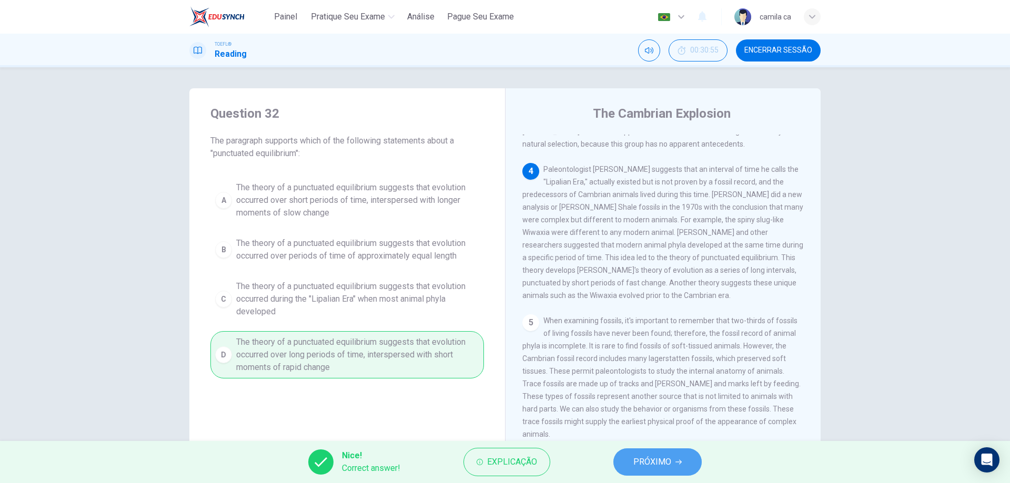
click at [685, 463] on button "PRÓXIMO" at bounding box center [657, 462] width 88 height 27
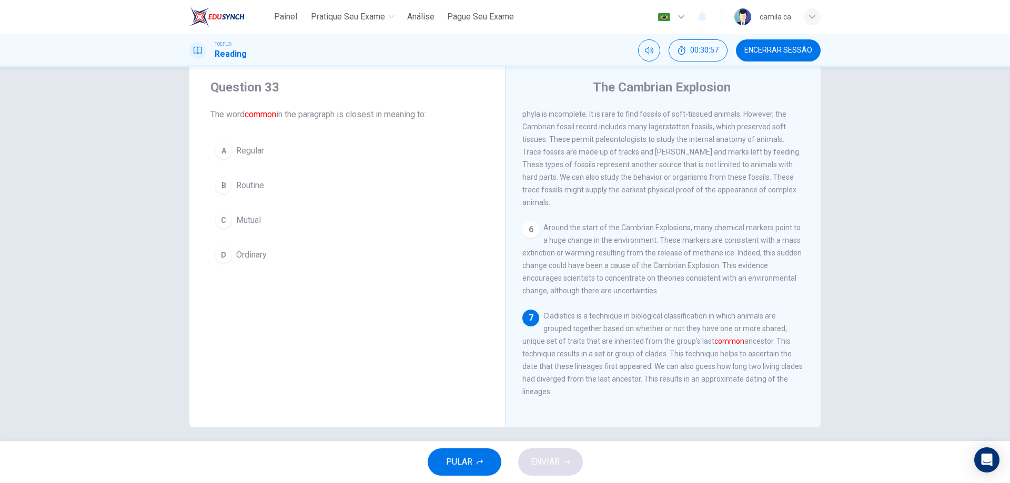
scroll to position [34, 0]
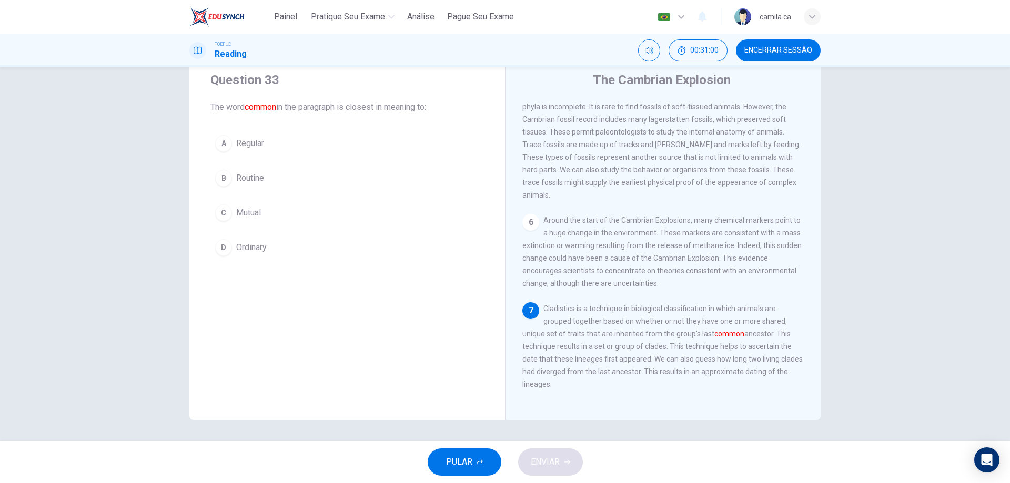
click at [266, 143] on button "A Regular" at bounding box center [347, 143] width 274 height 26
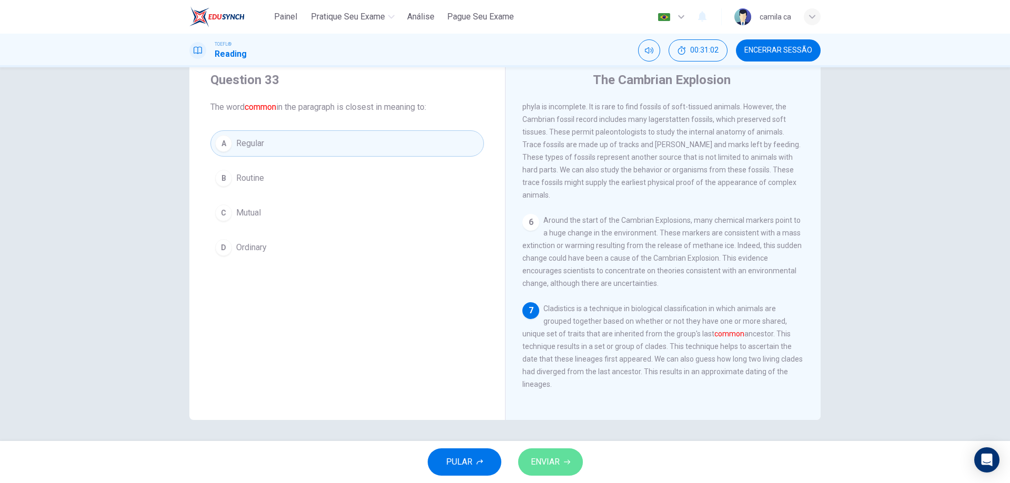
click at [566, 463] on icon "button" at bounding box center [567, 462] width 6 height 6
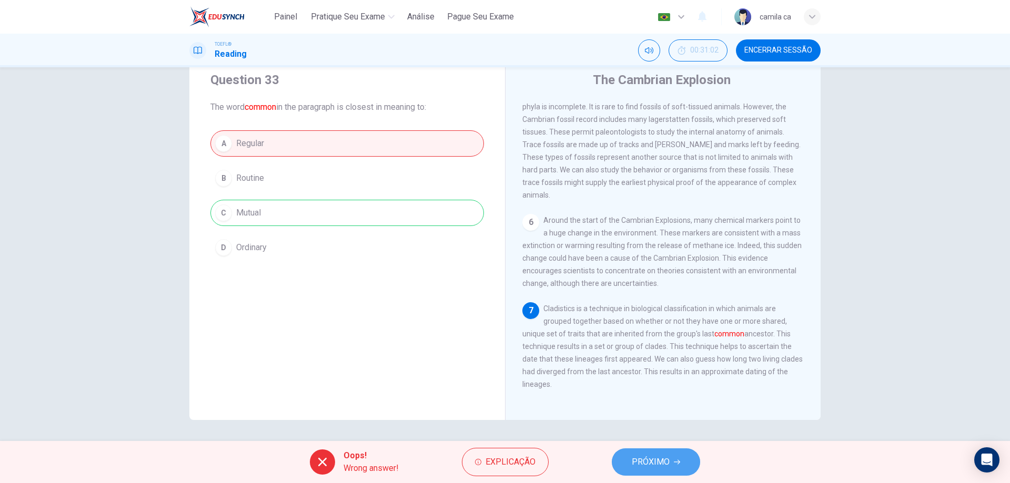
click at [659, 466] on span "PRÓXIMO" at bounding box center [651, 462] width 38 height 15
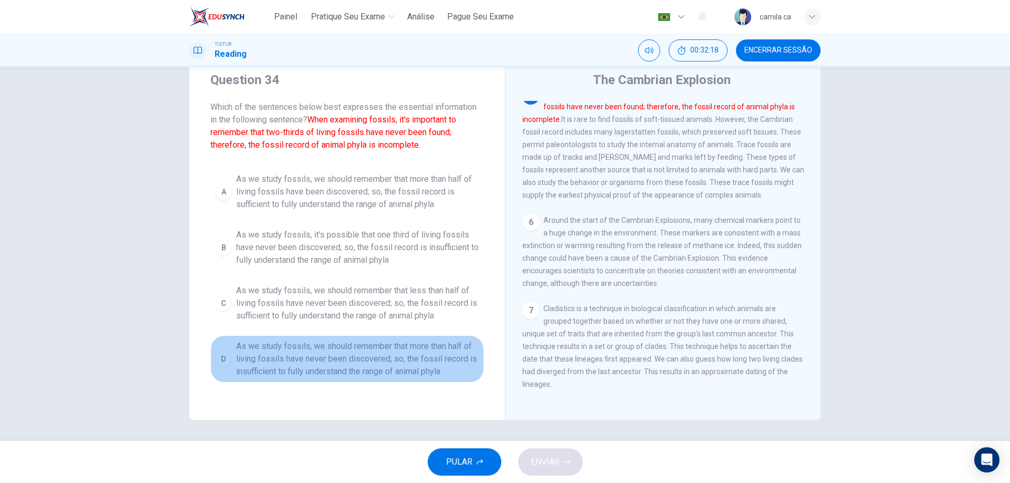
click at [321, 365] on span "As we study fossils, we should remember that more than half of living fossils h…" at bounding box center [357, 359] width 243 height 38
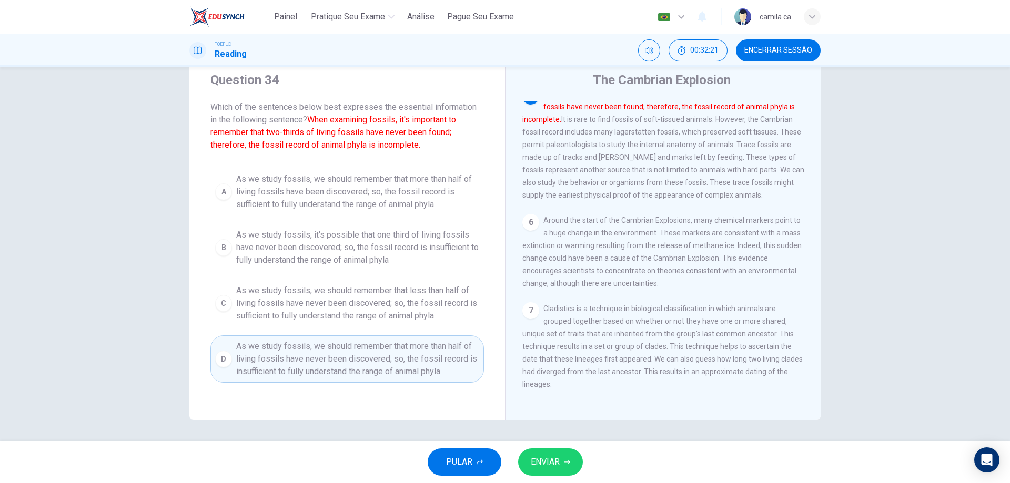
click at [572, 468] on button "ENVIAR" at bounding box center [550, 462] width 65 height 27
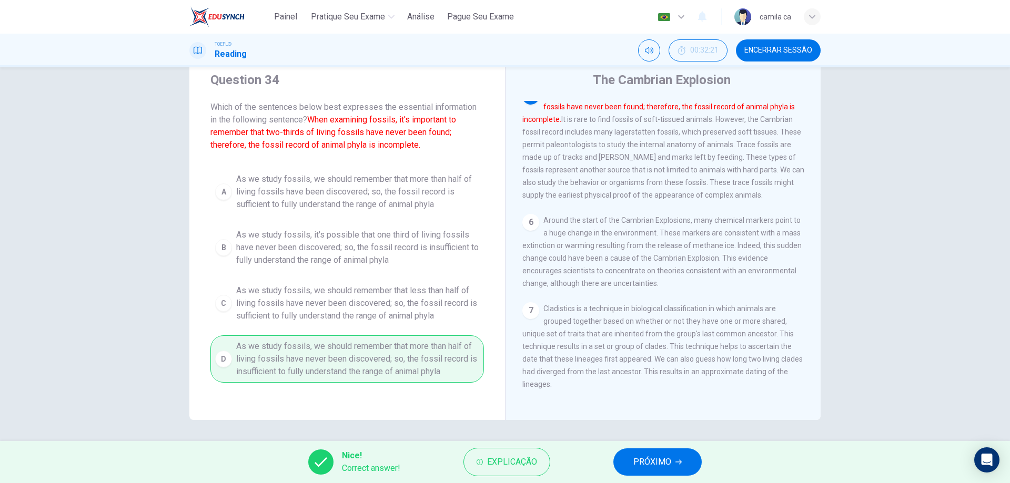
click at [674, 466] on button "PRÓXIMO" at bounding box center [657, 462] width 88 height 27
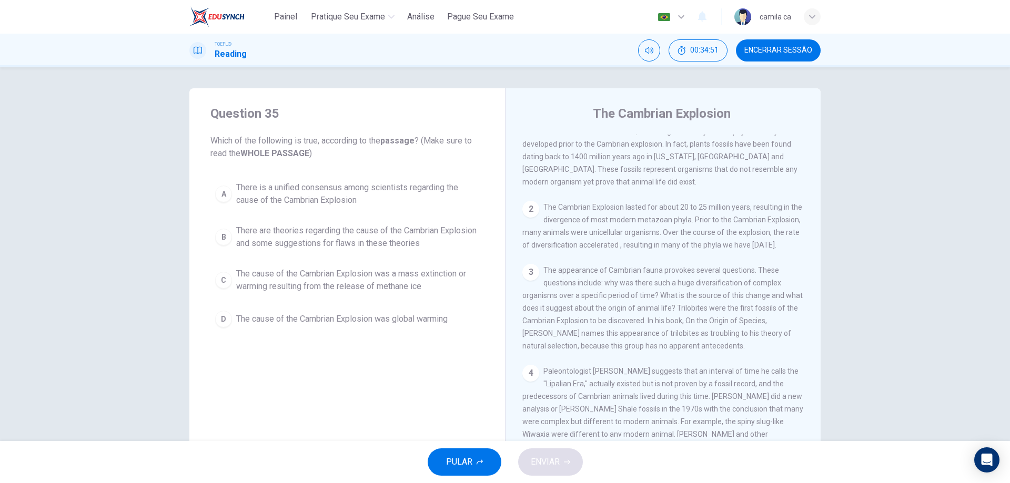
scroll to position [0, 0]
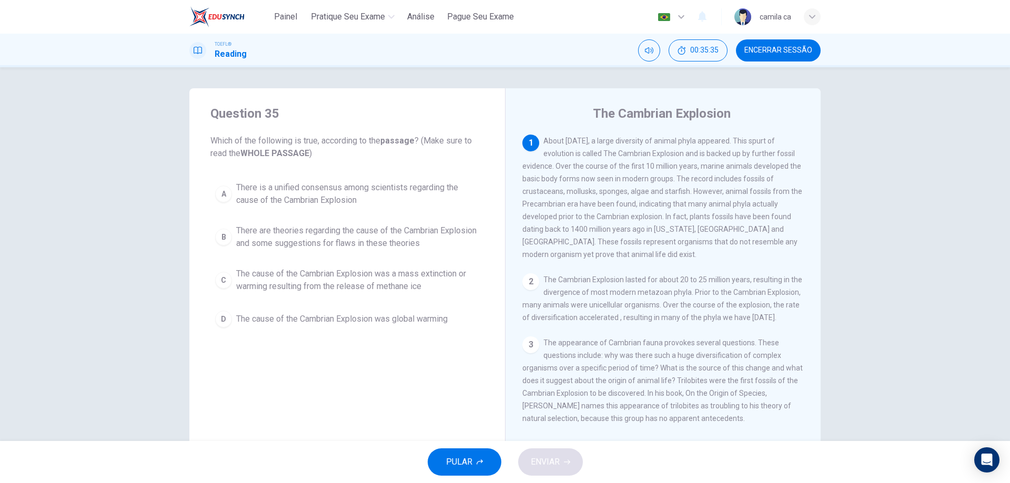
click at [461, 316] on button "D The cause of the Cambrian Explosion was global warming" at bounding box center [347, 319] width 274 height 26
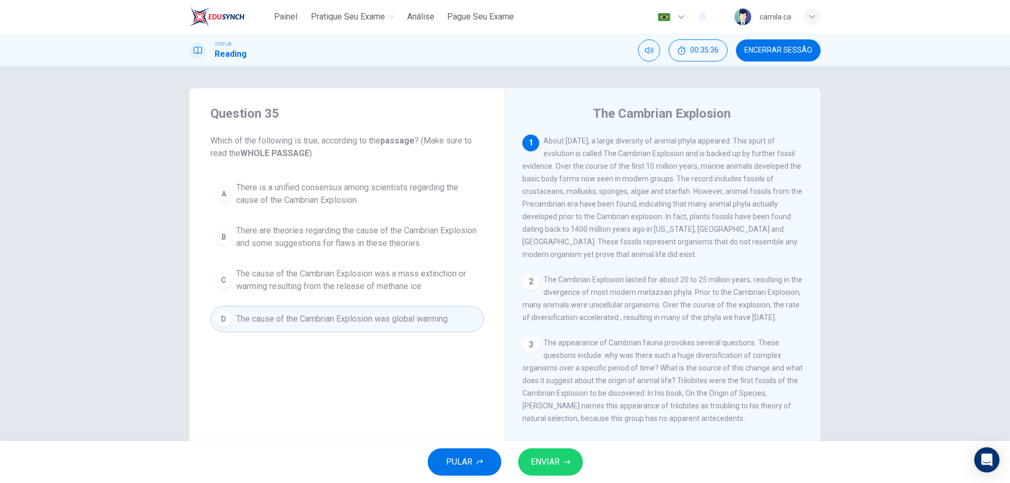
click at [548, 458] on span "ENVIAR" at bounding box center [545, 462] width 29 height 15
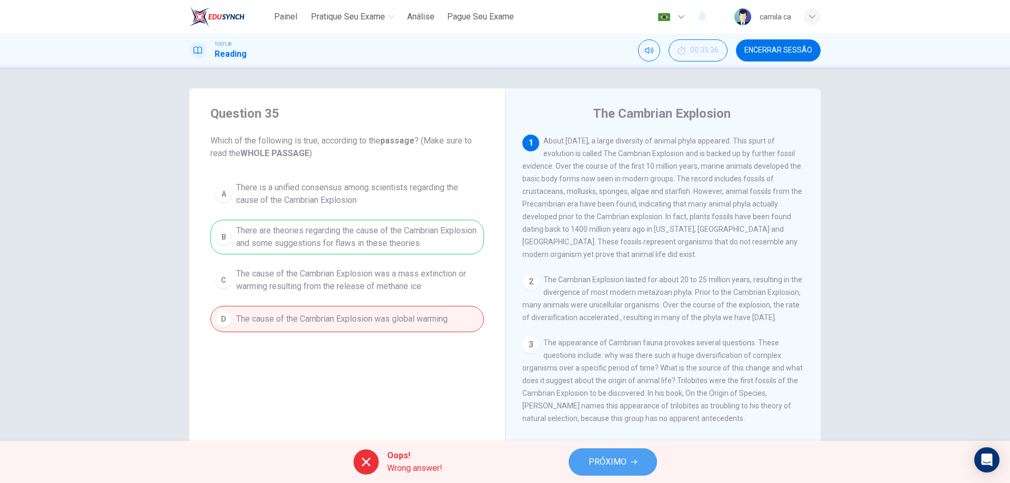
click at [622, 459] on span "PRÓXIMO" at bounding box center [608, 462] width 38 height 15
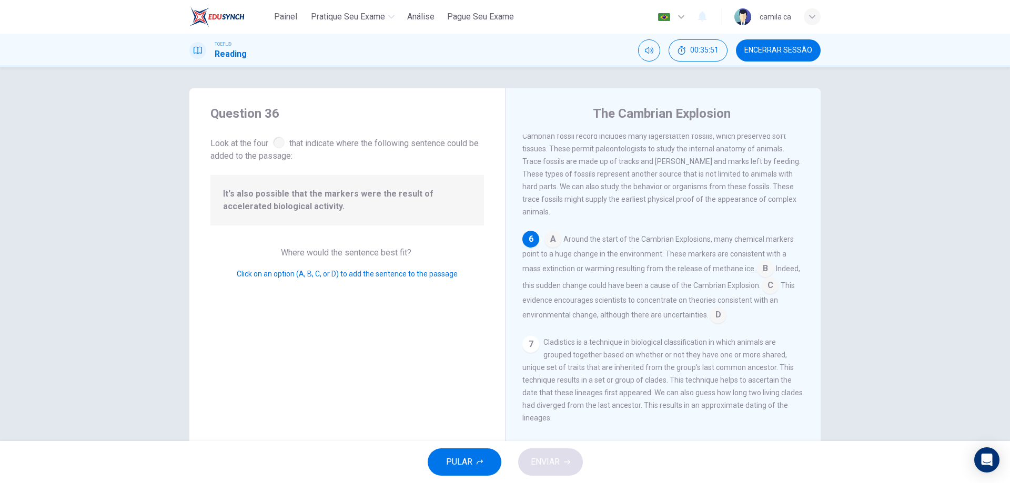
scroll to position [536, 0]
click at [758, 264] on input at bounding box center [765, 269] width 17 height 17
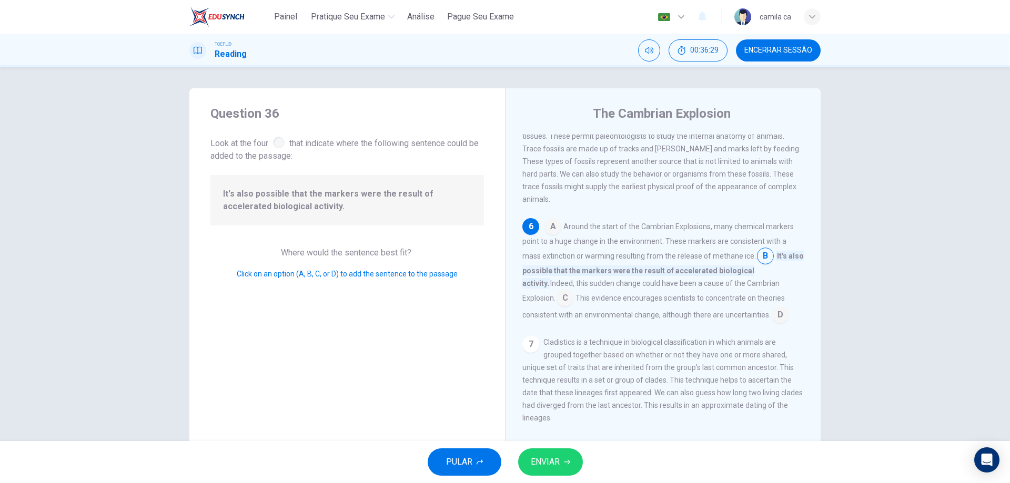
click at [566, 462] on icon "button" at bounding box center [567, 462] width 6 height 5
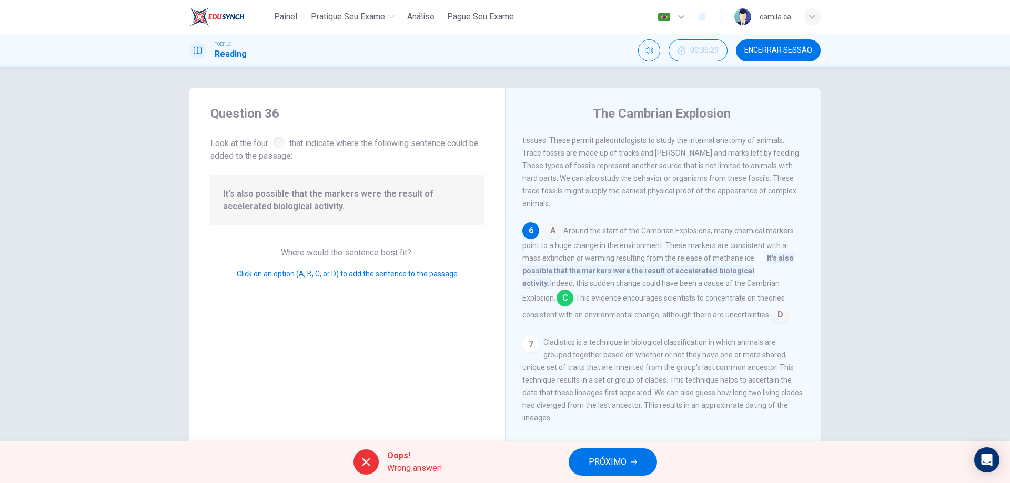
click at [573, 292] on input at bounding box center [565, 299] width 17 height 17
click at [618, 458] on span "PRÓXIMO" at bounding box center [608, 462] width 38 height 15
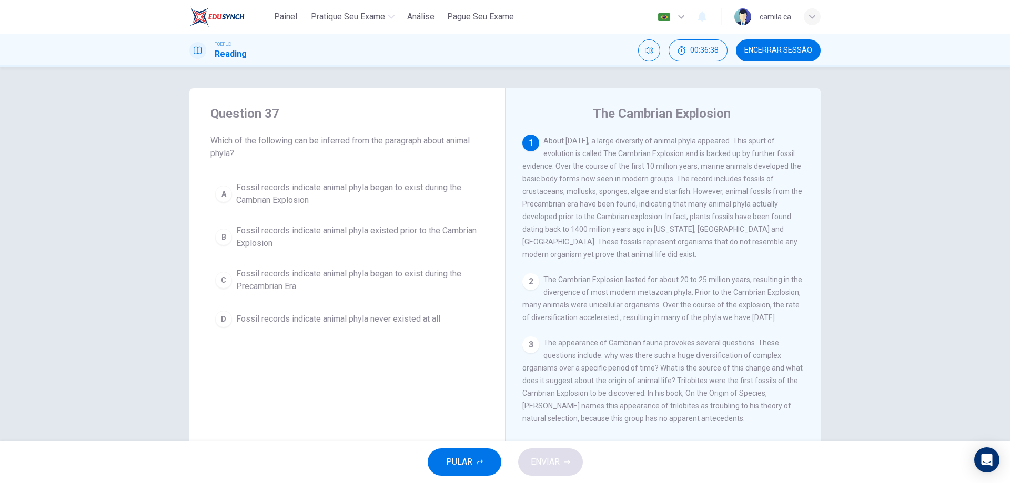
click at [767, 46] on span "Encerrar Sessão" at bounding box center [778, 50] width 68 height 8
